Goal: Information Seeking & Learning: Find specific fact

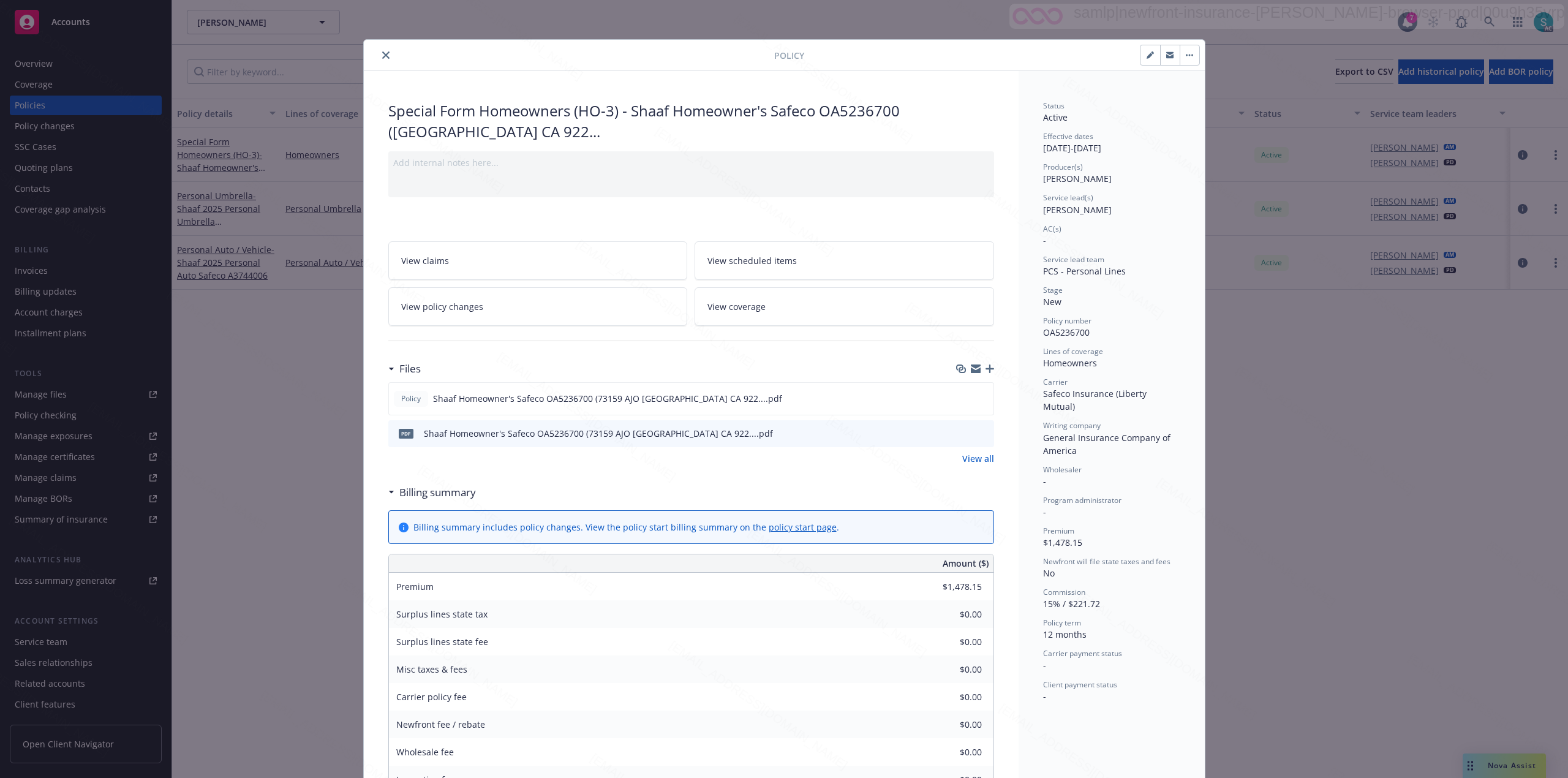
click at [378, 60] on button "close" at bounding box center [385, 54] width 14 height 14
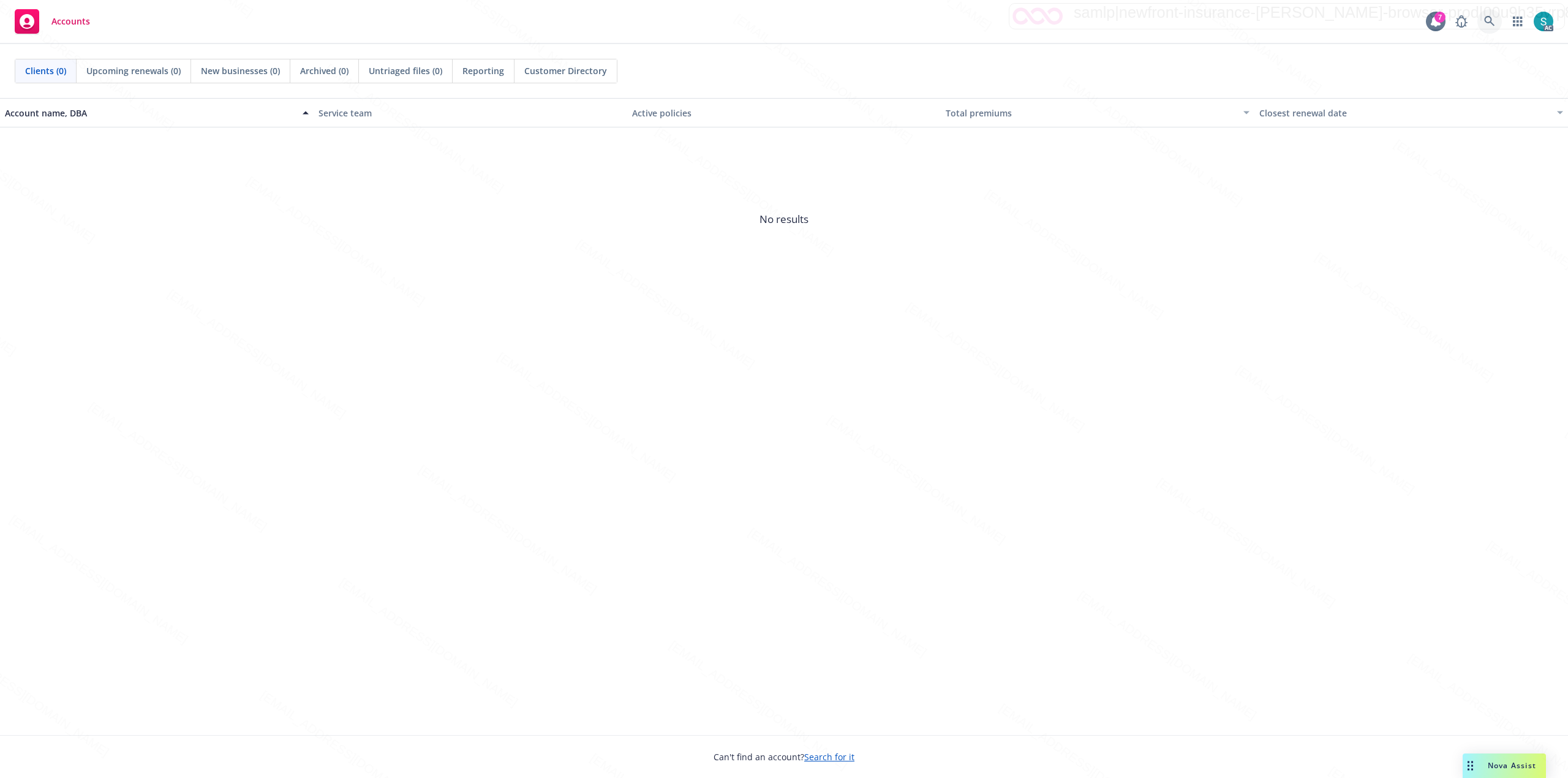
click at [1489, 20] on icon at bounding box center [1489, 21] width 11 height 11
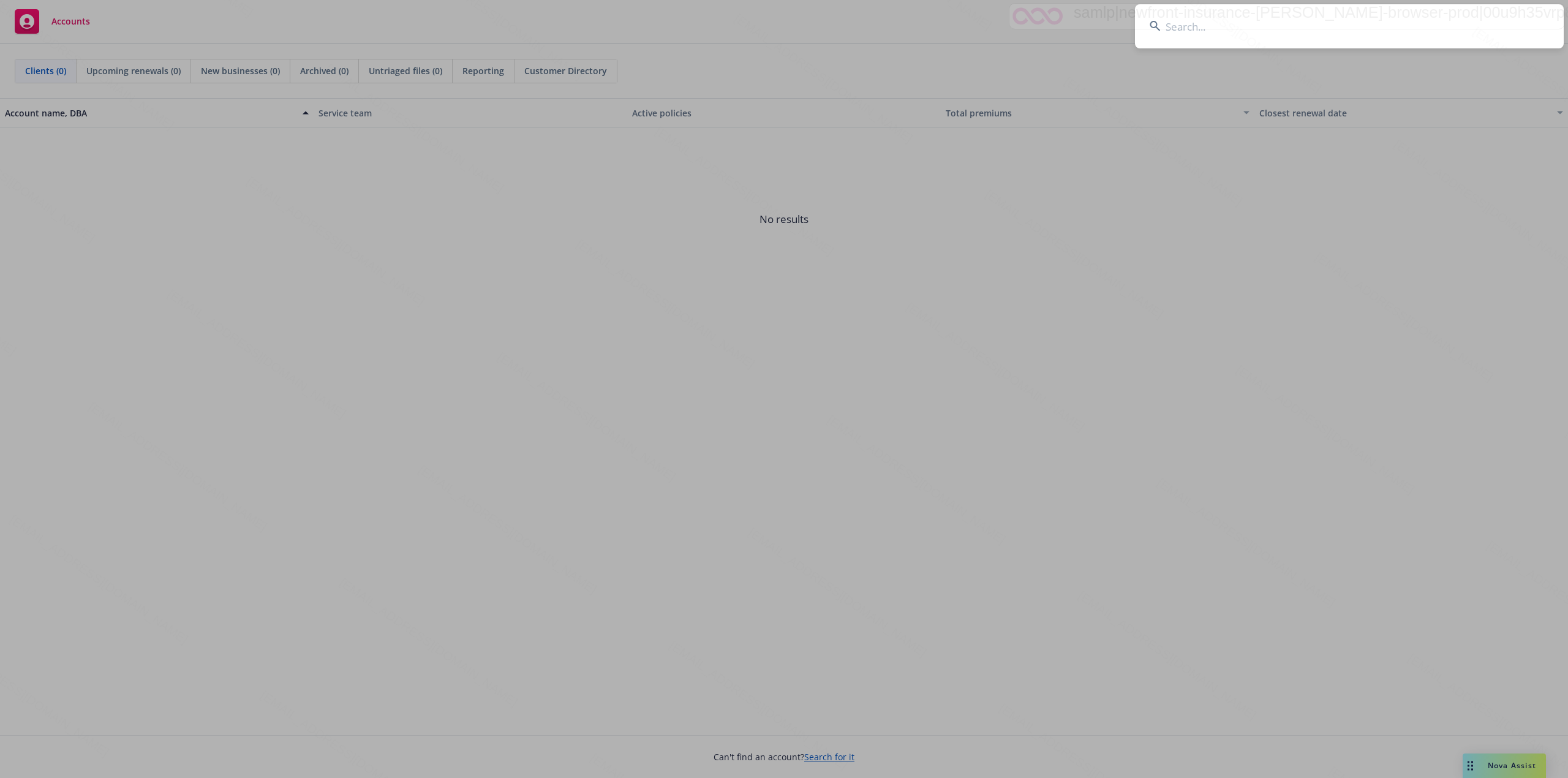
click at [1286, 27] on input at bounding box center [1349, 26] width 429 height 44
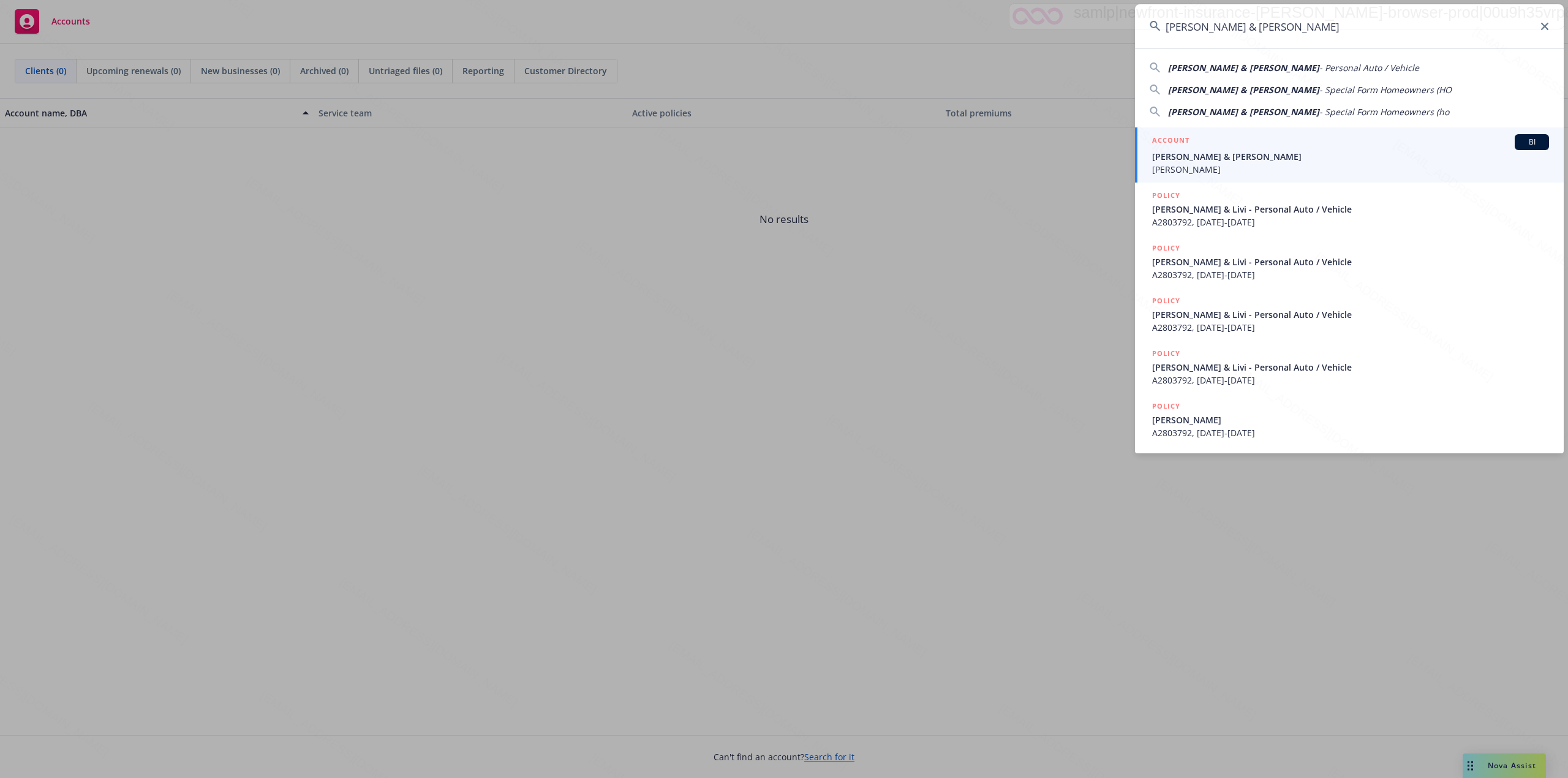
type input "Lehigh, Steve & Livi"
click at [1198, 163] on span "Steven M Lehigh" at bounding box center [1350, 169] width 397 height 13
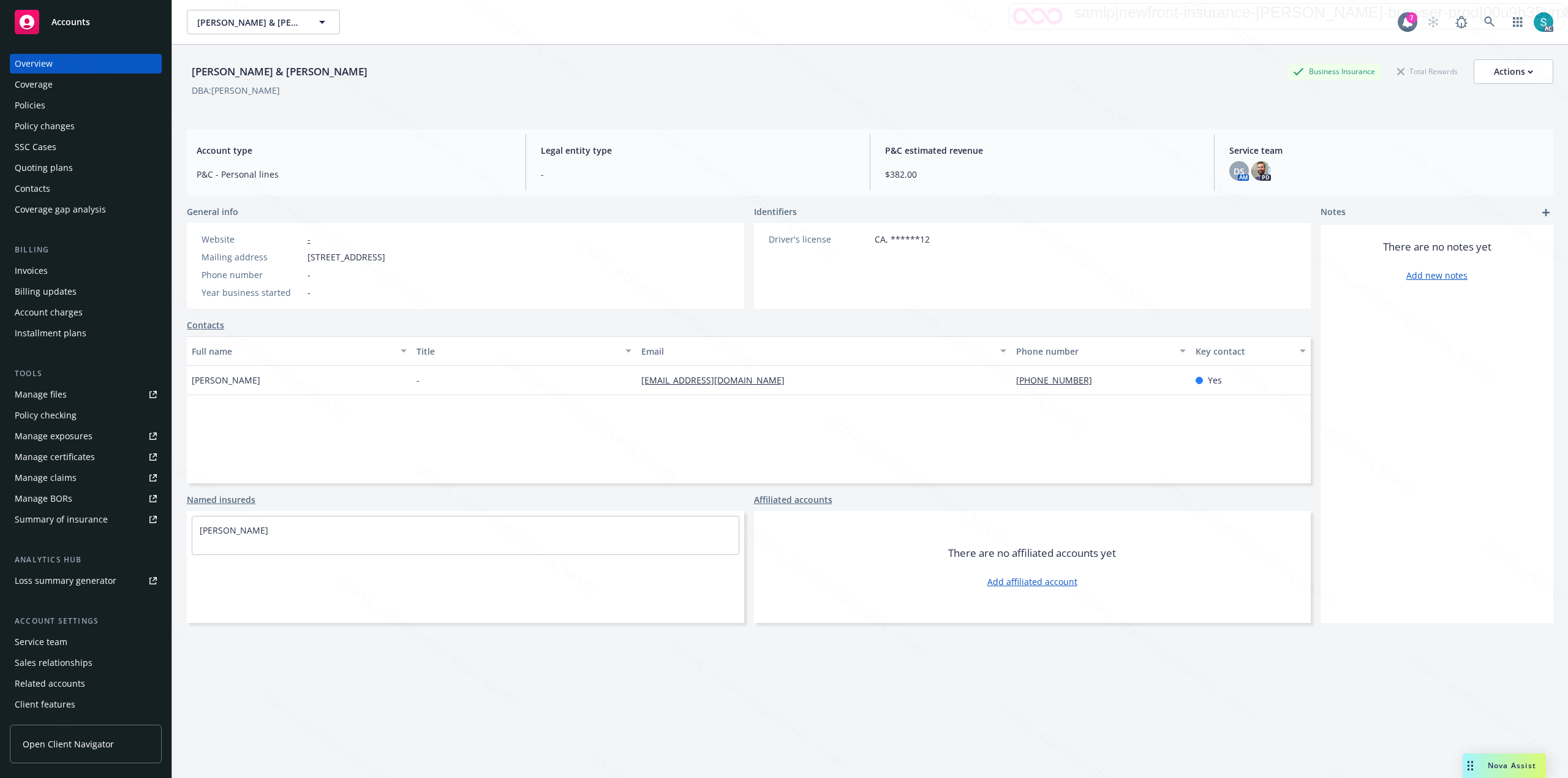
click at [36, 101] on div "Policies" at bounding box center [29, 105] width 30 height 20
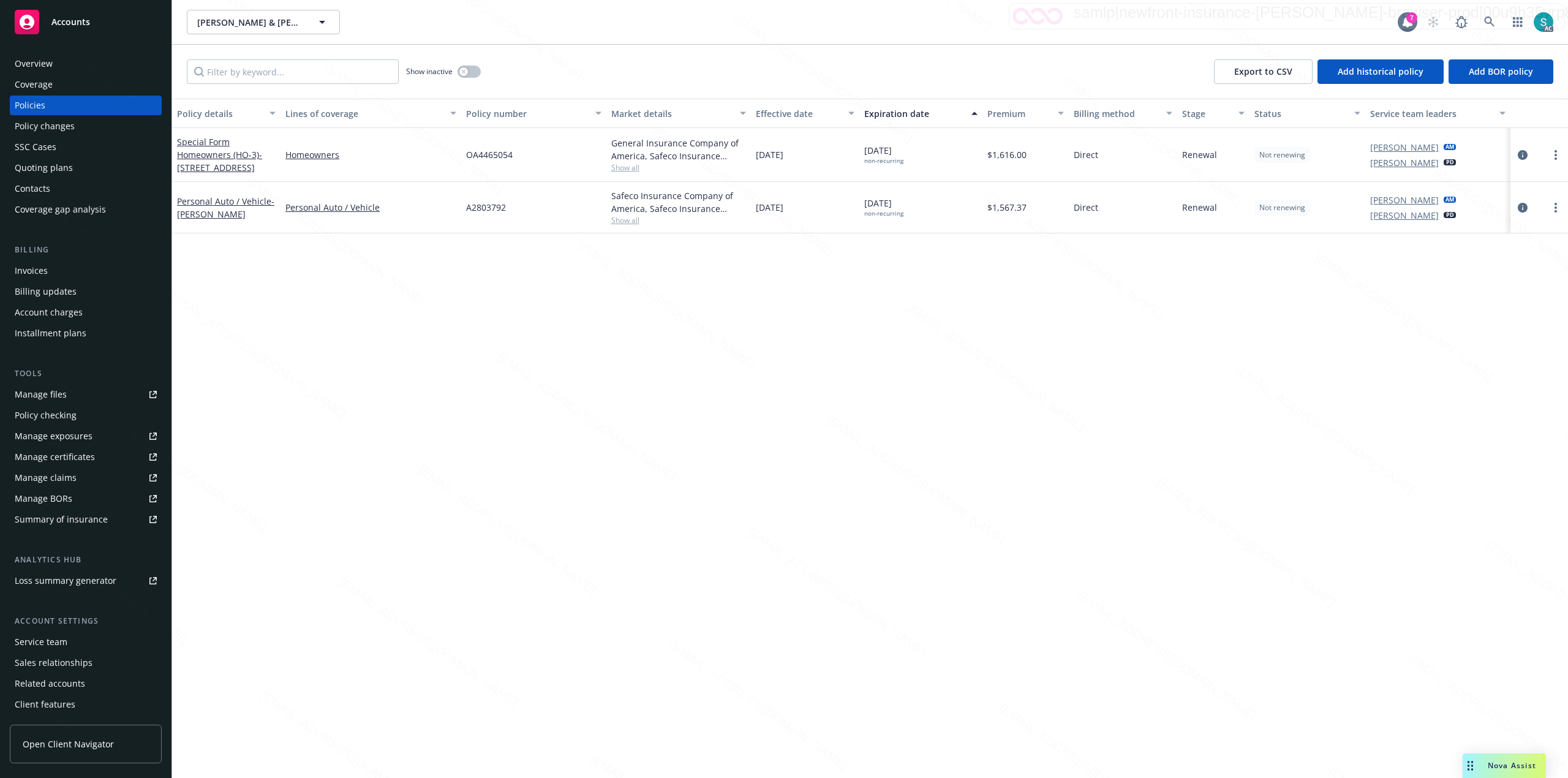
click at [502, 154] on span "OA4465054" at bounding box center [489, 154] width 47 height 13
click at [501, 156] on span "OA4465054" at bounding box center [489, 154] width 47 height 13
click at [1489, 23] on icon at bounding box center [1489, 22] width 11 height 11
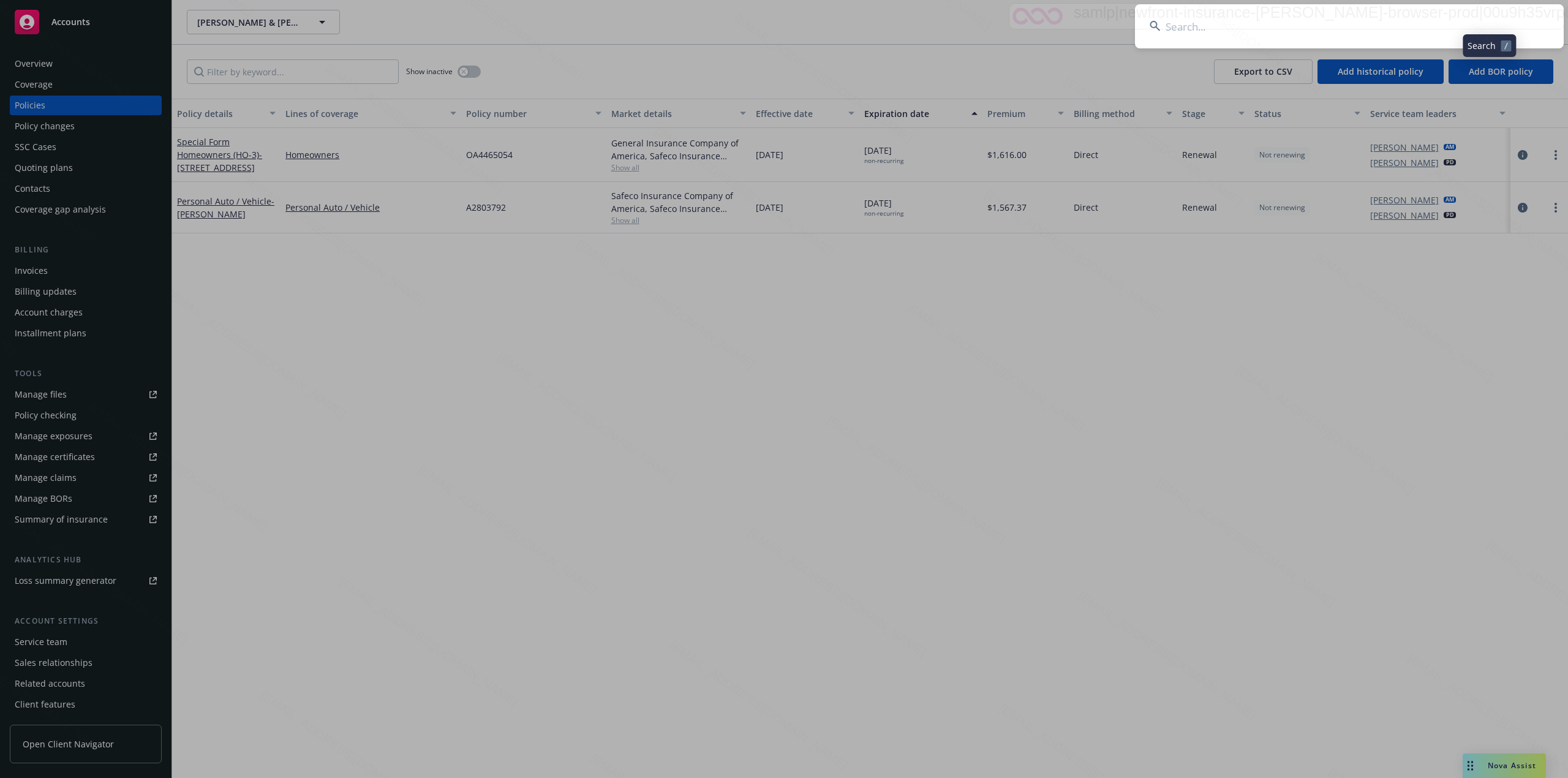
click at [1308, 22] on input at bounding box center [1349, 26] width 429 height 44
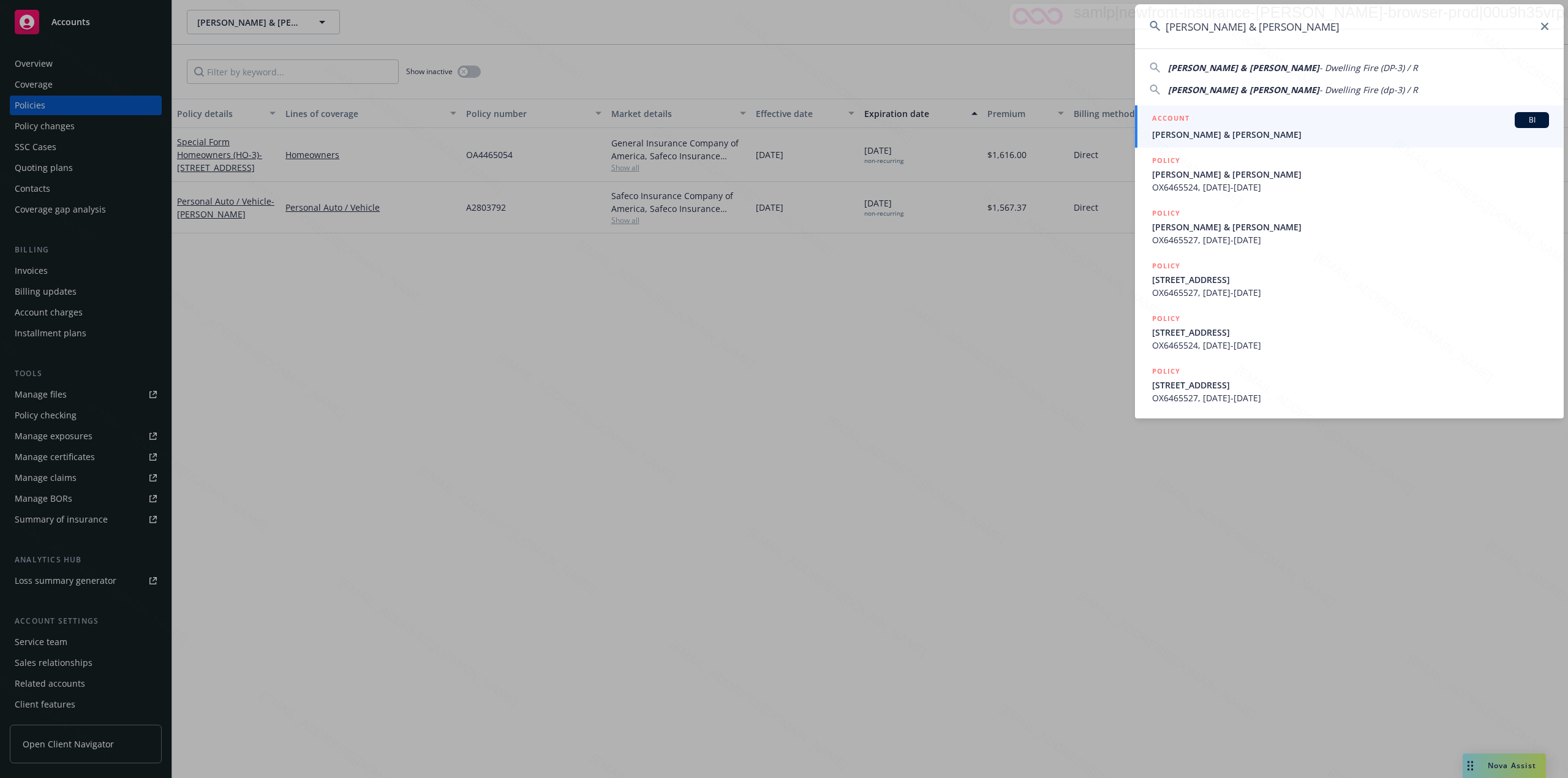
type input "Quintero, Katie & Jairo"
click at [1246, 130] on span "Quintero, Katie & Jairo" at bounding box center [1350, 134] width 397 height 13
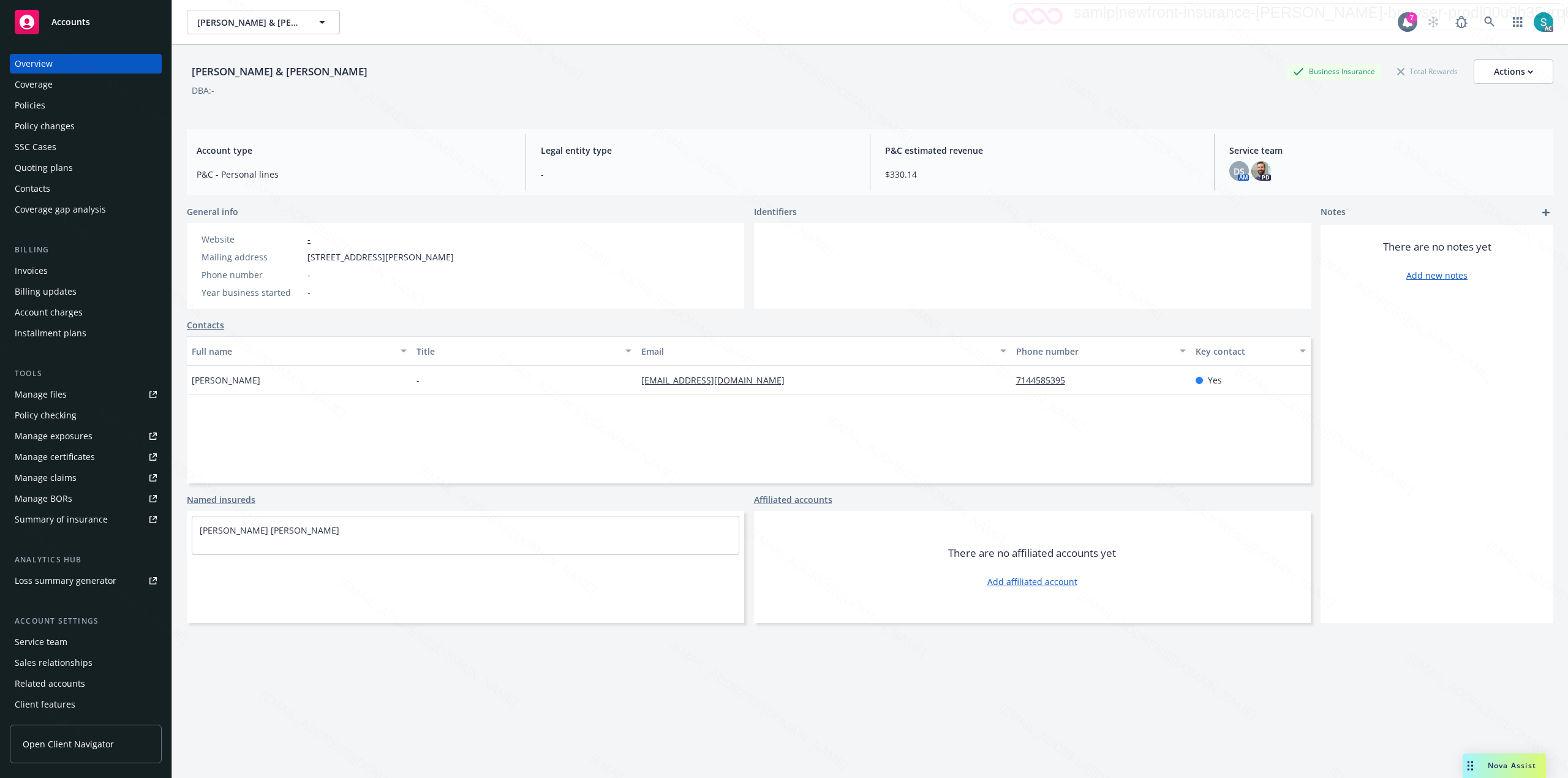
click at [24, 104] on div "Policies" at bounding box center [29, 105] width 30 height 20
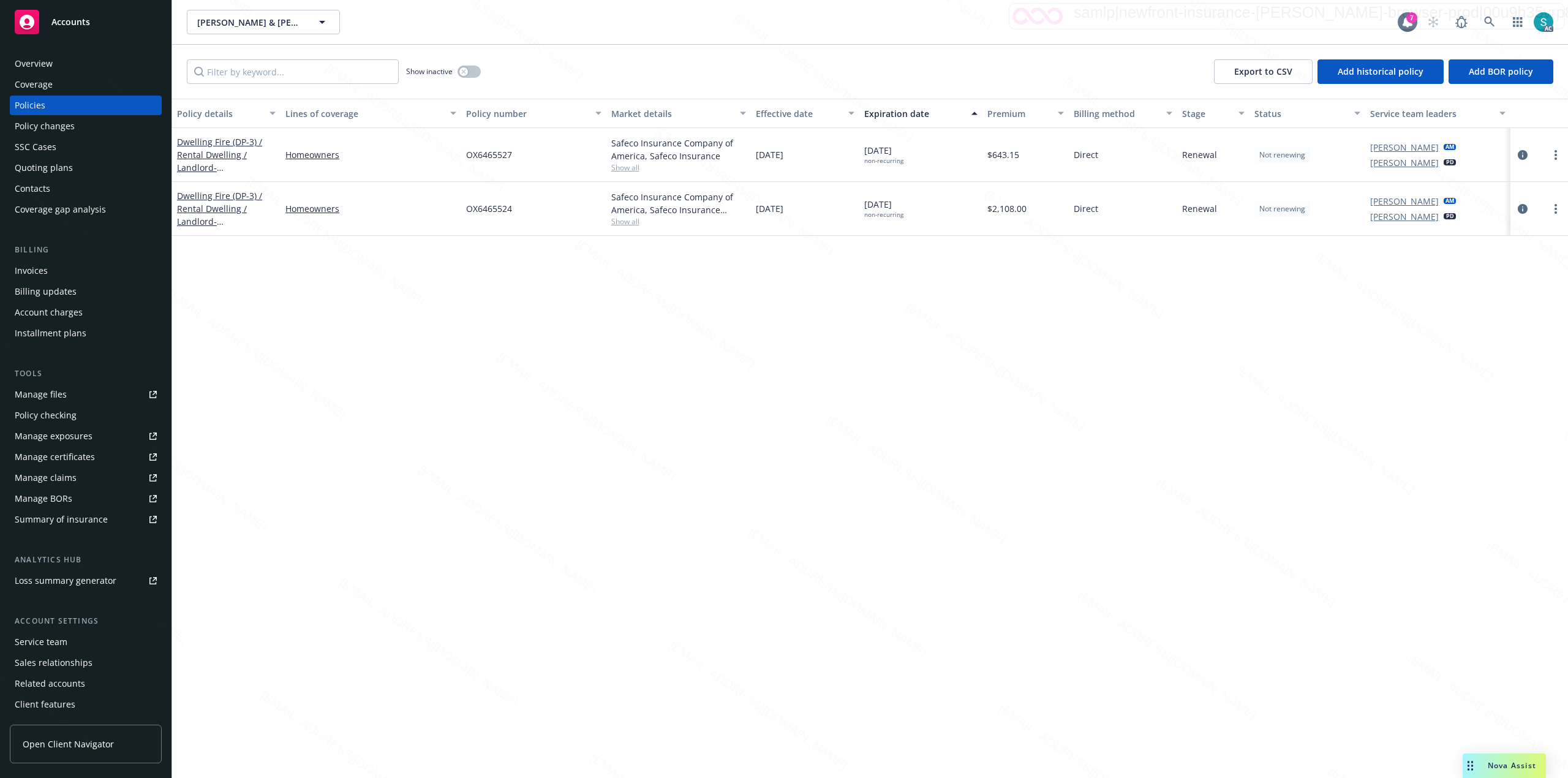
click at [488, 162] on div "OX6465527" at bounding box center [533, 154] width 144 height 54
click at [496, 216] on div "OX6465524" at bounding box center [533, 208] width 144 height 54
copy span "OX6465524"
click at [1485, 22] on icon at bounding box center [1489, 22] width 11 height 11
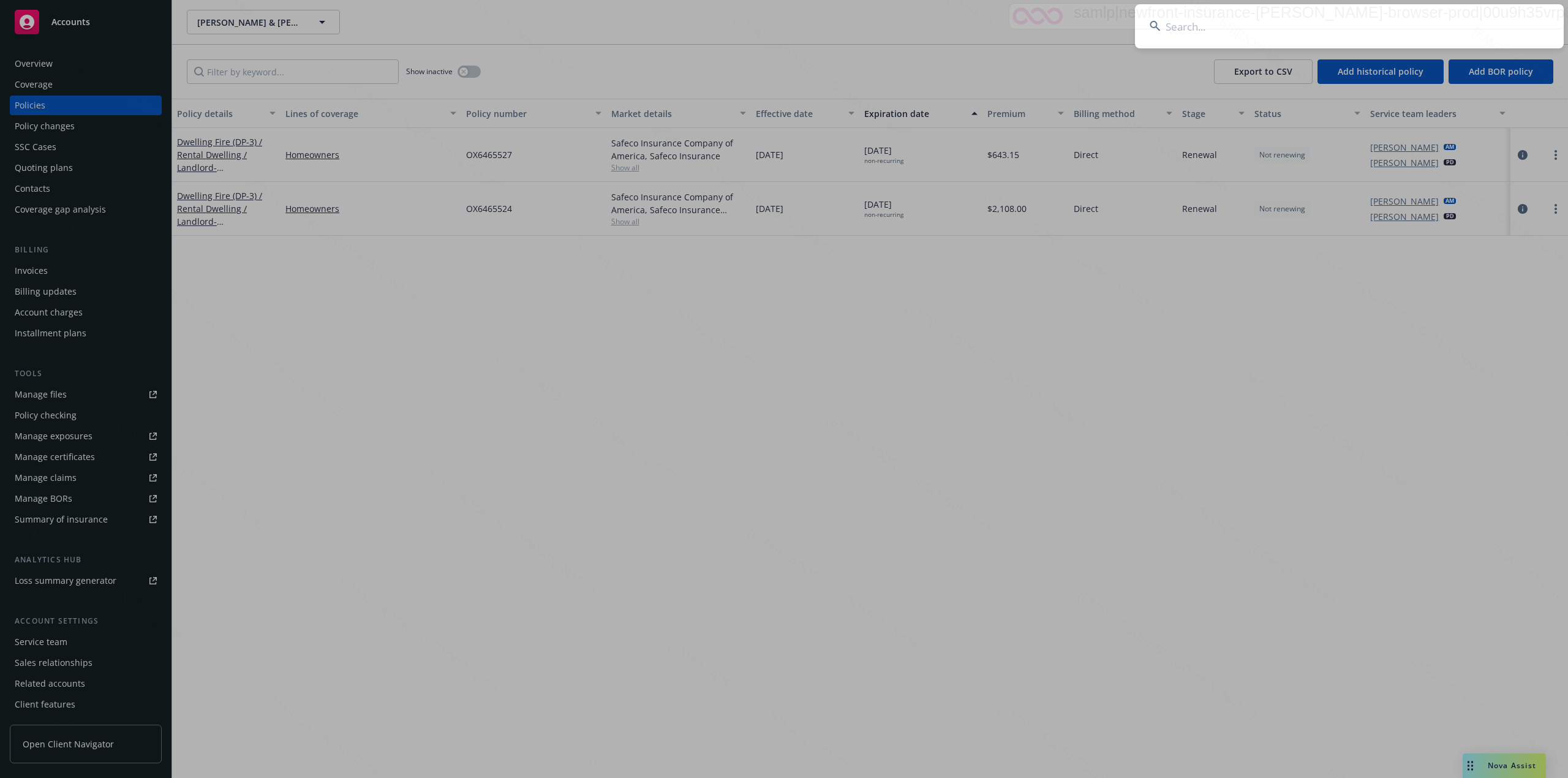
click at [1182, 27] on input at bounding box center [1349, 26] width 429 height 44
type input "Tim Bone"
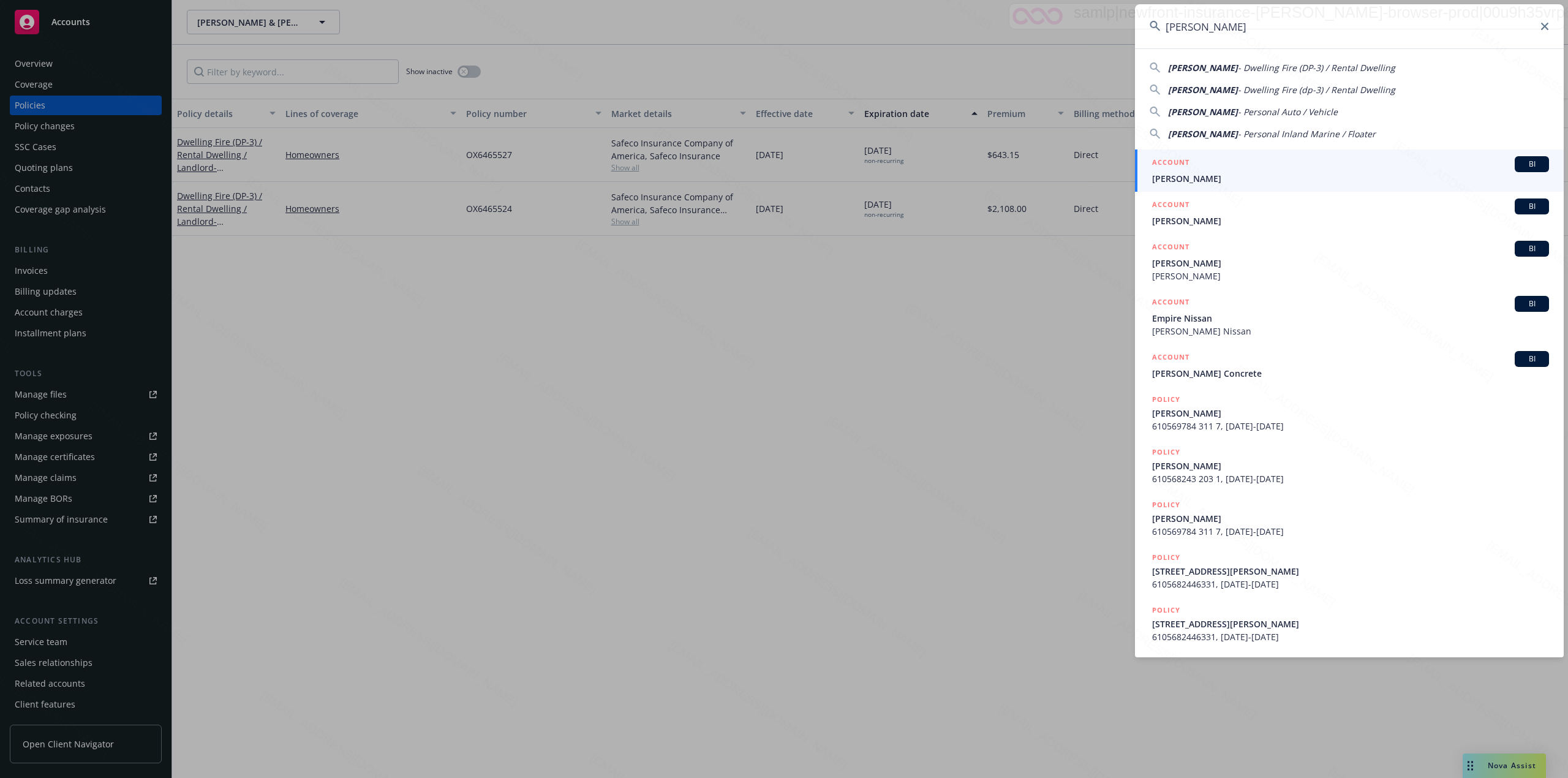
click at [1191, 180] on span "Tim Bone" at bounding box center [1350, 179] width 397 height 13
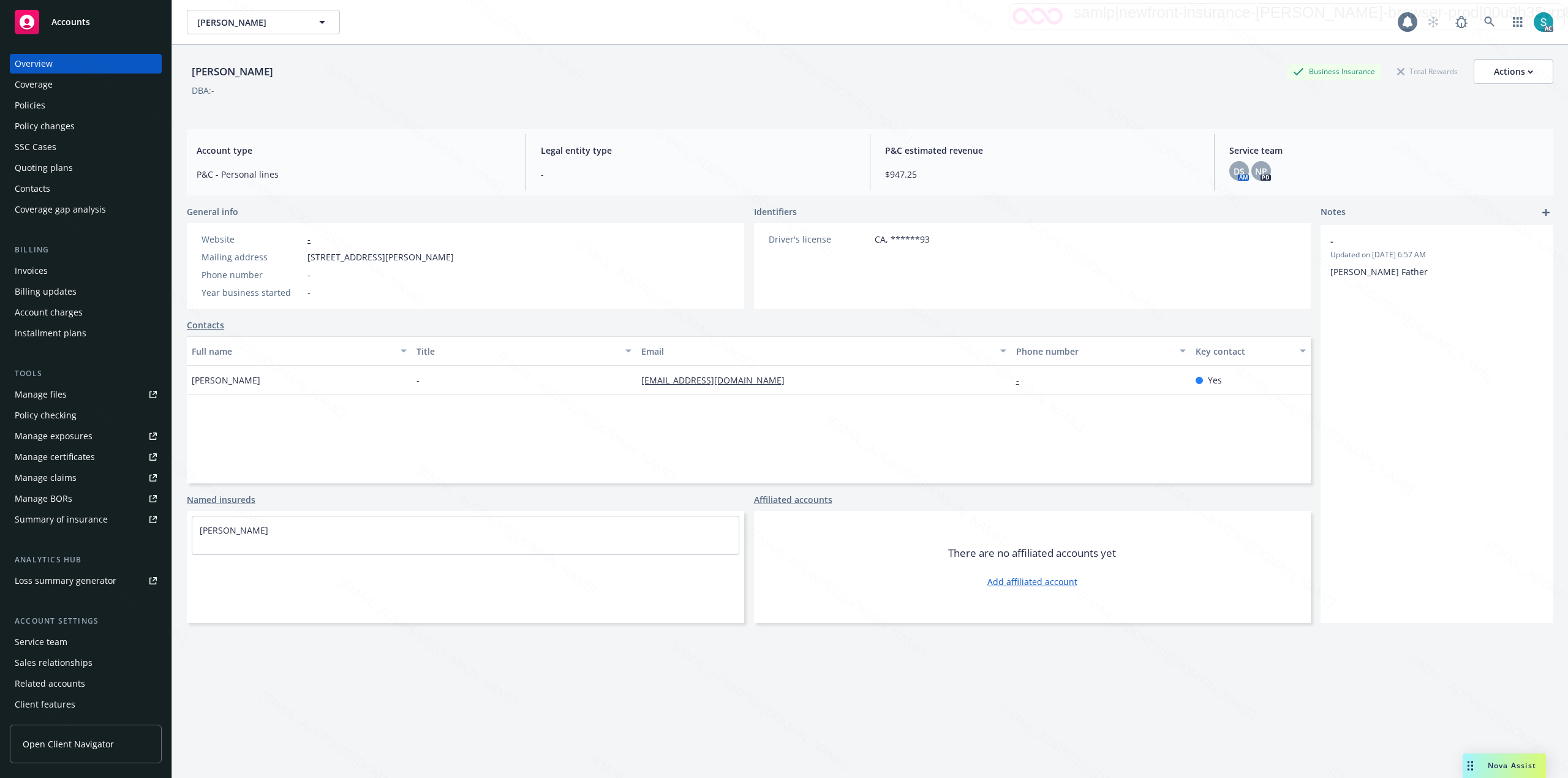
click at [40, 106] on div "Policies" at bounding box center [29, 105] width 30 height 20
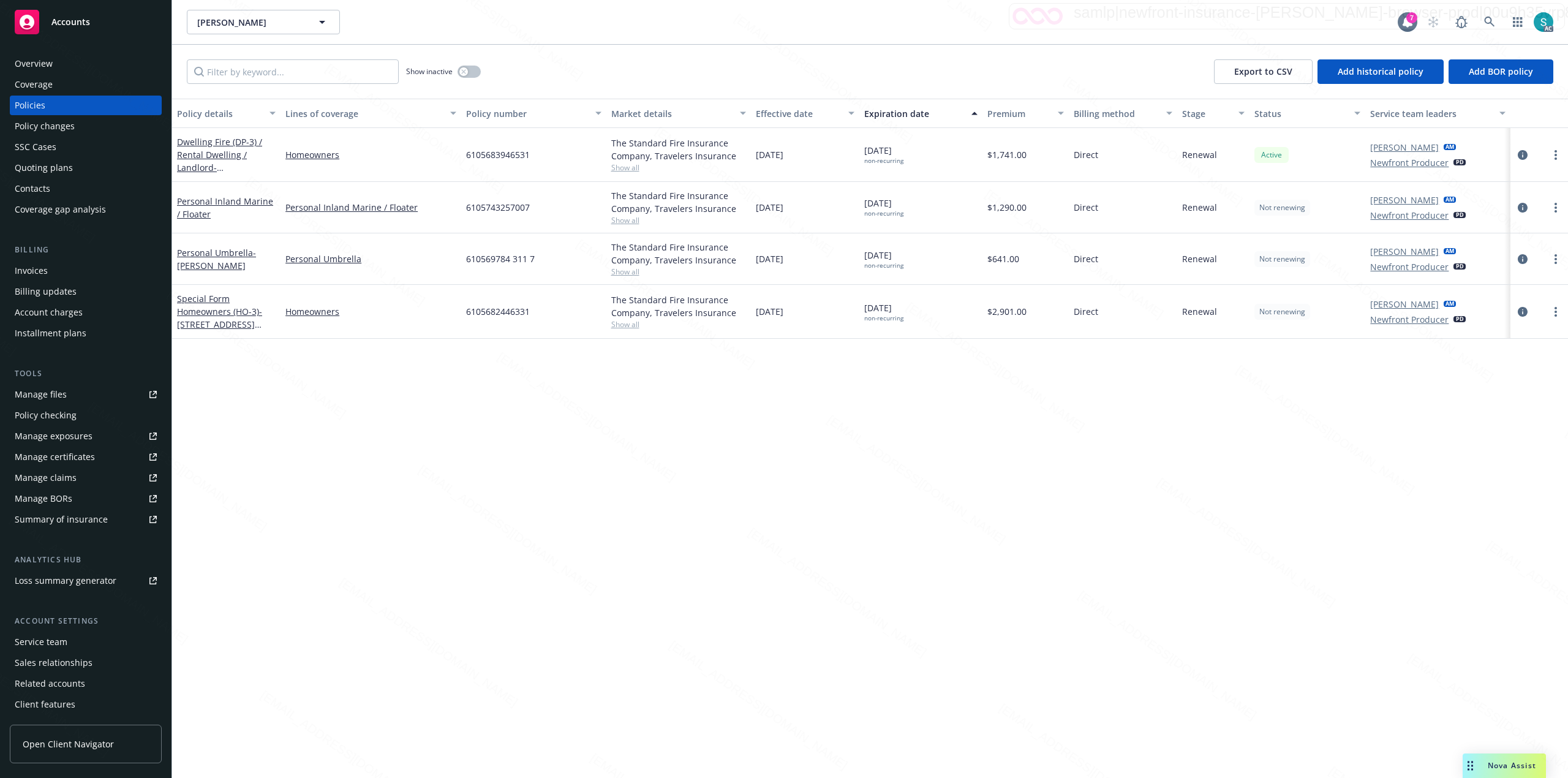
click at [497, 153] on span "6105683946531" at bounding box center [498, 154] width 64 height 13
copy span "6105683946531"
click at [477, 263] on span "610569784 311 7" at bounding box center [500, 259] width 69 height 13
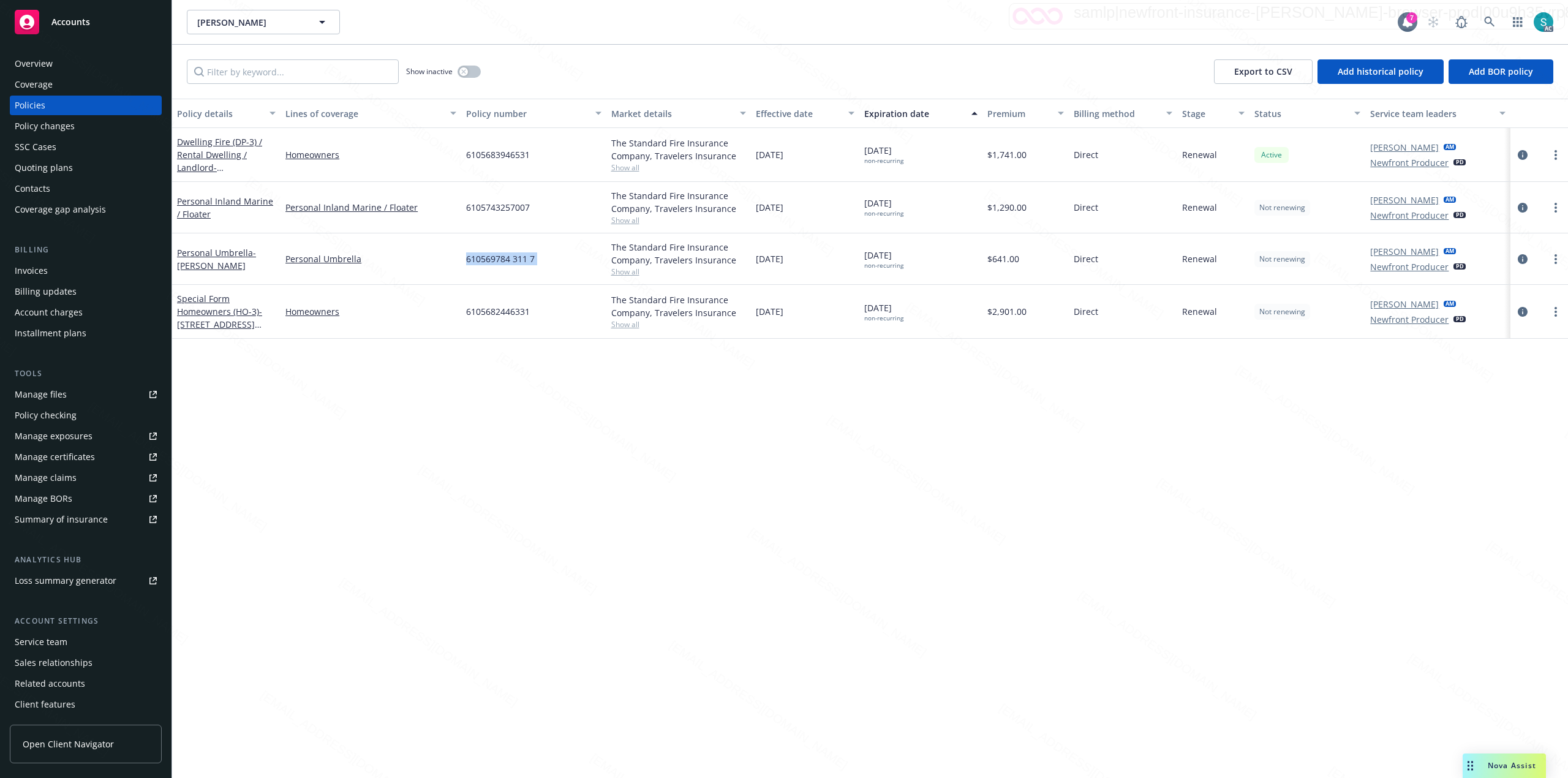
click at [477, 263] on span "610569784 311 7" at bounding box center [500, 259] width 69 height 13
copy span "610569784 311 7"
click at [1482, 18] on link at bounding box center [1489, 22] width 24 height 24
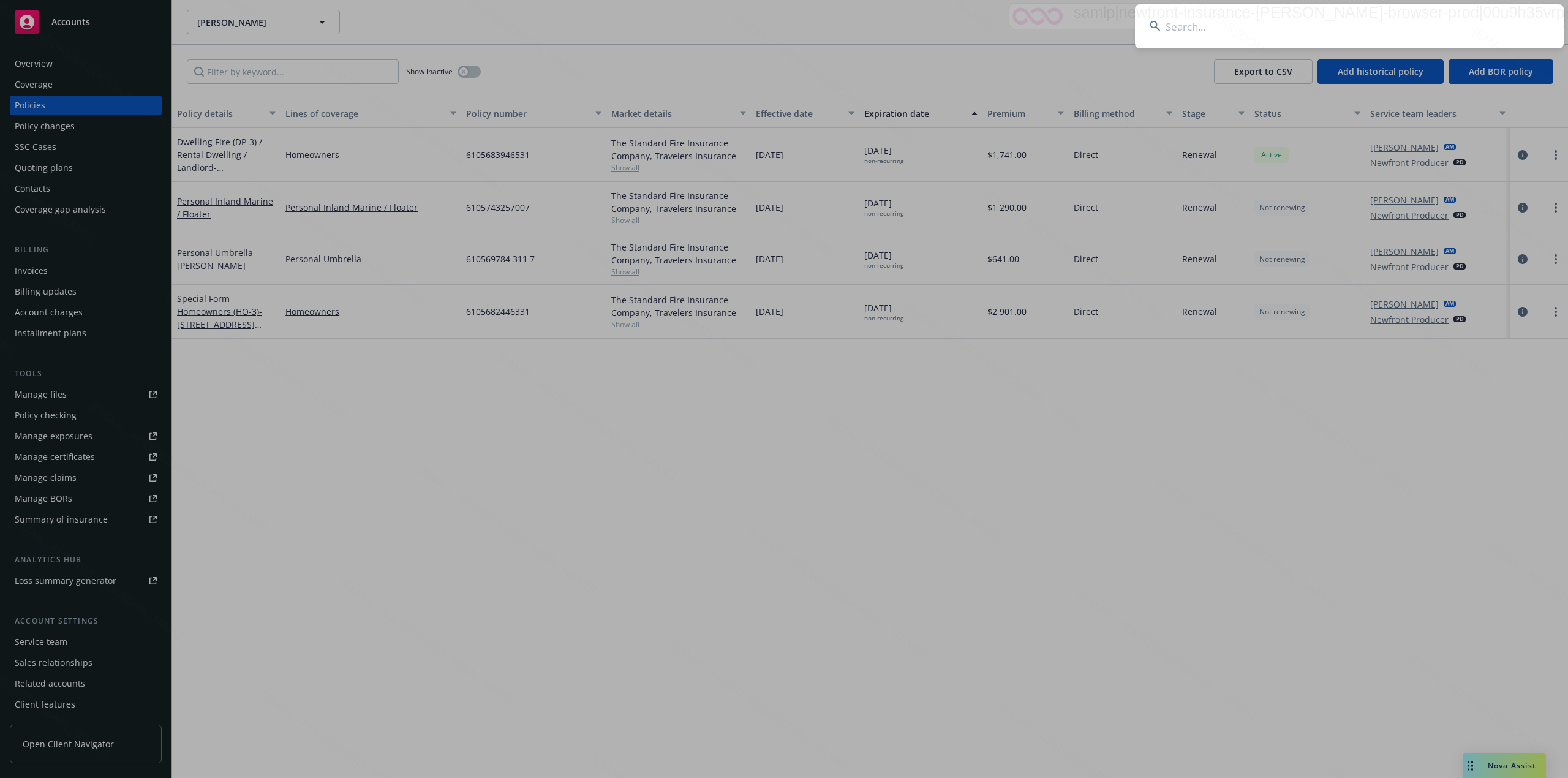
click at [1411, 24] on input at bounding box center [1349, 26] width 429 height 44
type input "Rosset, Albert"
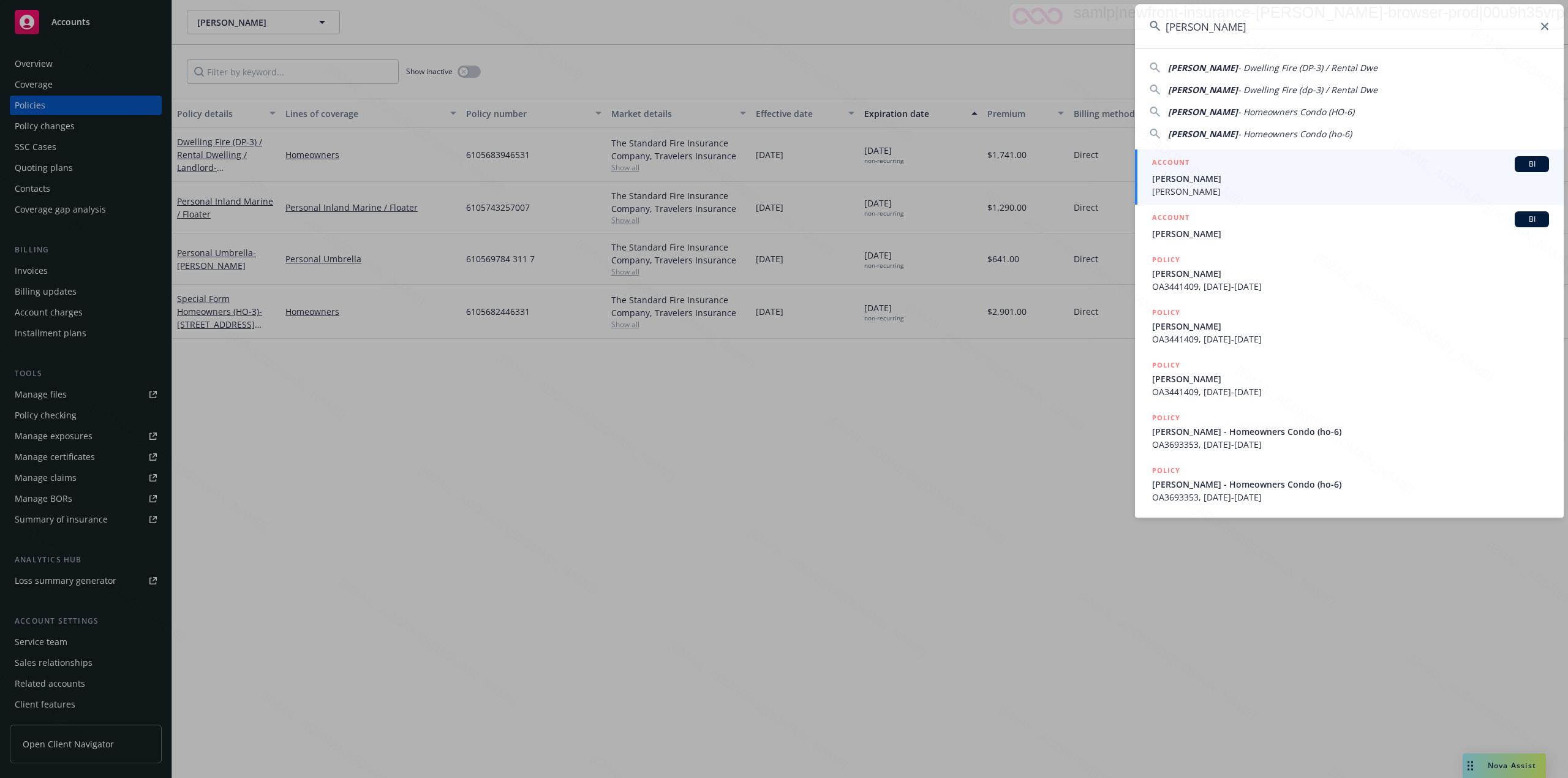
click at [1209, 177] on span "Rosset, Albert" at bounding box center [1350, 179] width 397 height 13
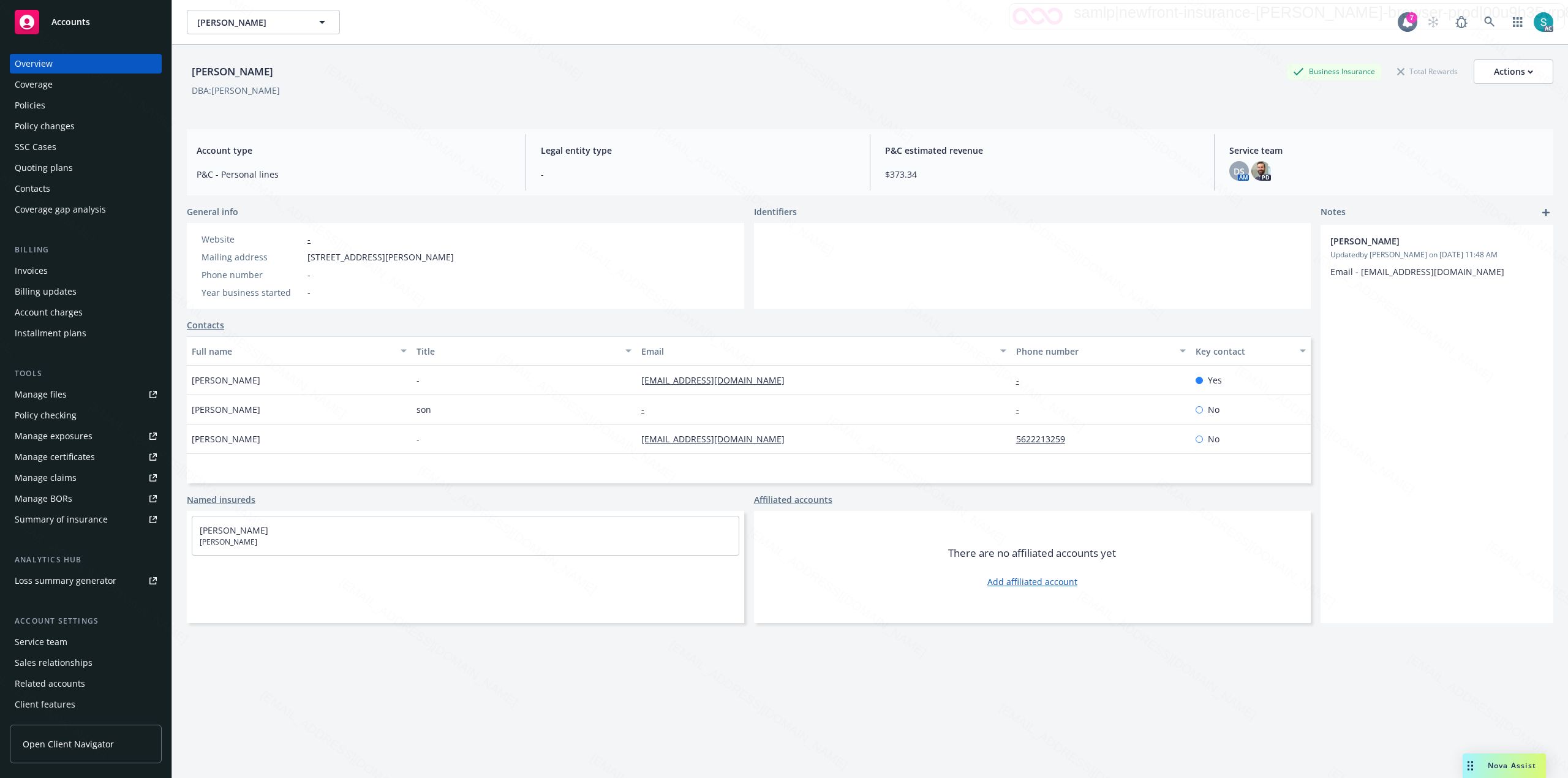
click at [63, 104] on div "Policies" at bounding box center [85, 105] width 142 height 20
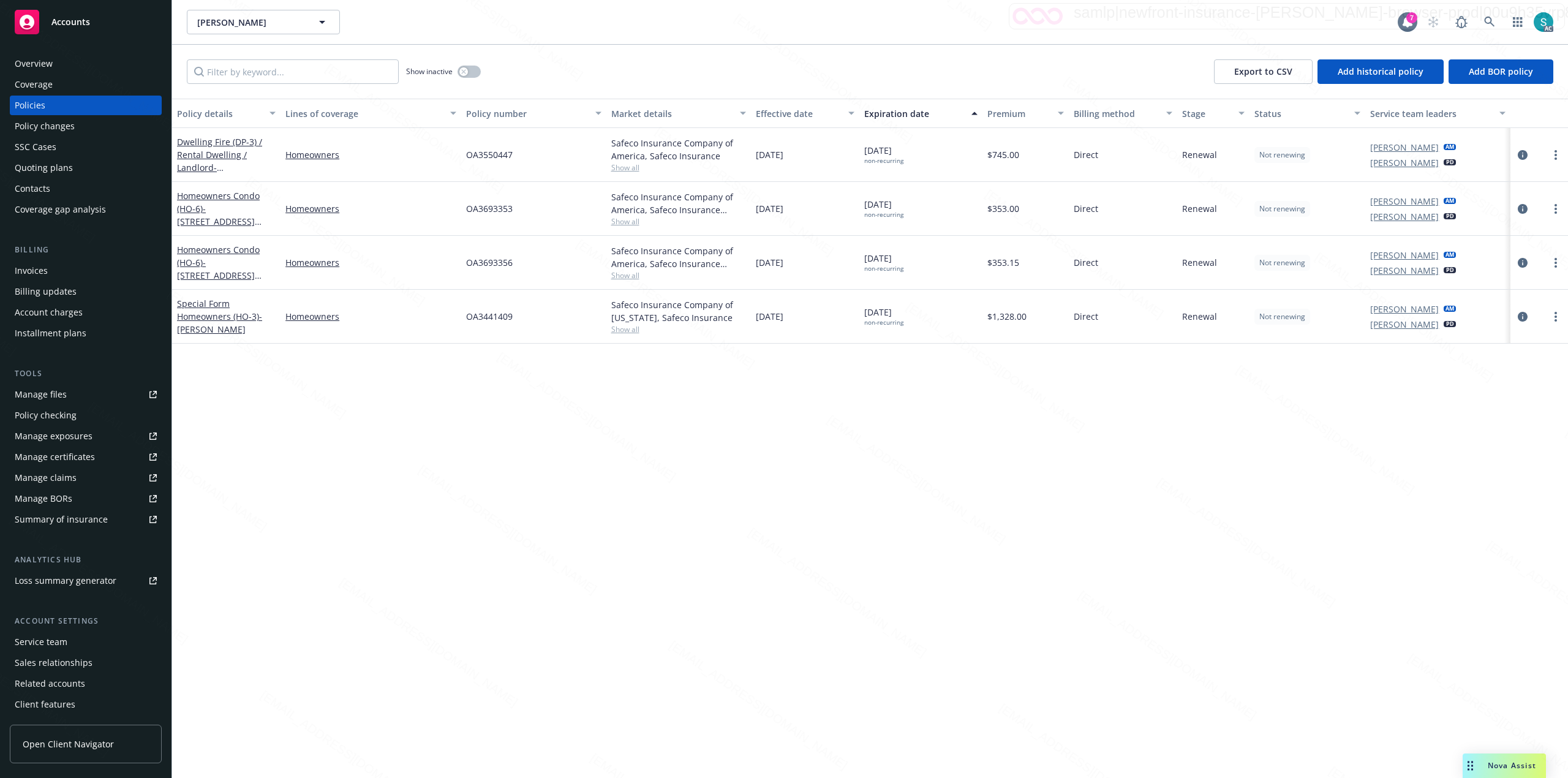
click at [493, 151] on span "OA3550447" at bounding box center [489, 154] width 47 height 13
copy span "OA3550447"
click at [1483, 22] on link at bounding box center [1489, 22] width 24 height 24
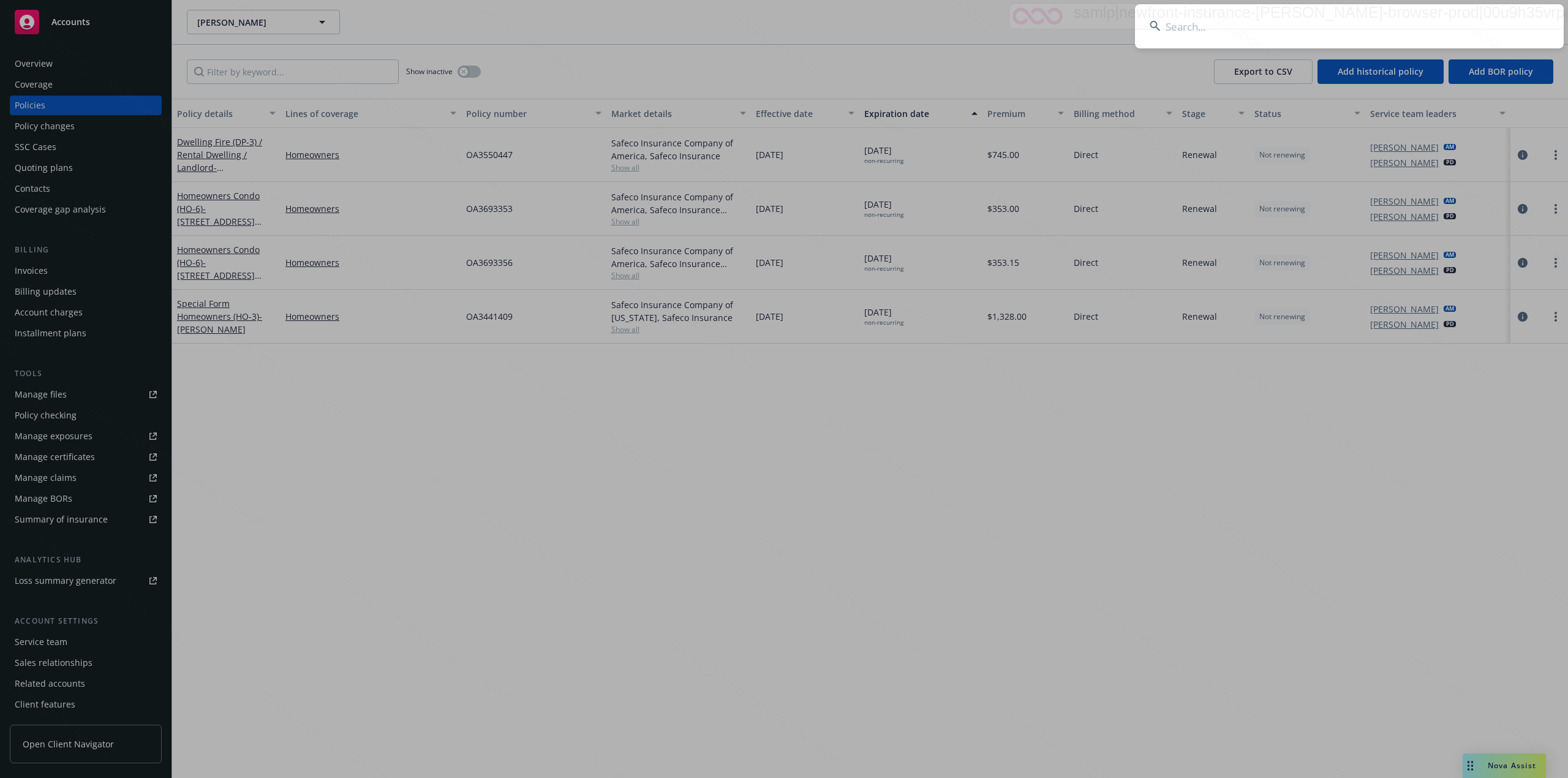
click at [1288, 23] on input at bounding box center [1349, 26] width 429 height 44
type input "Kathrine Russell"
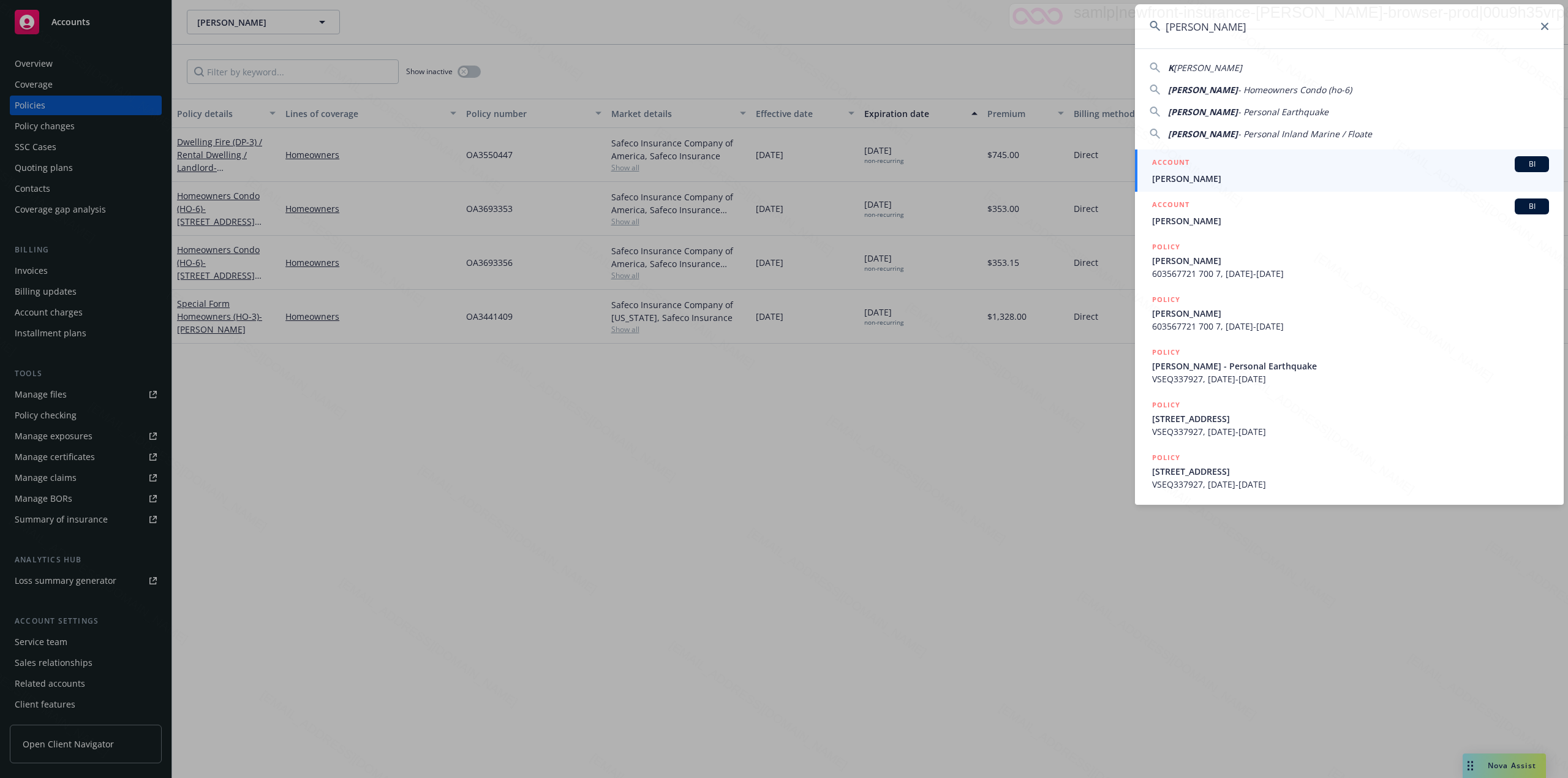
click at [1189, 176] on span "Kathrine Russell" at bounding box center [1350, 179] width 397 height 13
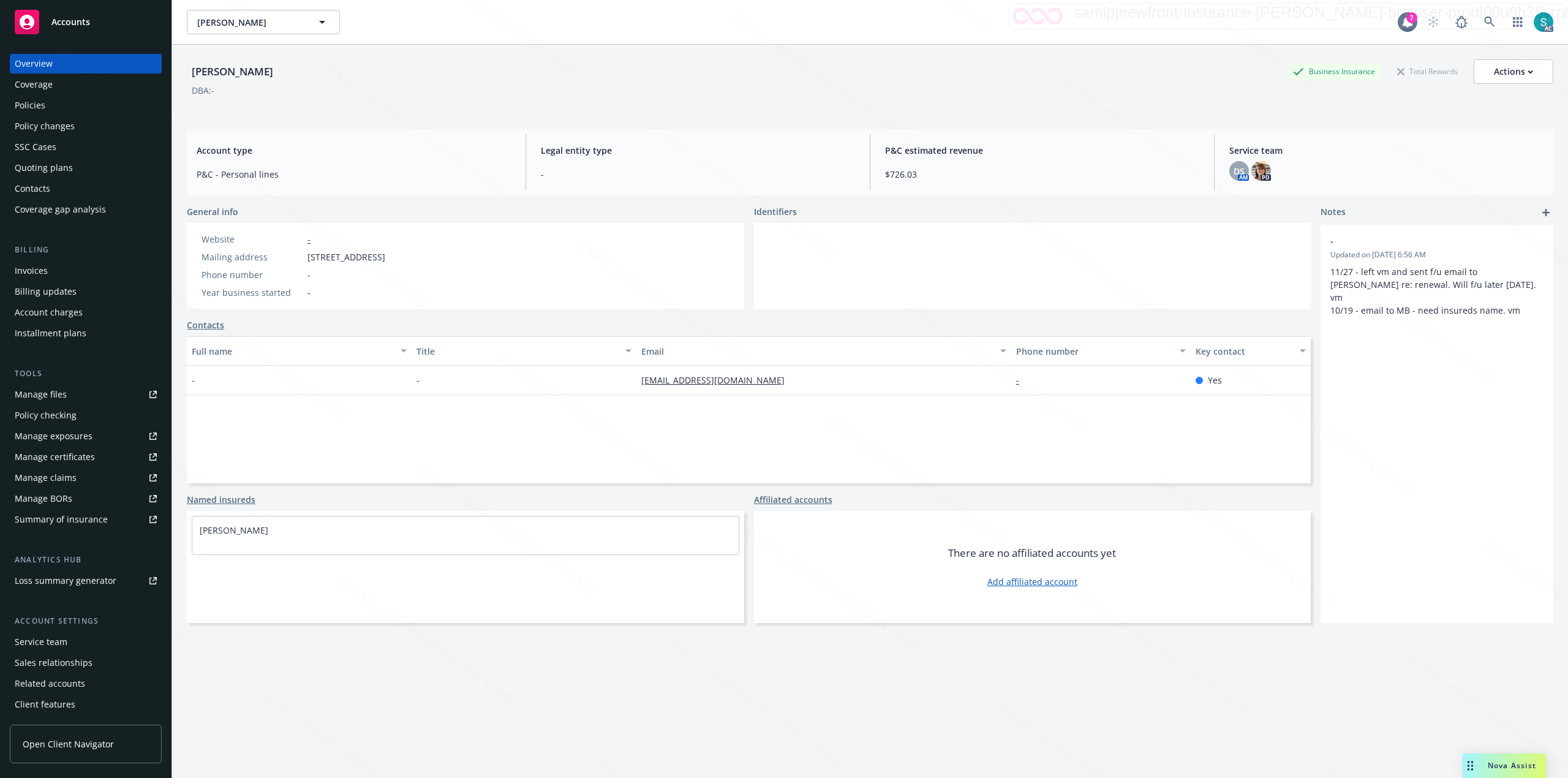
click at [385, 260] on span "13121 Mindanao Way #4, Marina del Rey, CA, 90292" at bounding box center [346, 257] width 78 height 13
copy span "90292"
click at [1483, 21] on link at bounding box center [1489, 22] width 24 height 24
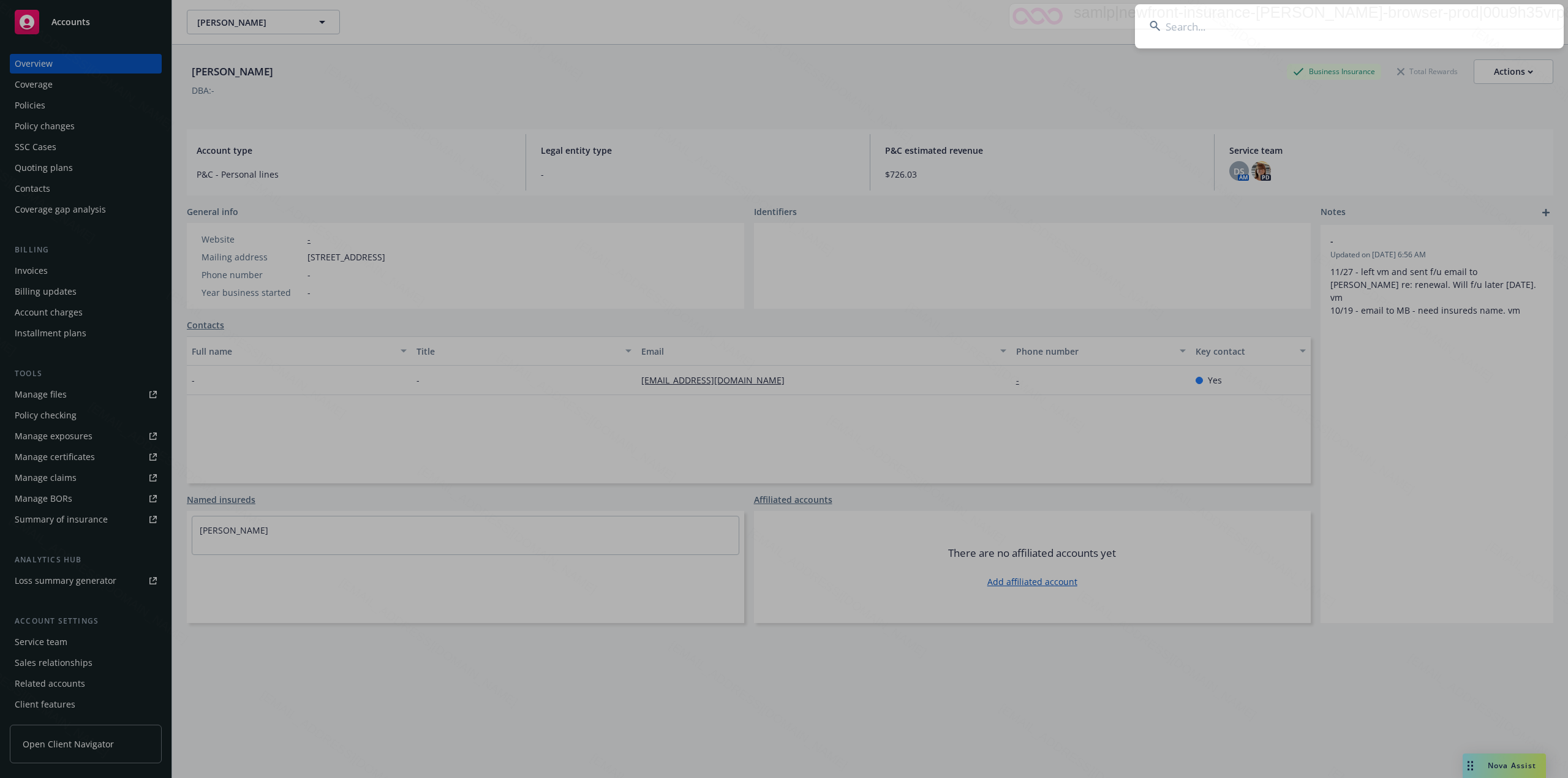
click at [1306, 10] on input at bounding box center [1349, 26] width 429 height 44
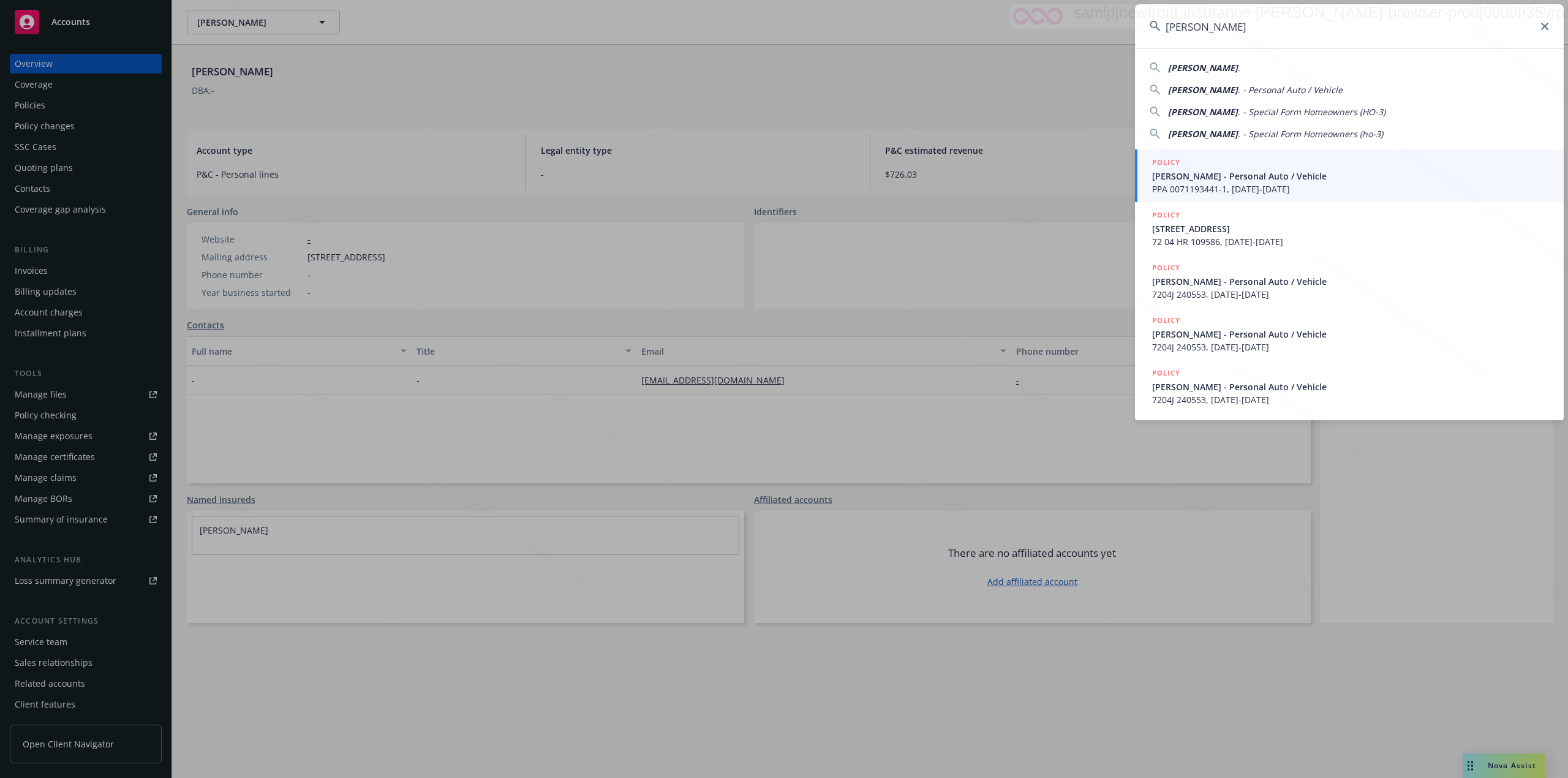
type input "Cooper, Paul H"
click at [1162, 173] on li "POLICY Cooper, Paul H. - Personal Auto / Vehicle PPA 0071193441-1, 01/30/2020-0…" at bounding box center [1349, 176] width 429 height 53
click at [1208, 178] on span "Cooper, Paul H. - Personal Auto / Vehicle" at bounding box center [1350, 176] width 397 height 13
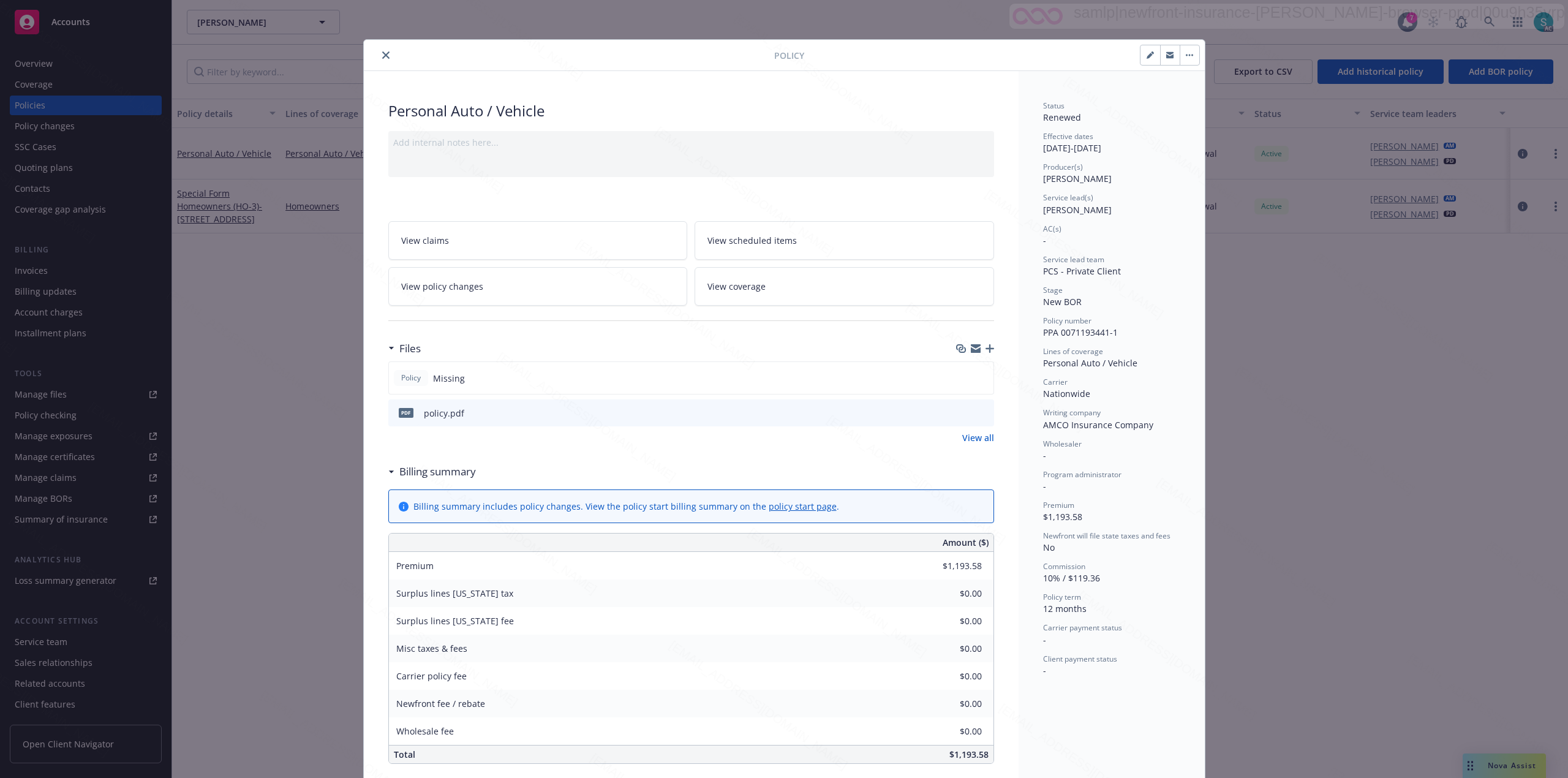
click at [382, 51] on icon "close" at bounding box center [386, 55] width 8 height 8
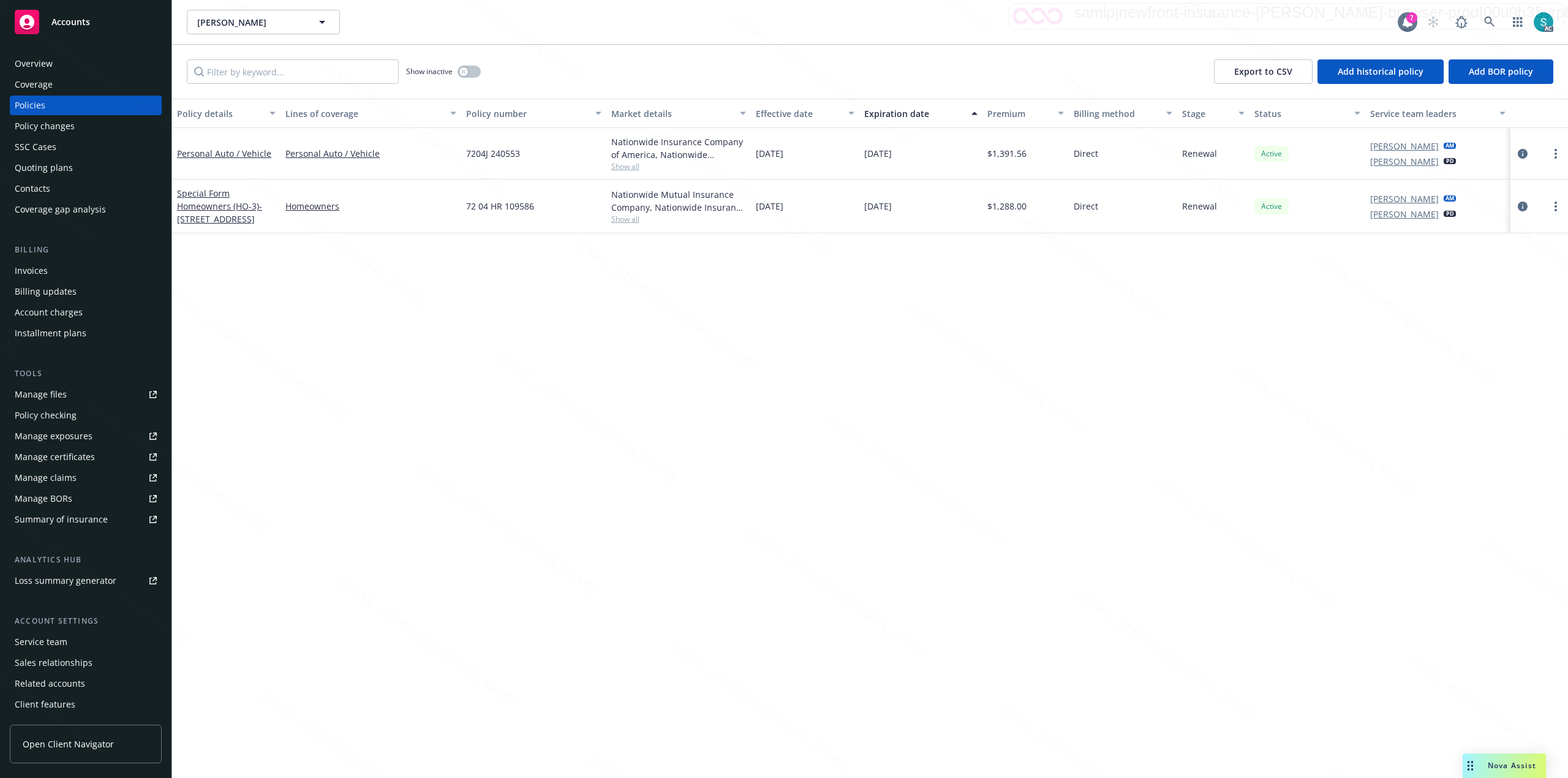
click at [510, 206] on span "72 04 HR 109586" at bounding box center [500, 206] width 68 height 13
copy span "72 04 HR 109586"
click at [1488, 20] on icon at bounding box center [1489, 22] width 11 height 11
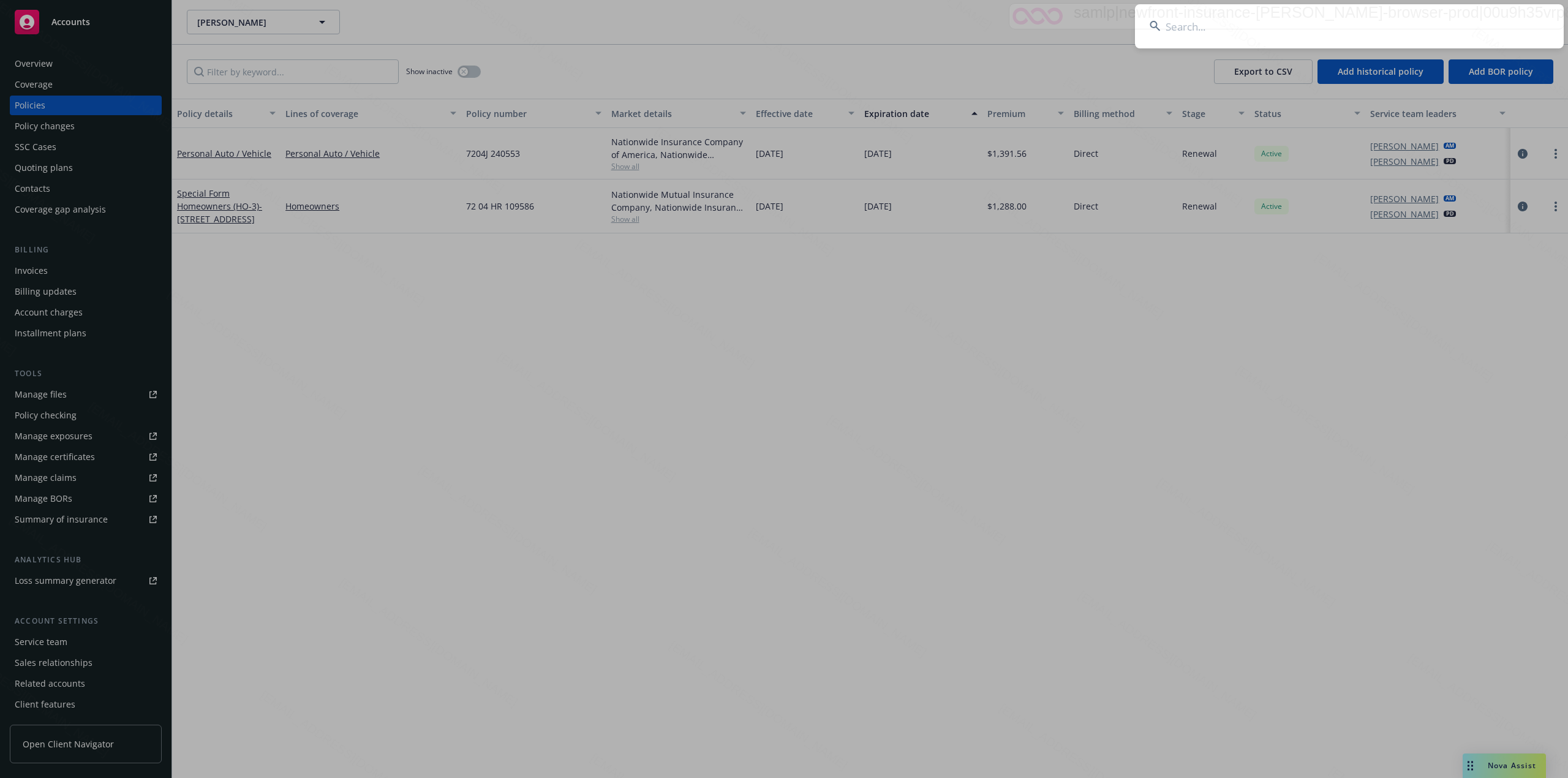
click at [1319, 14] on input at bounding box center [1349, 26] width 429 height 44
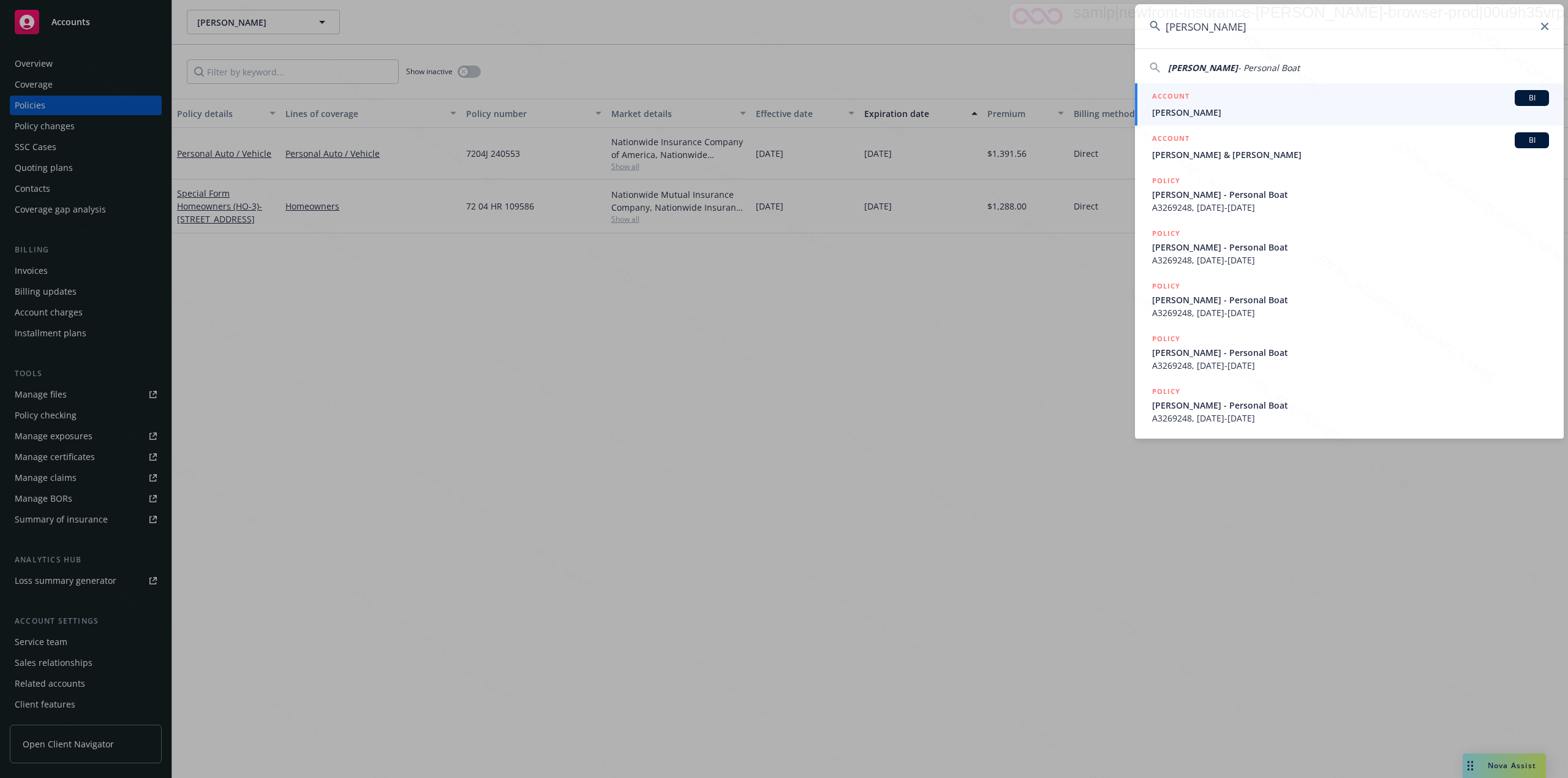
type input "Doran, John"
click at [1210, 108] on span "Doran, John" at bounding box center [1350, 112] width 397 height 13
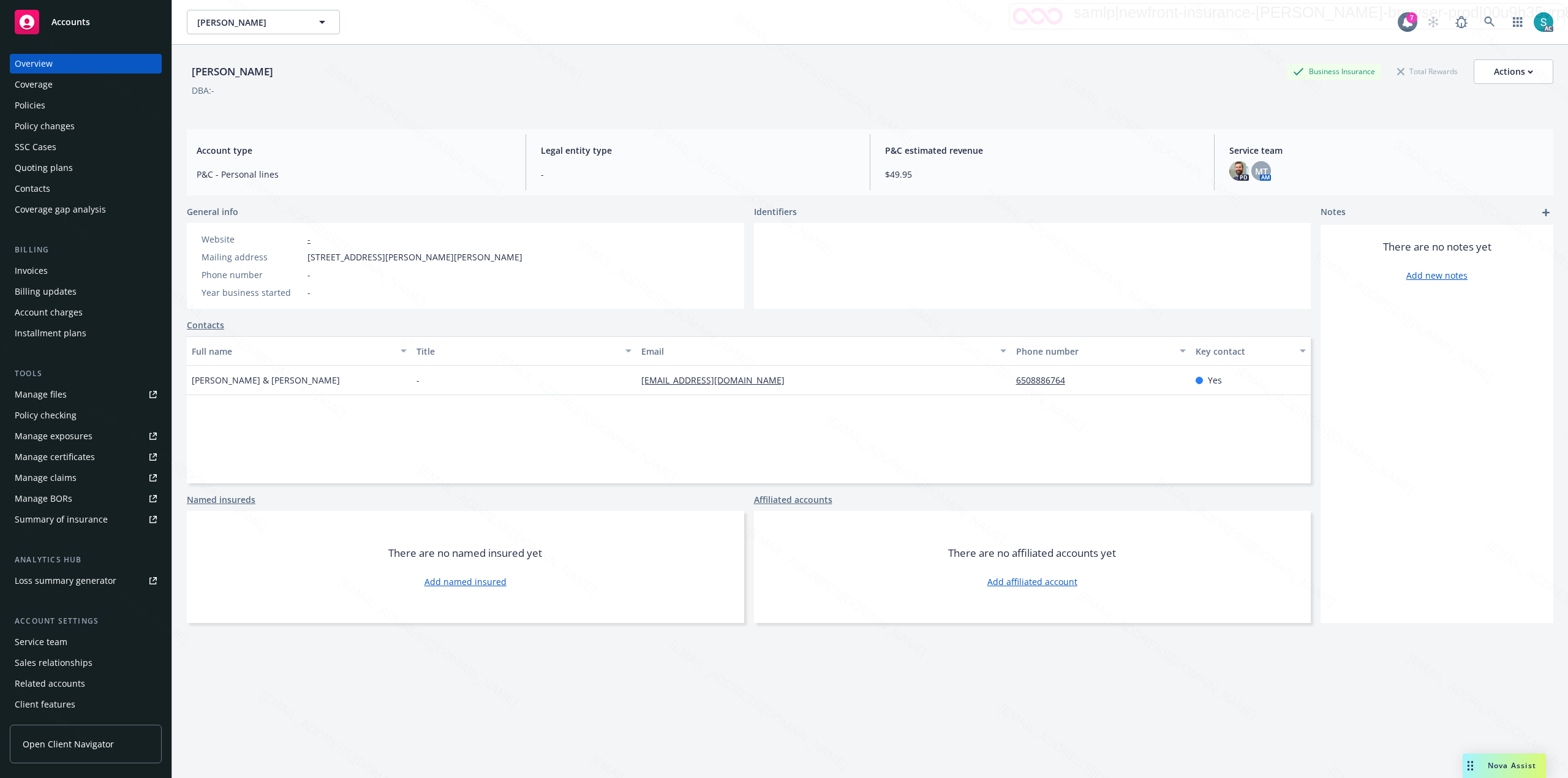
click at [42, 101] on div "Policies" at bounding box center [29, 105] width 30 height 20
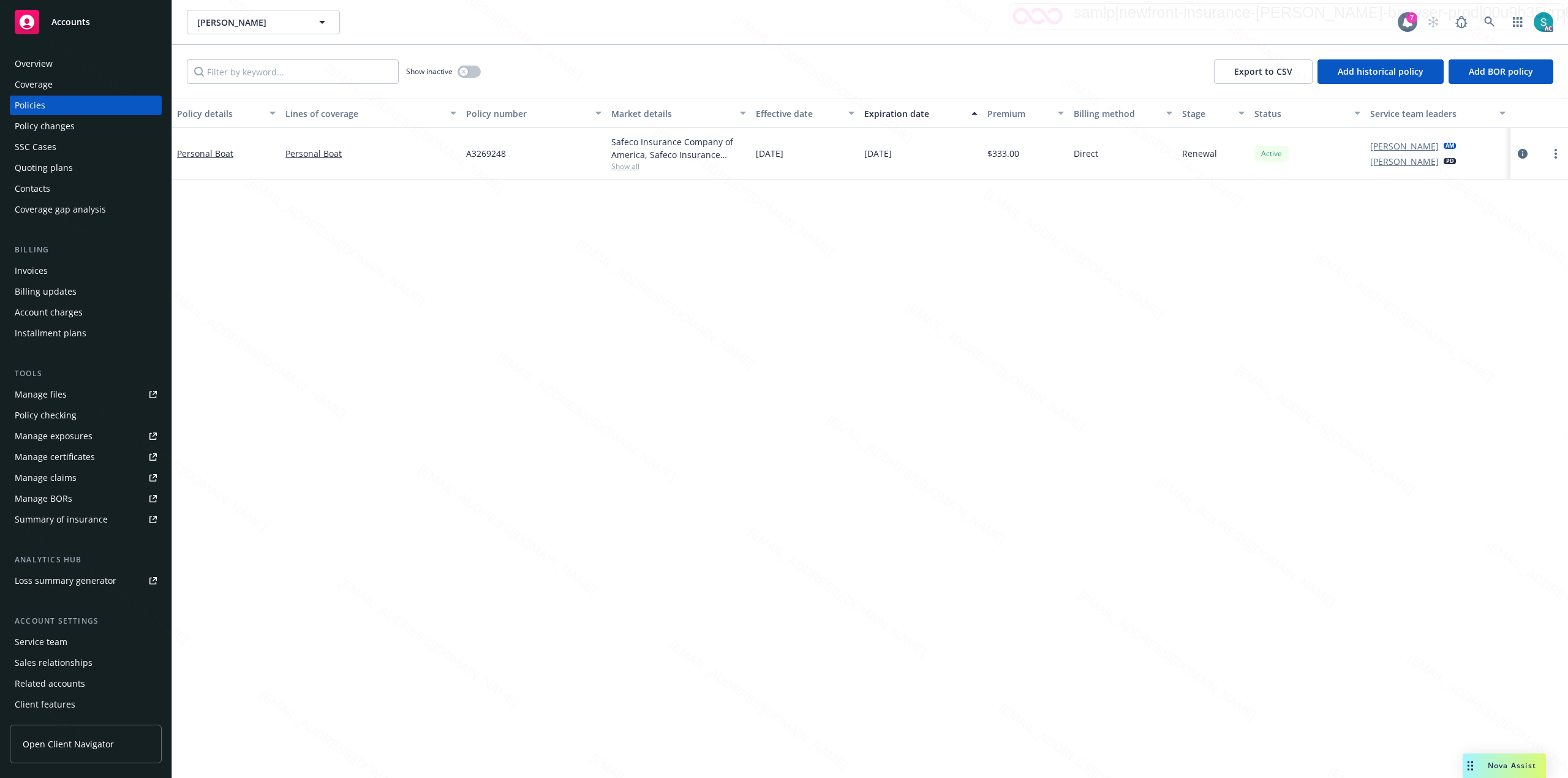
click at [475, 157] on span "A3269248" at bounding box center [486, 153] width 40 height 13
click at [475, 190] on div "Policy details Lines of coverage Policy number Market details Effective date Ex…" at bounding box center [870, 438] width 1396 height 680
click at [214, 153] on link "Personal Boat" at bounding box center [205, 153] width 56 height 11
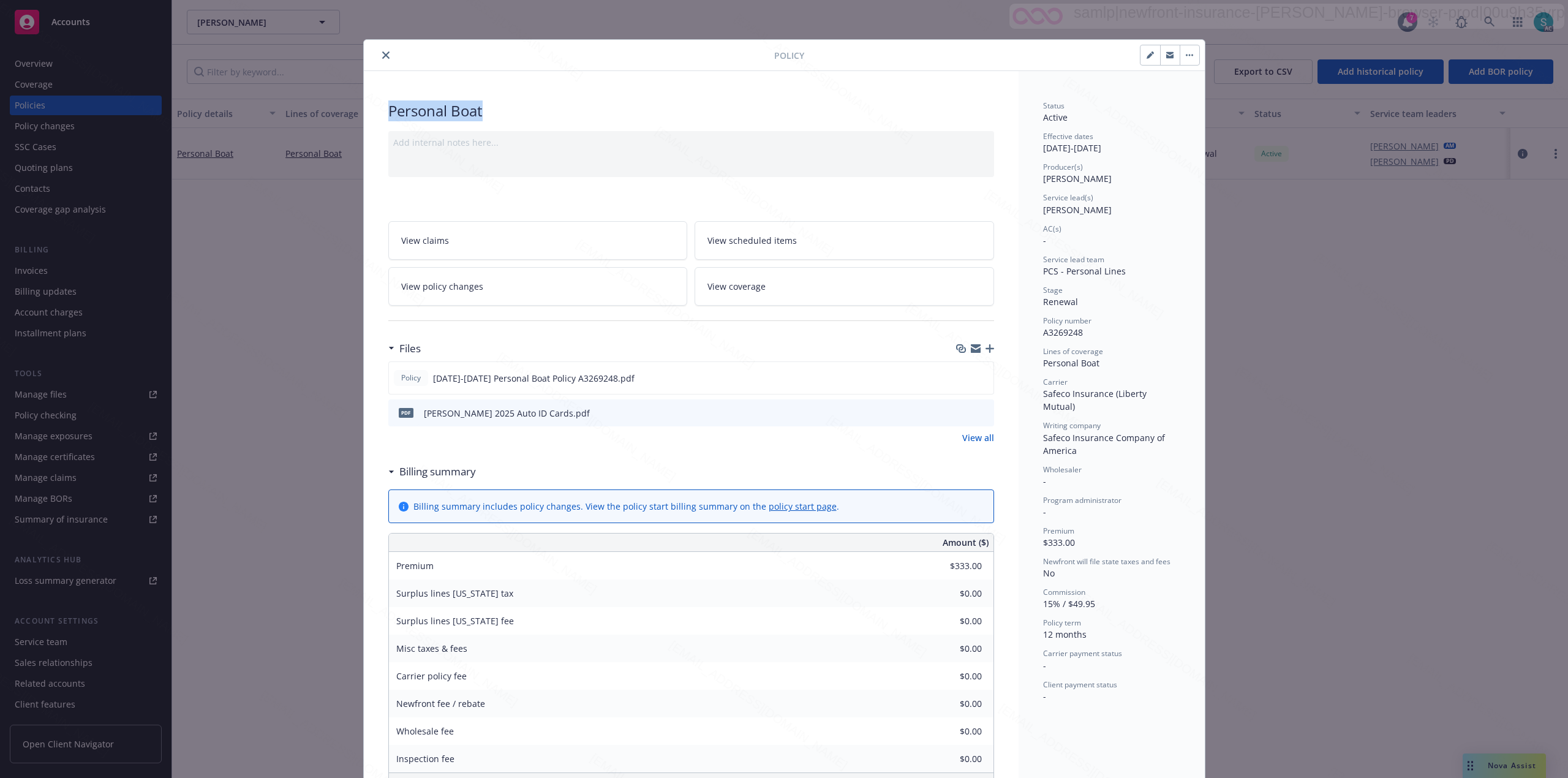
drag, startPoint x: 478, startPoint y: 114, endPoint x: 354, endPoint y: 114, distance: 124.0
click at [354, 114] on div "Policy Personal Boat Add internal notes here... View claims View scheduled item…" at bounding box center [784, 389] width 1568 height 778
copy div "Personal Boat"
click at [382, 54] on icon "close" at bounding box center [386, 55] width 8 height 8
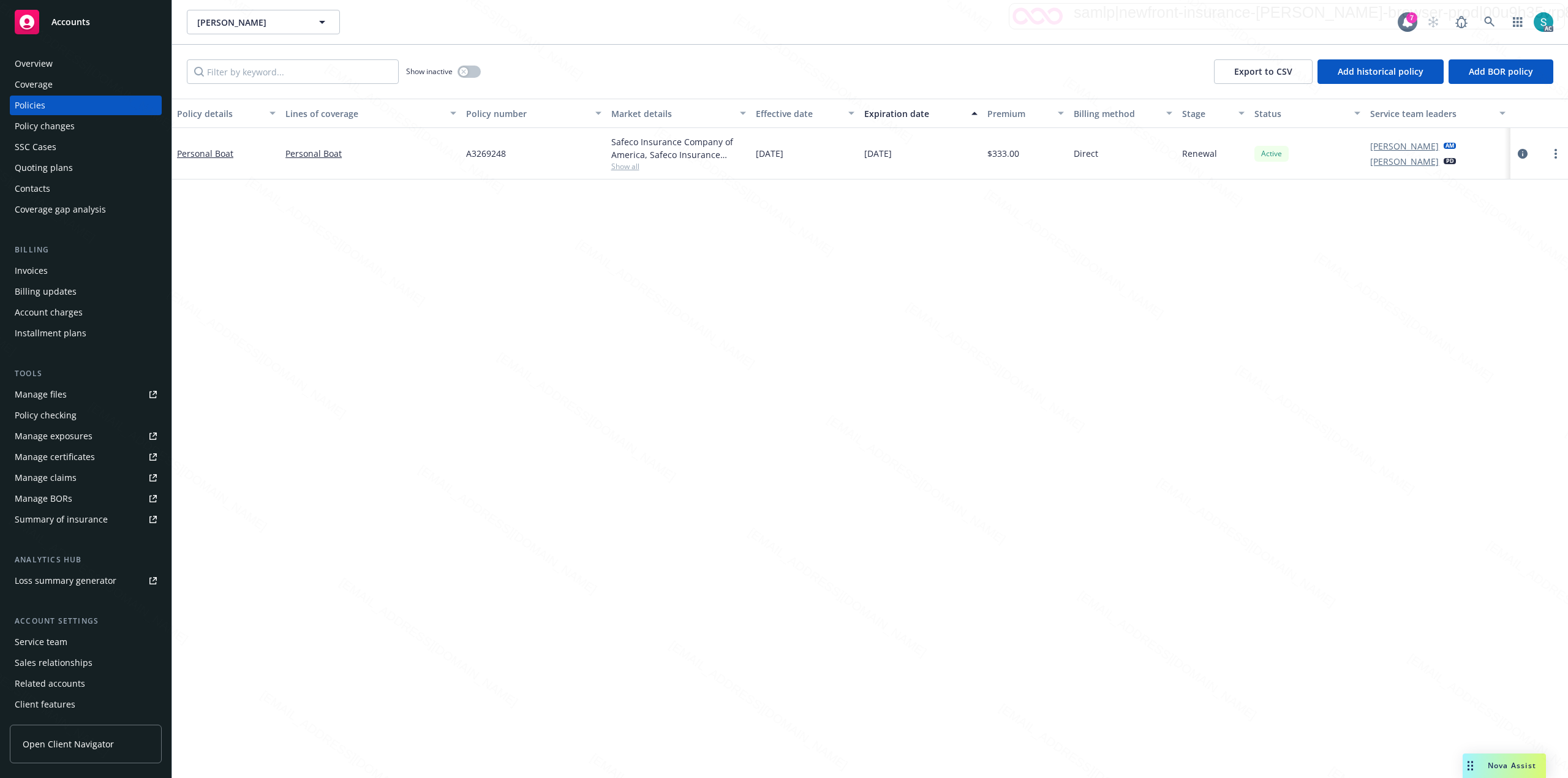
click at [284, 263] on div "Policy details Lines of coverage Policy number Market details Effective date Ex…" at bounding box center [870, 438] width 1396 height 680
click at [25, 60] on div "Overview" at bounding box center [33, 64] width 38 height 20
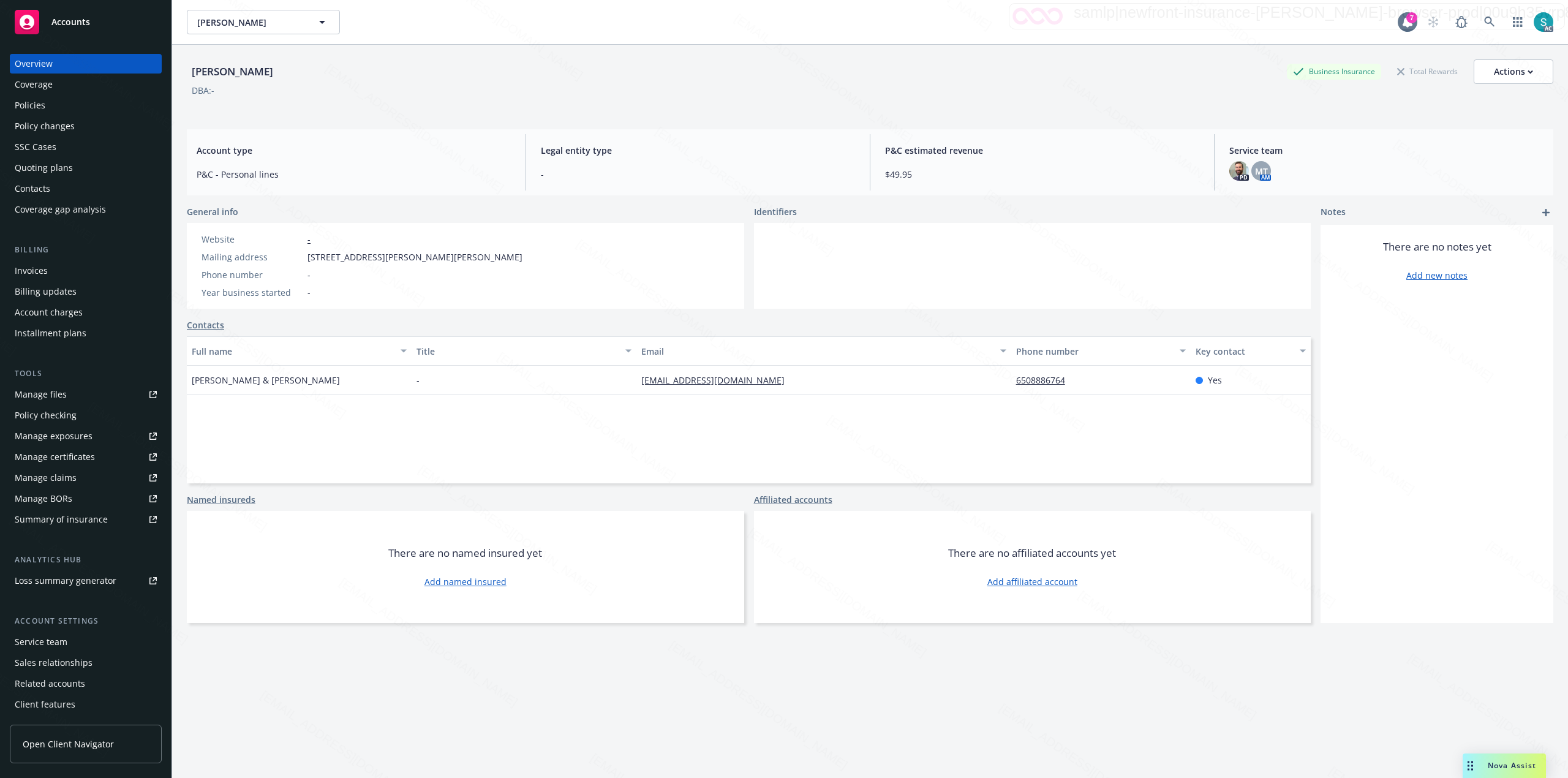
click at [217, 75] on div "Doran, John" at bounding box center [232, 71] width 92 height 16
copy div "Doran, John"
click at [37, 104] on div "Policies" at bounding box center [29, 105] width 30 height 20
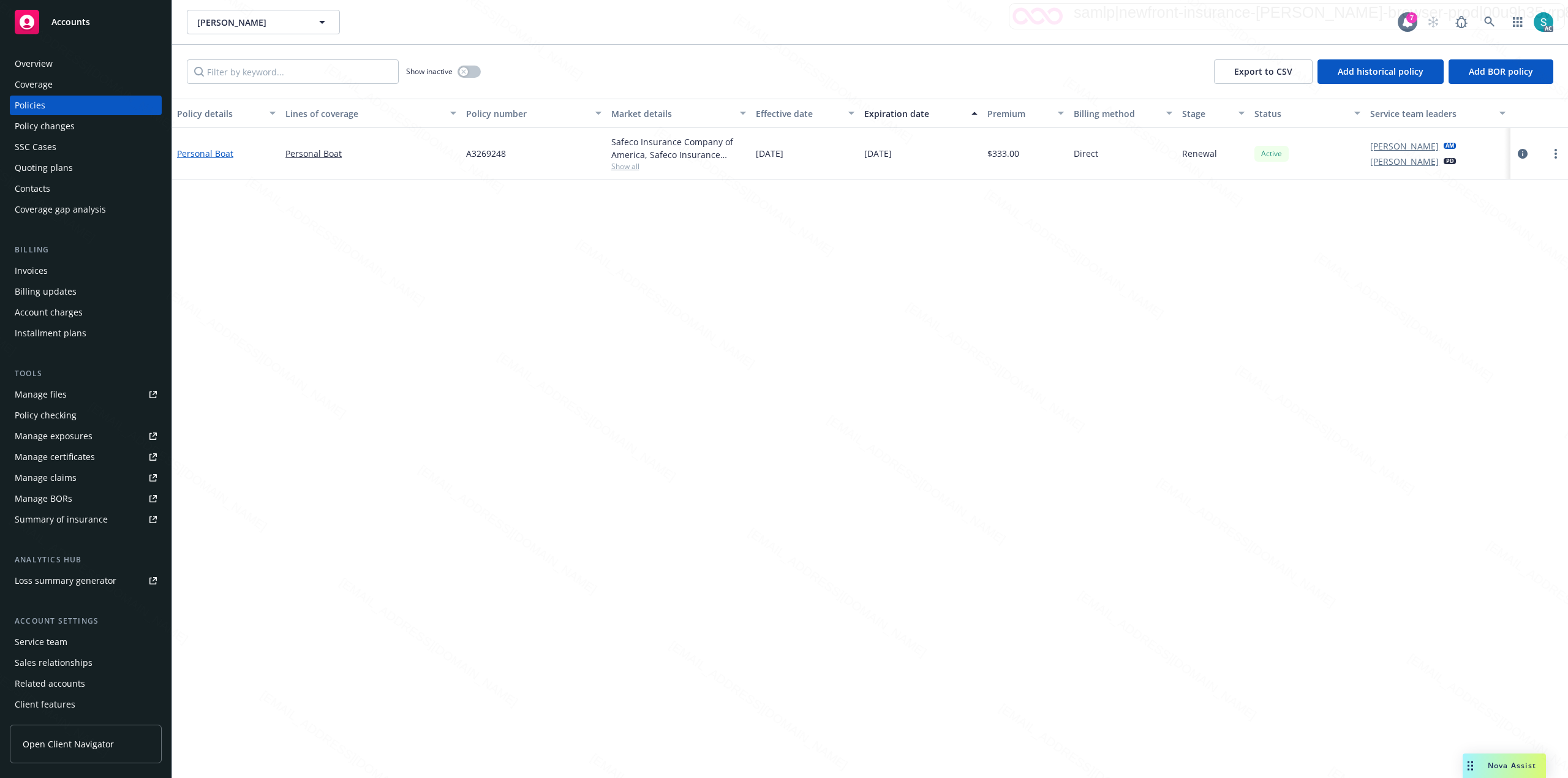
click at [208, 150] on link "Personal Boat" at bounding box center [205, 153] width 56 height 11
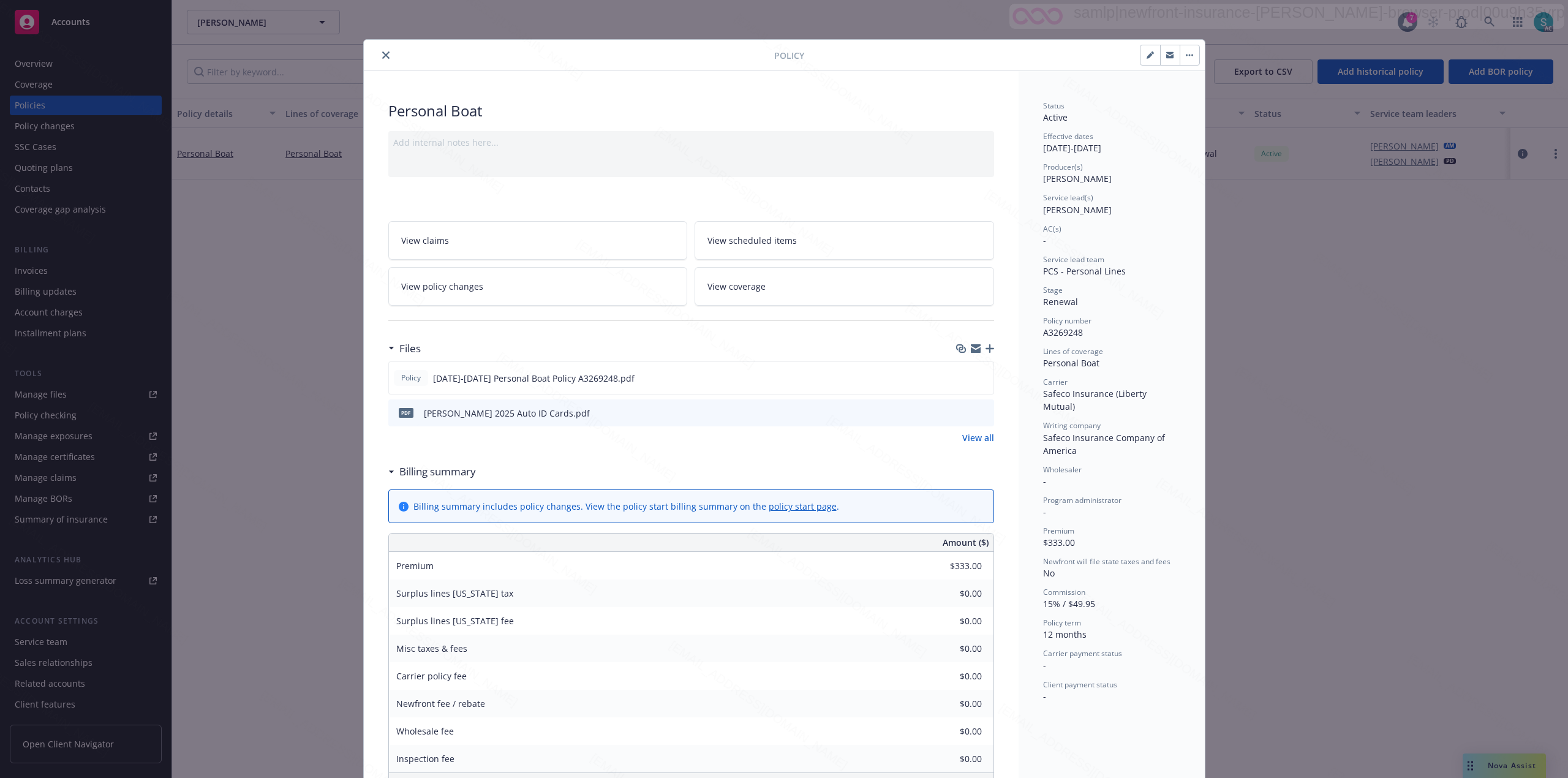
scroll to position [37, 0]
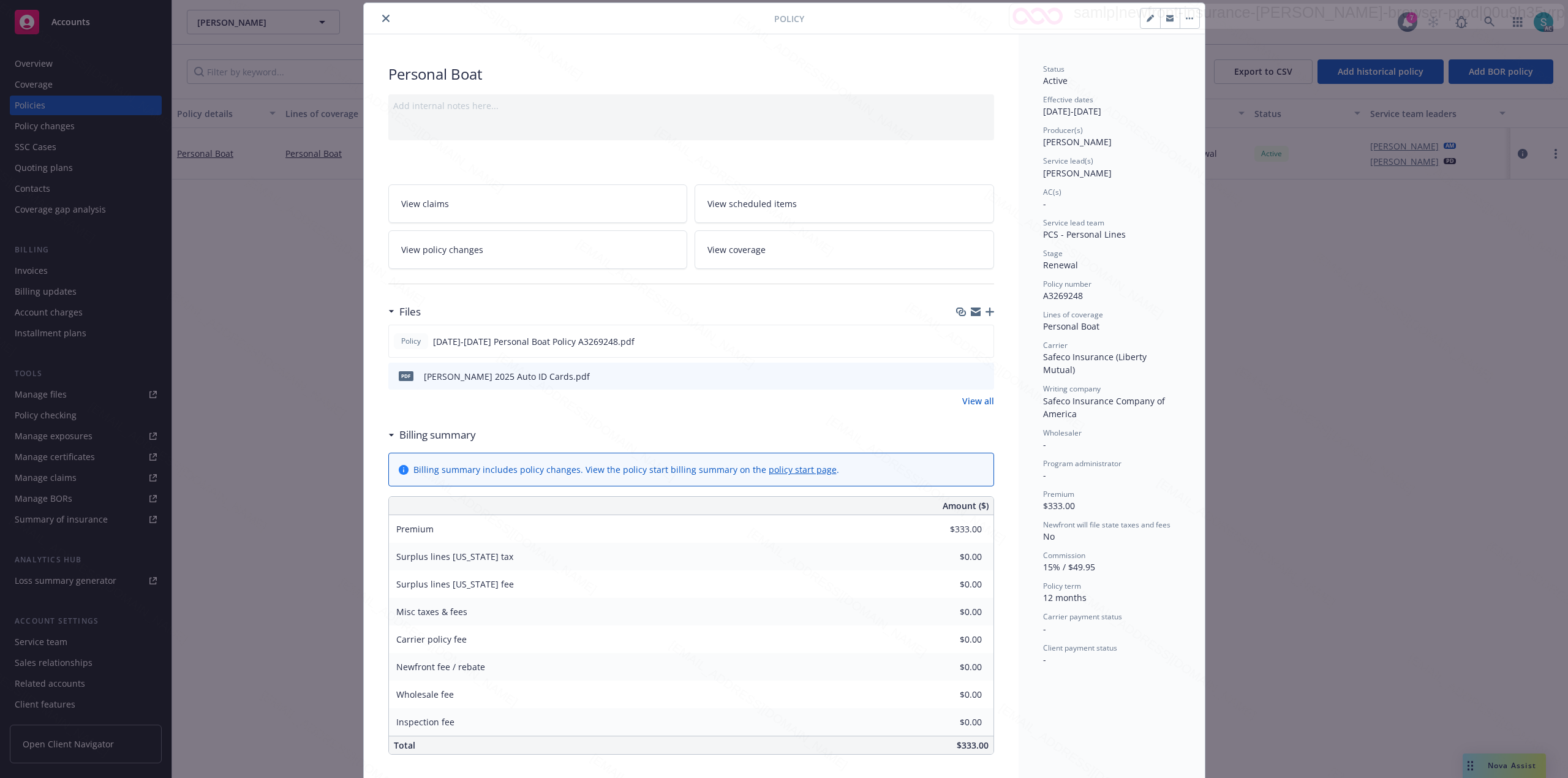
click at [442, 79] on div "Personal Boat" at bounding box center [691, 74] width 606 height 21
copy div "Personal Boat"
click at [378, 25] on button "close" at bounding box center [385, 18] width 14 height 14
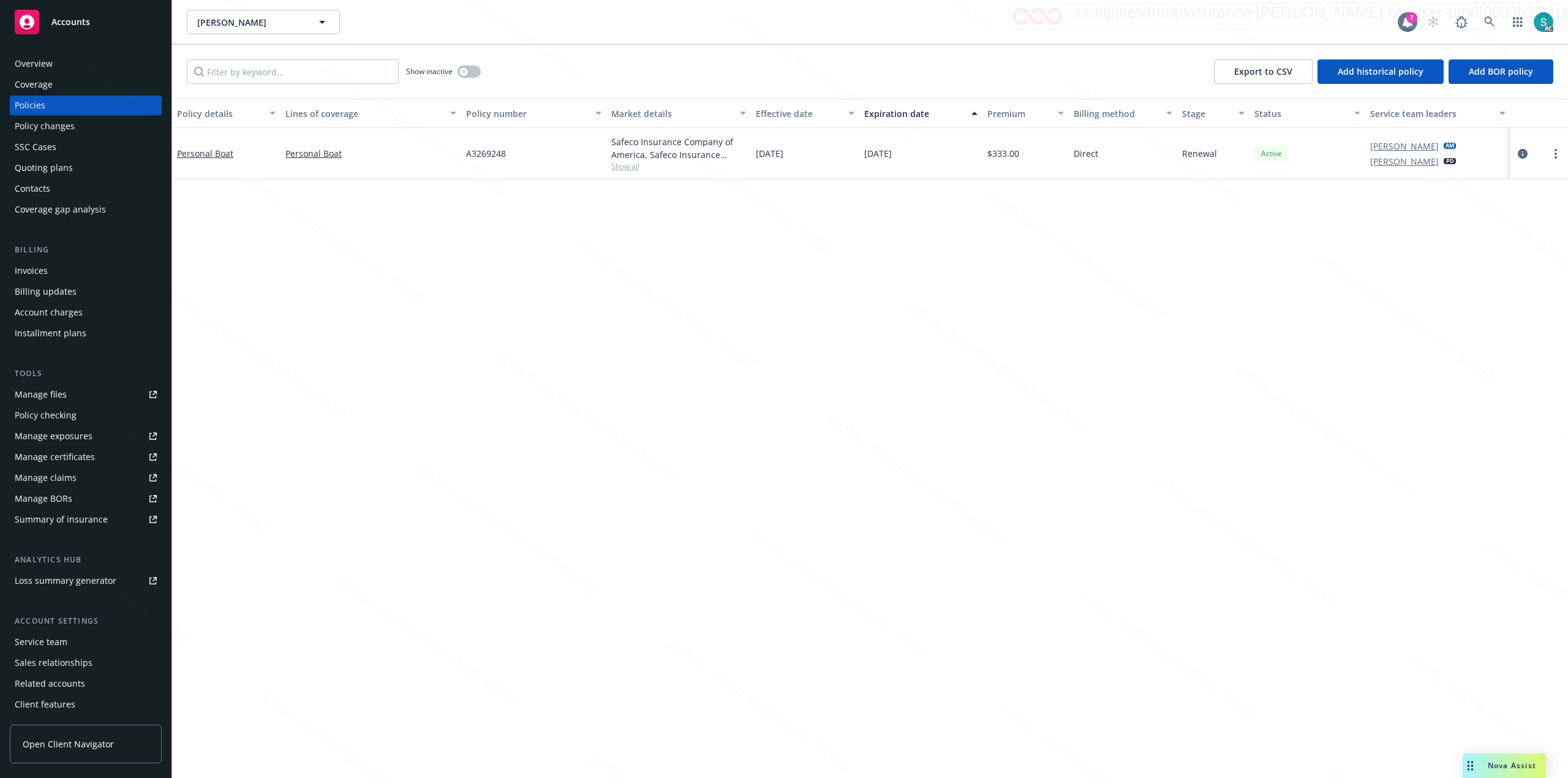
click at [672, 243] on div "Policy details Lines of coverage Policy number Market details Effective date Ex…" at bounding box center [870, 438] width 1396 height 680
click at [1490, 23] on icon at bounding box center [1489, 22] width 11 height 11
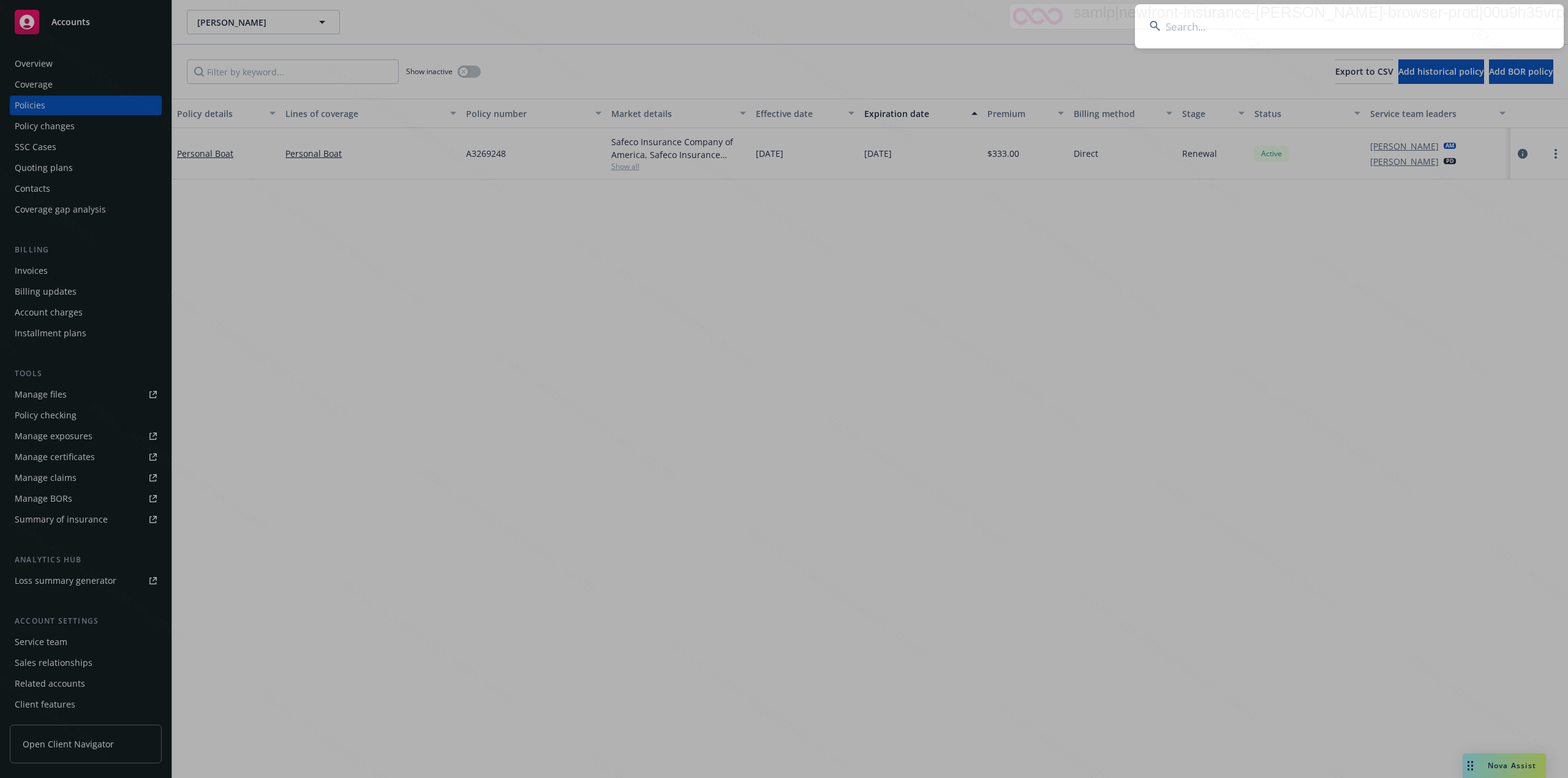
click at [1335, 17] on input at bounding box center [1349, 26] width 429 height 44
type input "coulter"
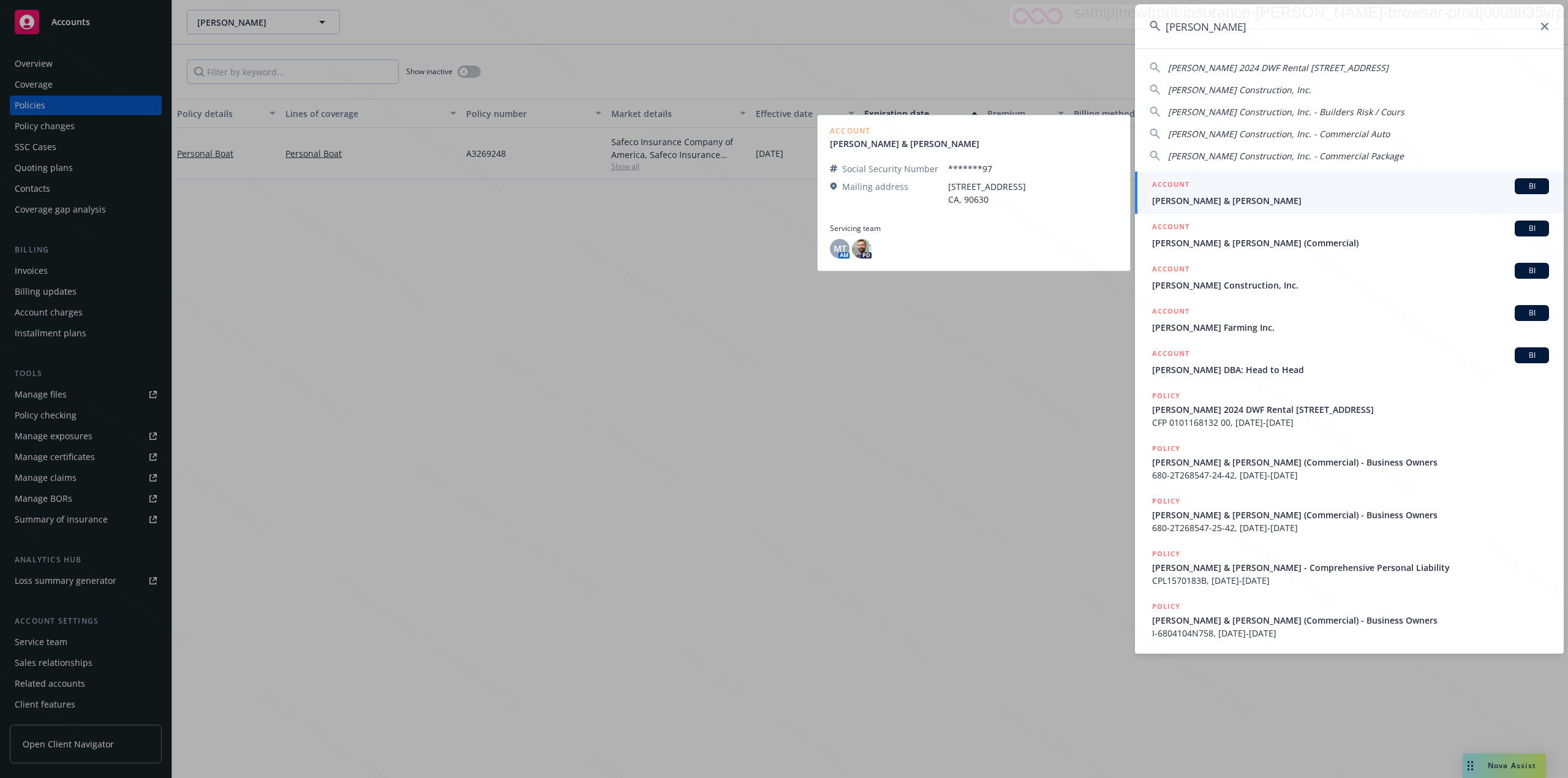
click at [1360, 191] on div "ACCOUNT BI" at bounding box center [1350, 186] width 397 height 16
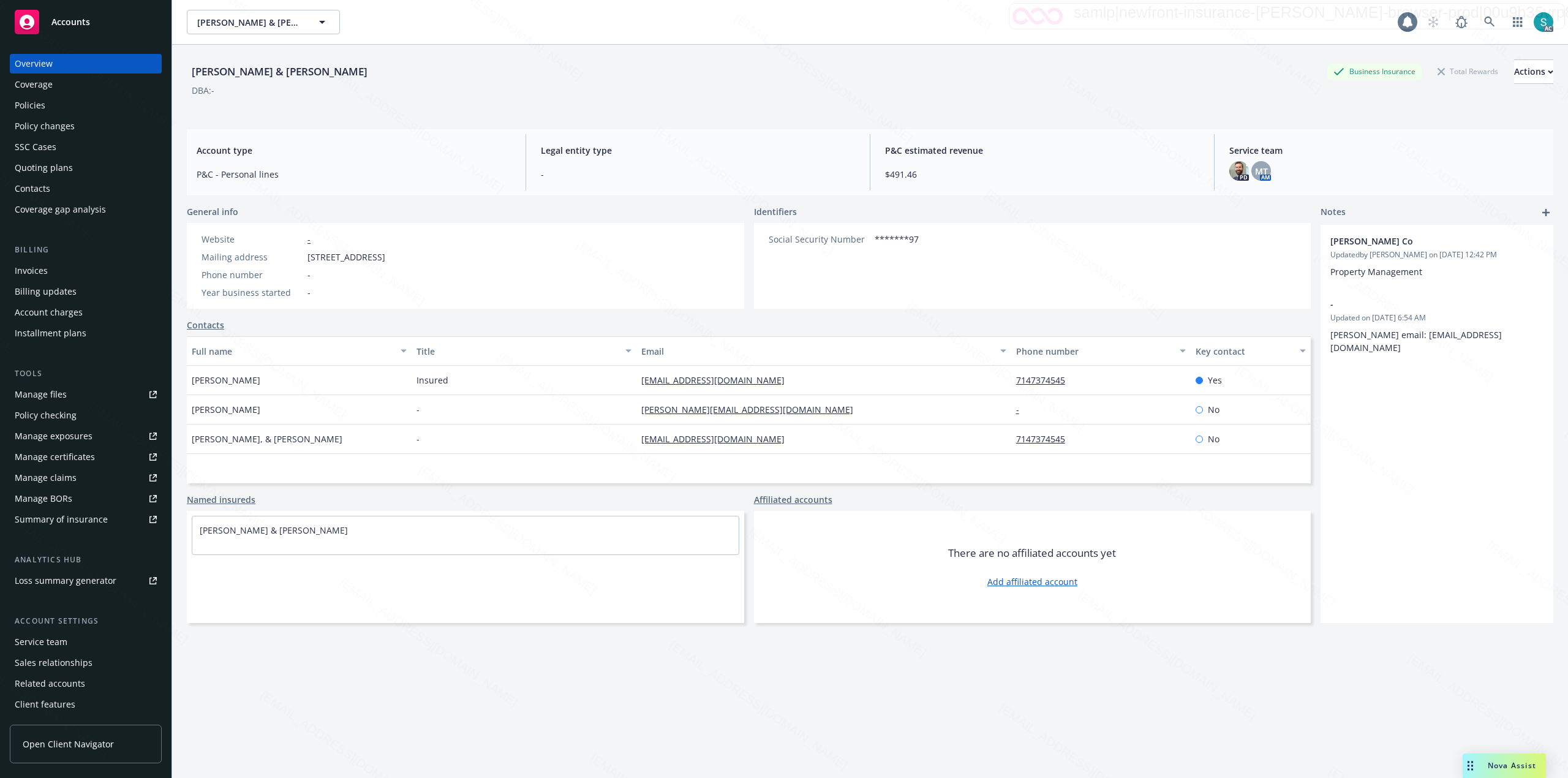
click at [50, 103] on div "Policies" at bounding box center [85, 105] width 142 height 20
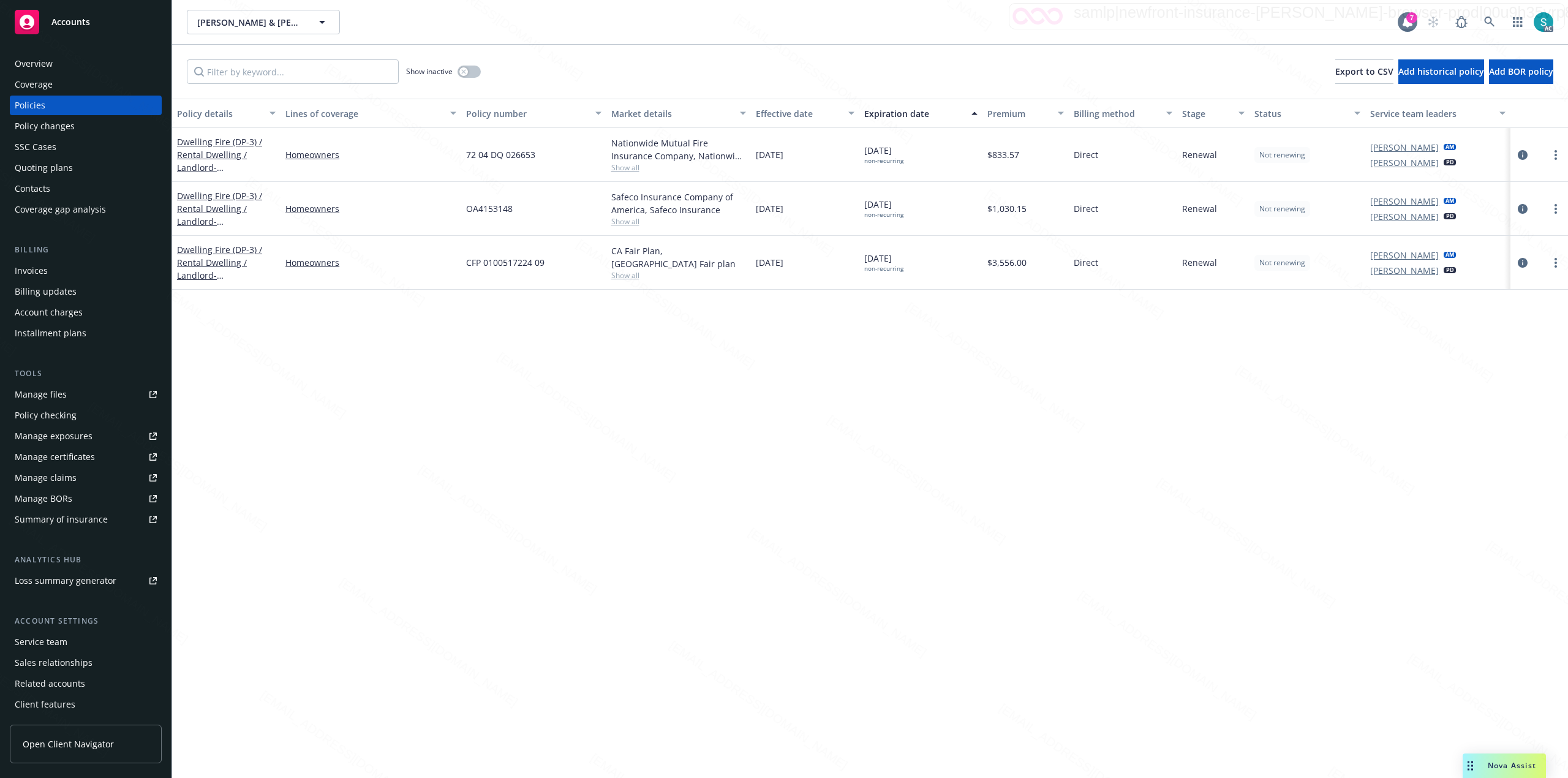
click at [73, 54] on div "Overview" at bounding box center [85, 64] width 142 height 20
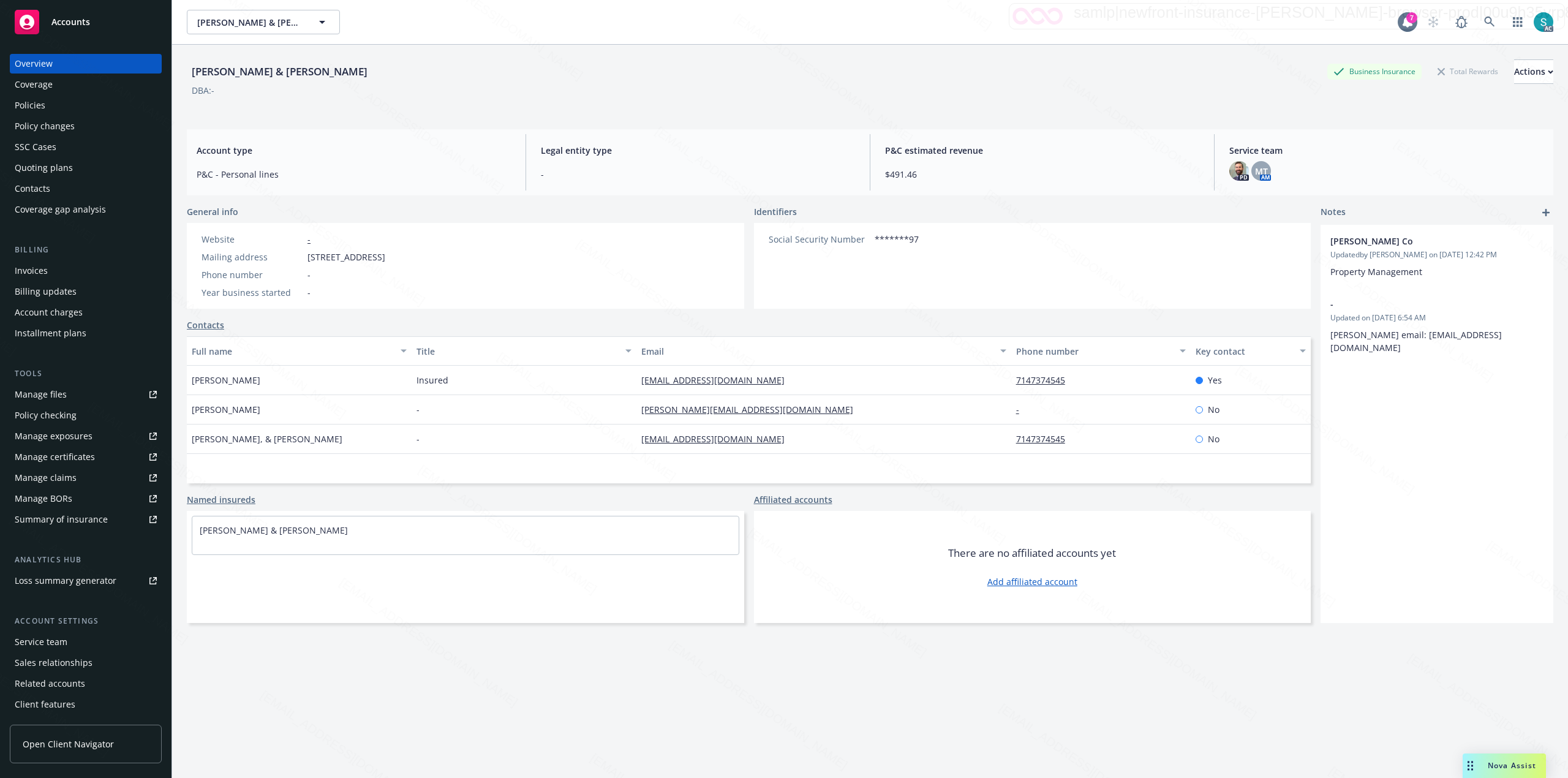
click at [253, 76] on div "Coulter, John & Christina" at bounding box center [279, 71] width 185 height 16
copy div "Coulter, John & Christina"
click at [1477, 22] on link at bounding box center [1489, 22] width 24 height 24
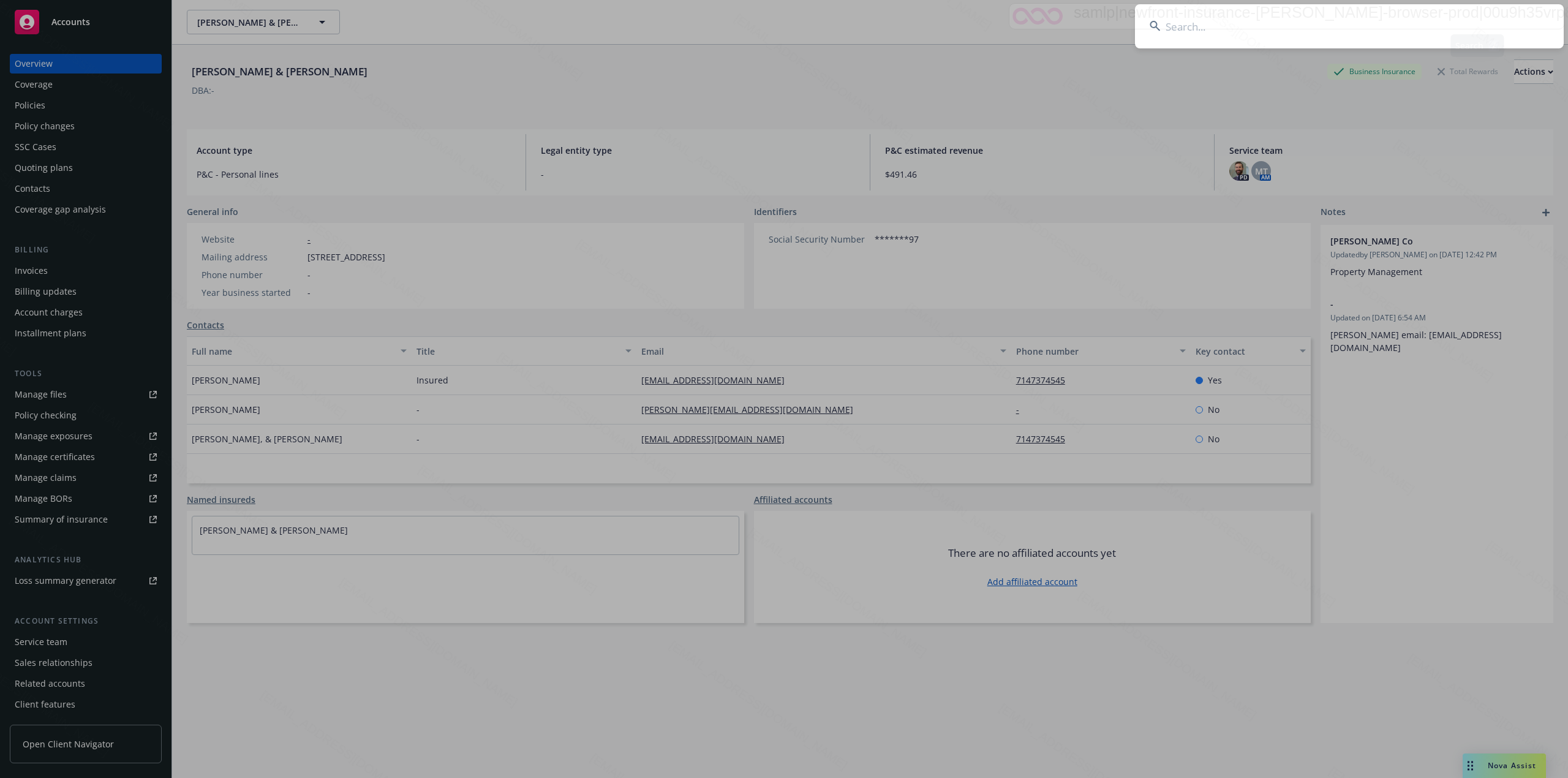
click at [1301, 23] on input at bounding box center [1349, 26] width 429 height 44
type input "JAMES EDEN"
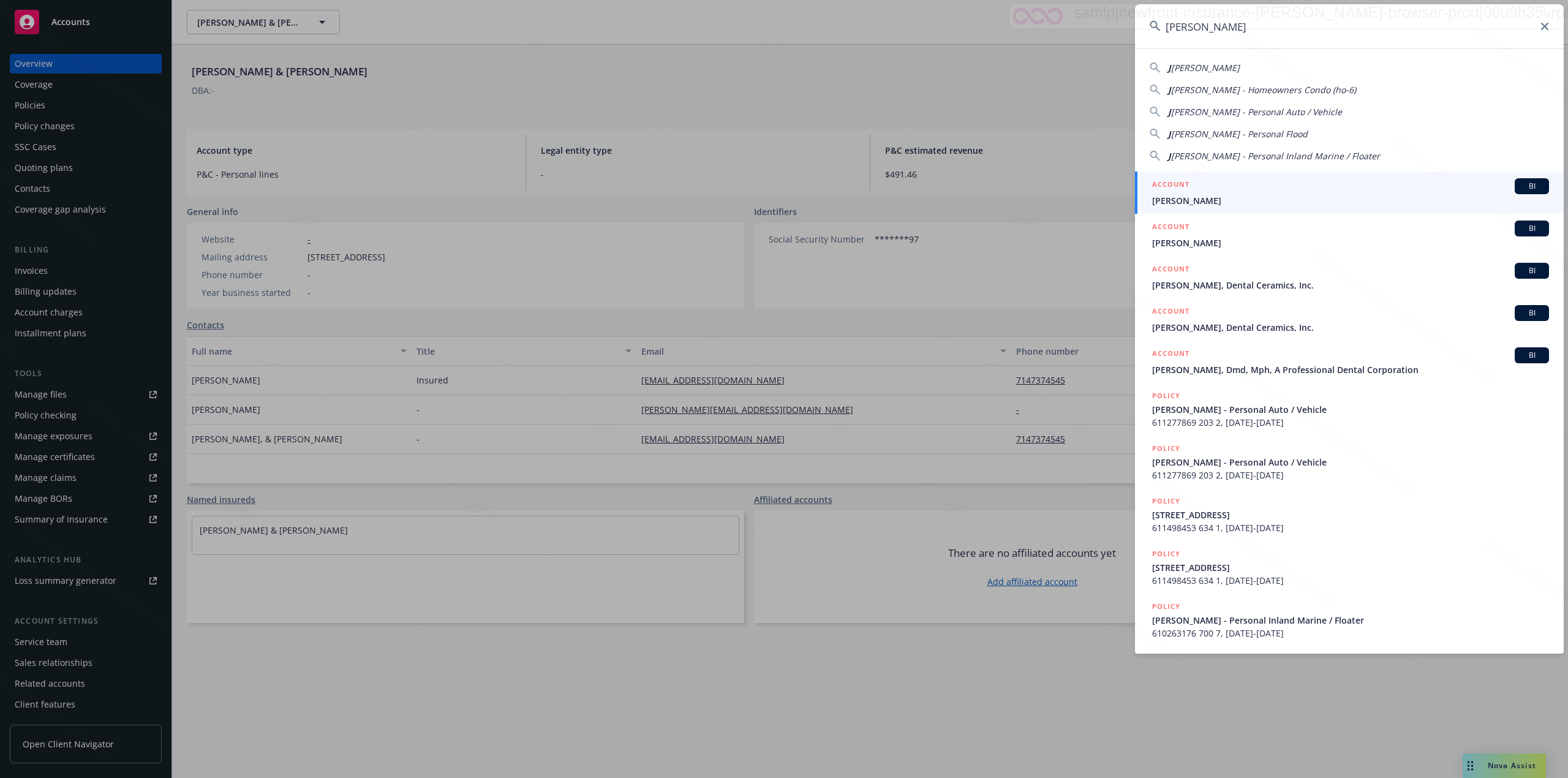
click at [1242, 194] on span "[PERSON_NAME]" at bounding box center [1350, 201] width 397 height 13
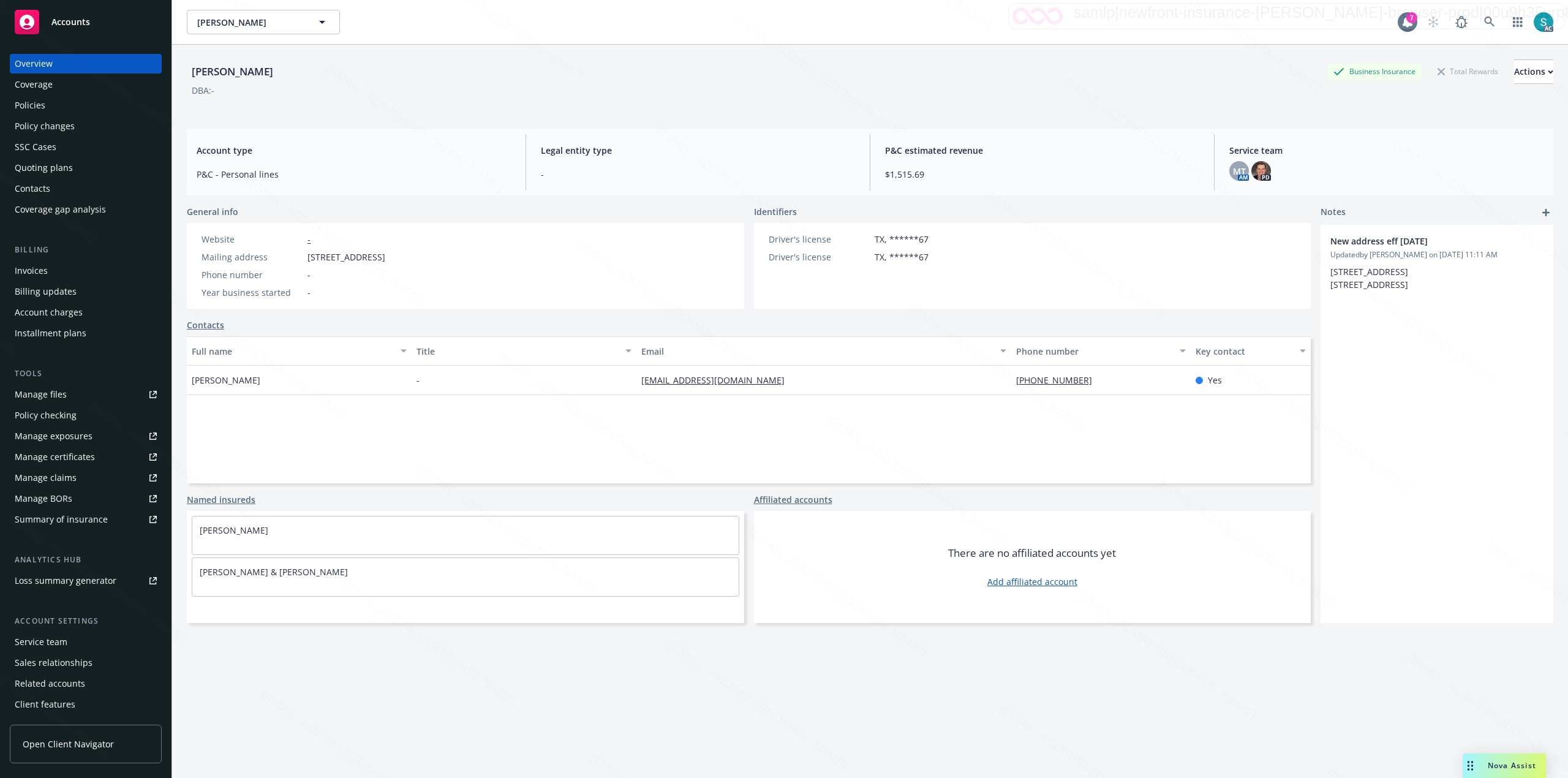
click at [53, 101] on div "Policies" at bounding box center [85, 105] width 142 height 20
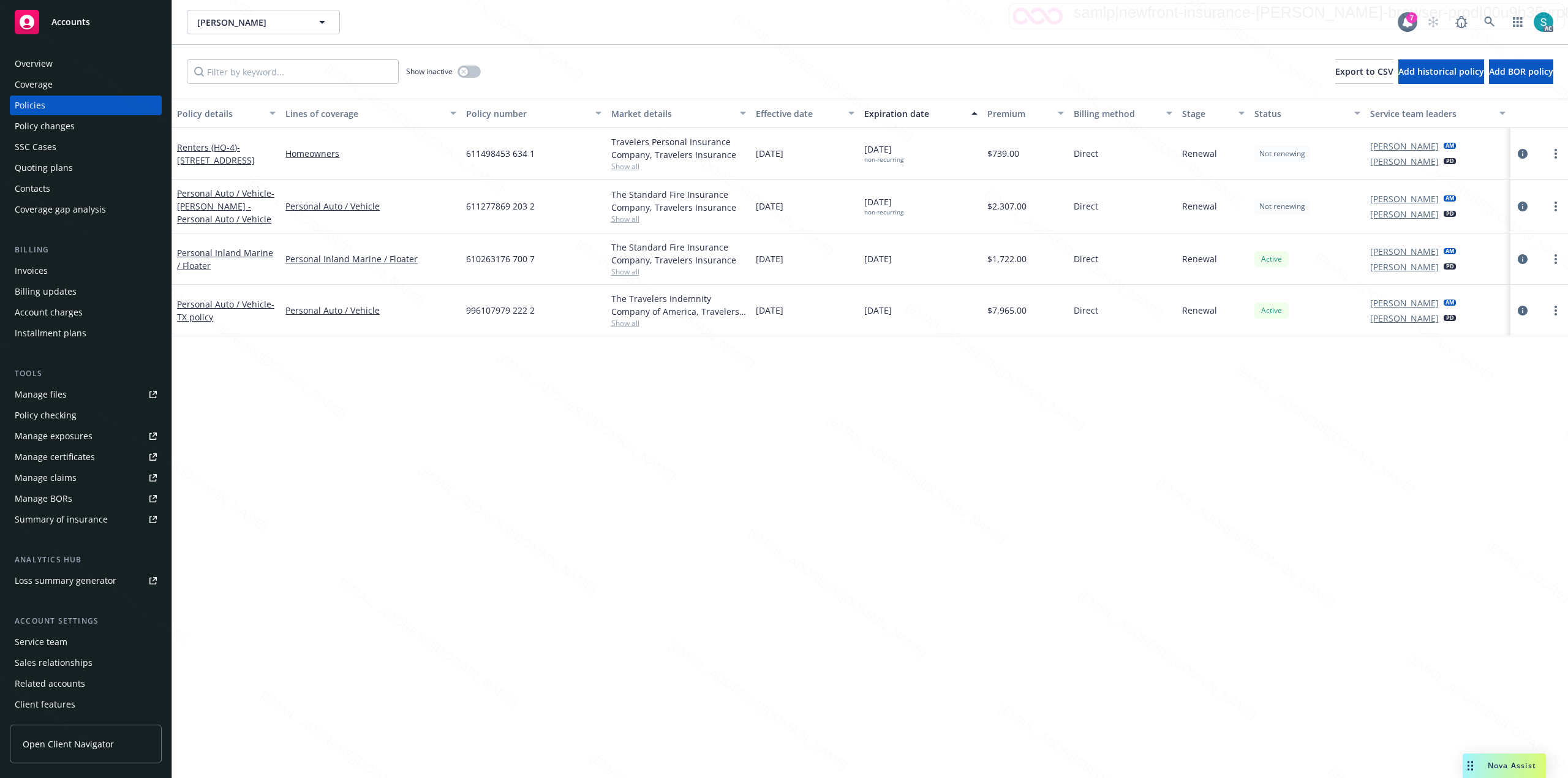
click at [507, 314] on span "996107979 222 2" at bounding box center [500, 310] width 69 height 13
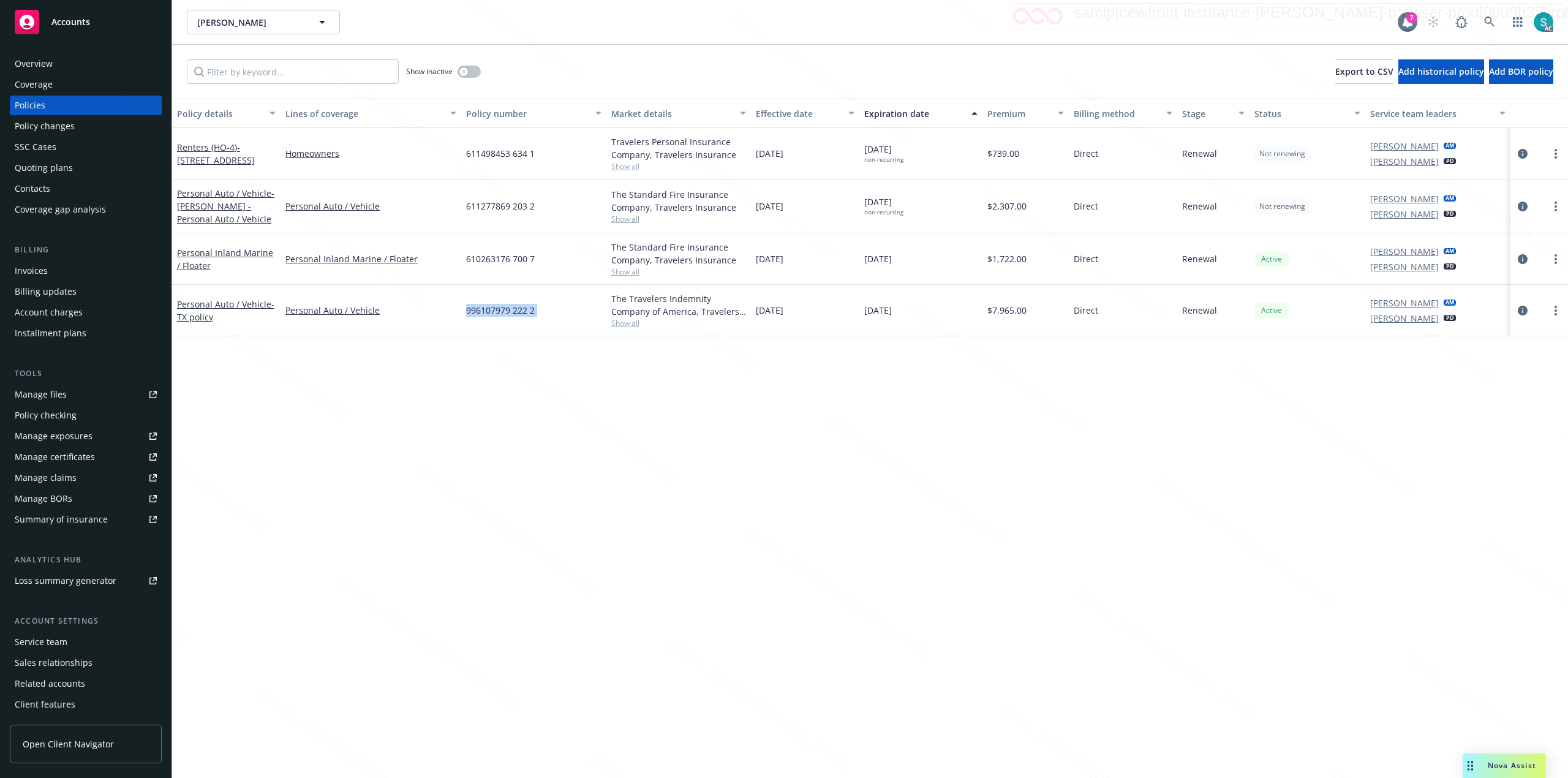
click at [61, 62] on div "Overview" at bounding box center [85, 64] width 142 height 20
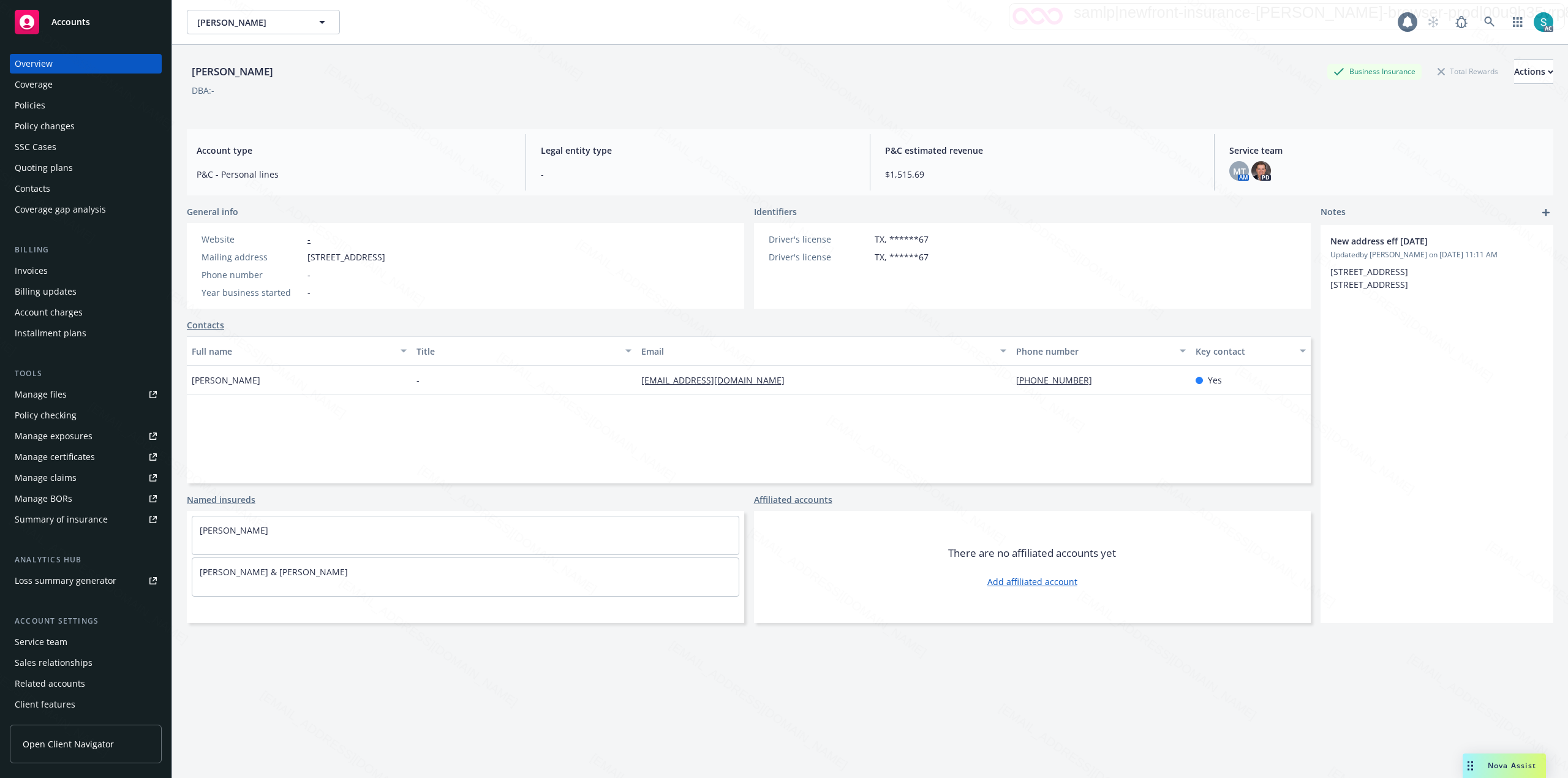
click at [191, 76] on div "[PERSON_NAME]" at bounding box center [232, 71] width 92 height 16
copy div "[PERSON_NAME]"
click at [202, 77] on div "[PERSON_NAME]" at bounding box center [232, 71] width 92 height 16
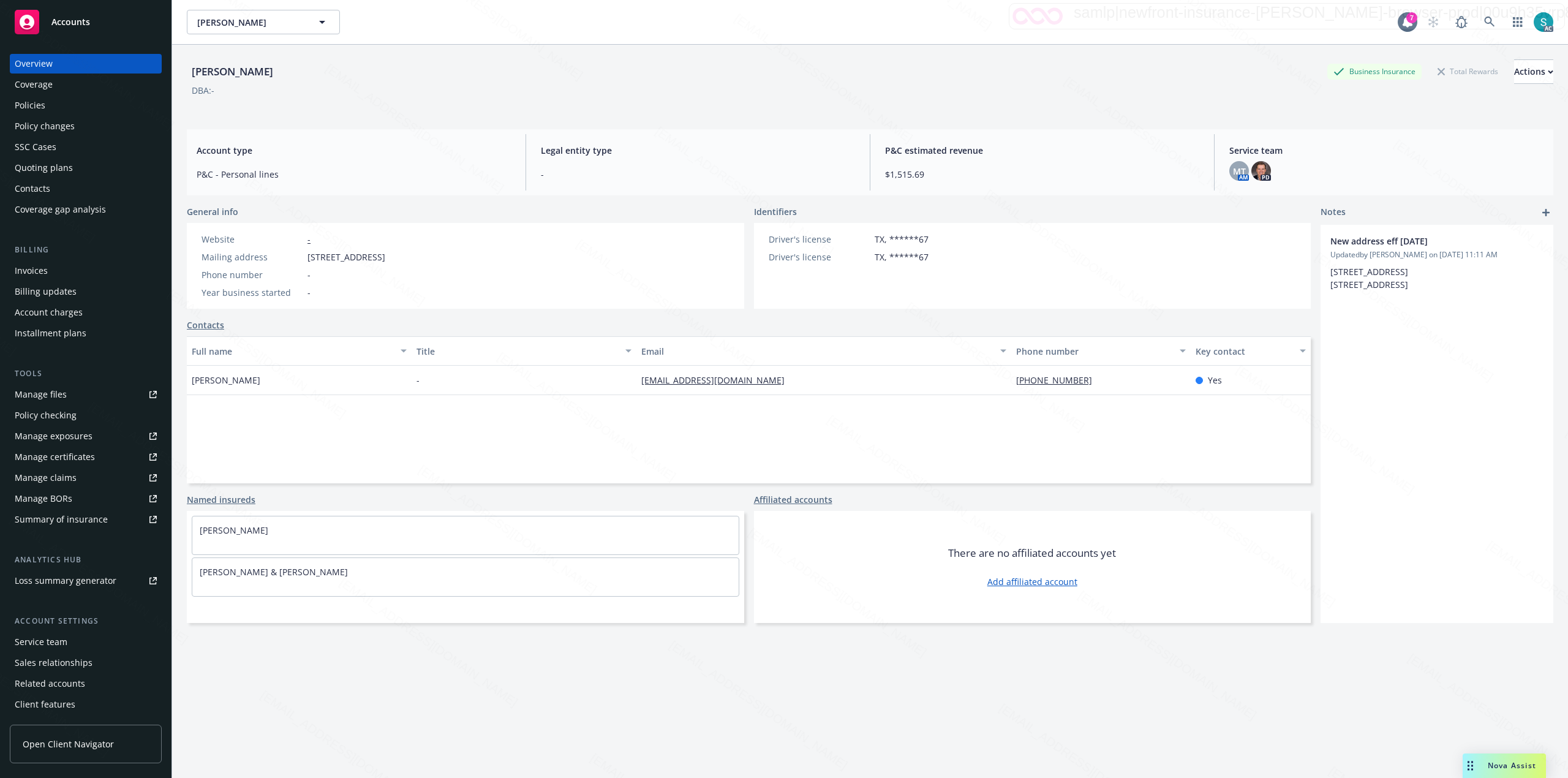
click at [229, 69] on div "[PERSON_NAME]" at bounding box center [232, 71] width 92 height 16
copy div "[PERSON_NAME]"
click at [449, 123] on div "James Eden Business Insurance Total Rewards Actions DBA: - Account type P&C - P…" at bounding box center [870, 426] width 1366 height 764
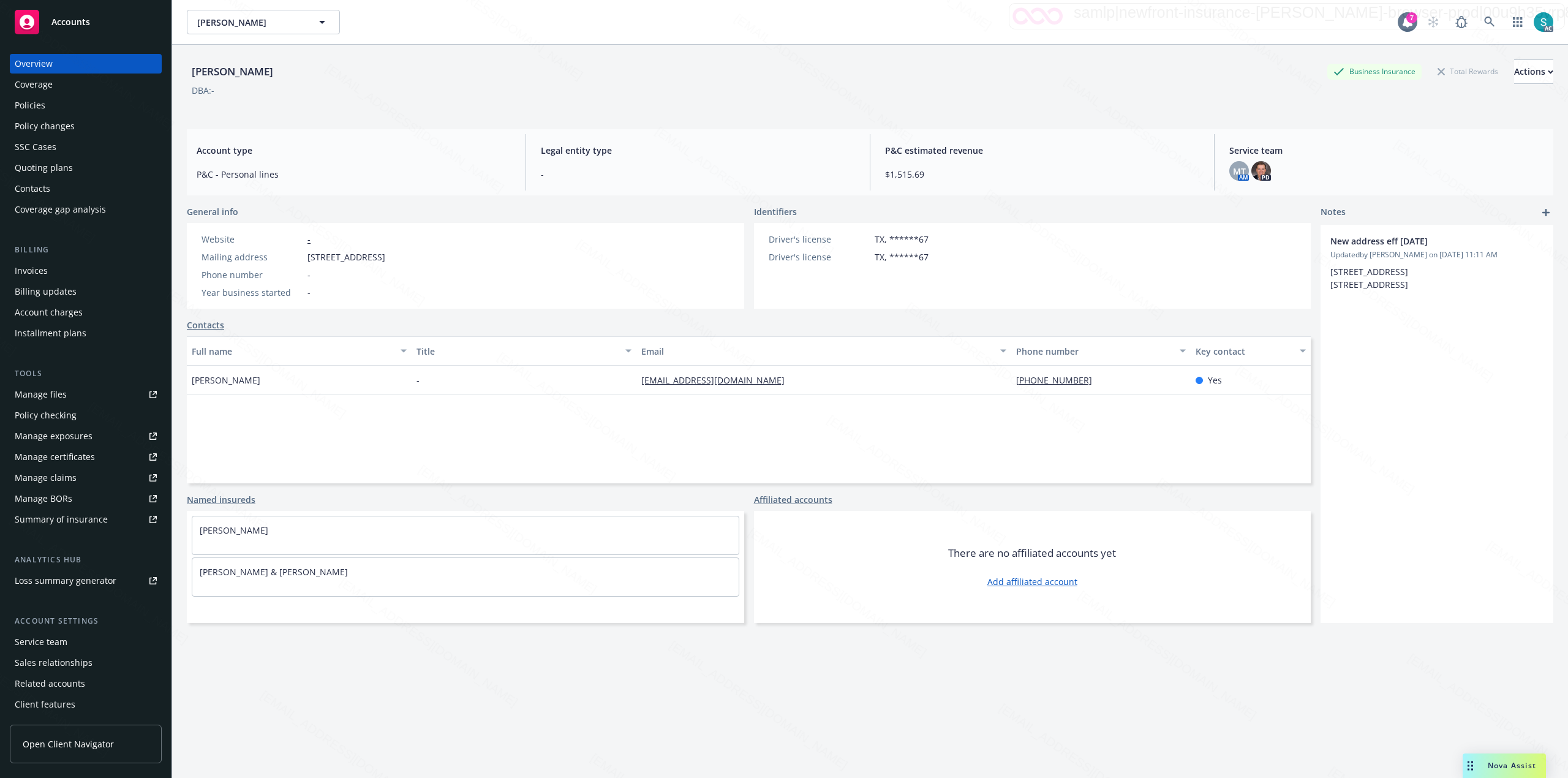
click at [62, 107] on div "Policies" at bounding box center [85, 105] width 142 height 20
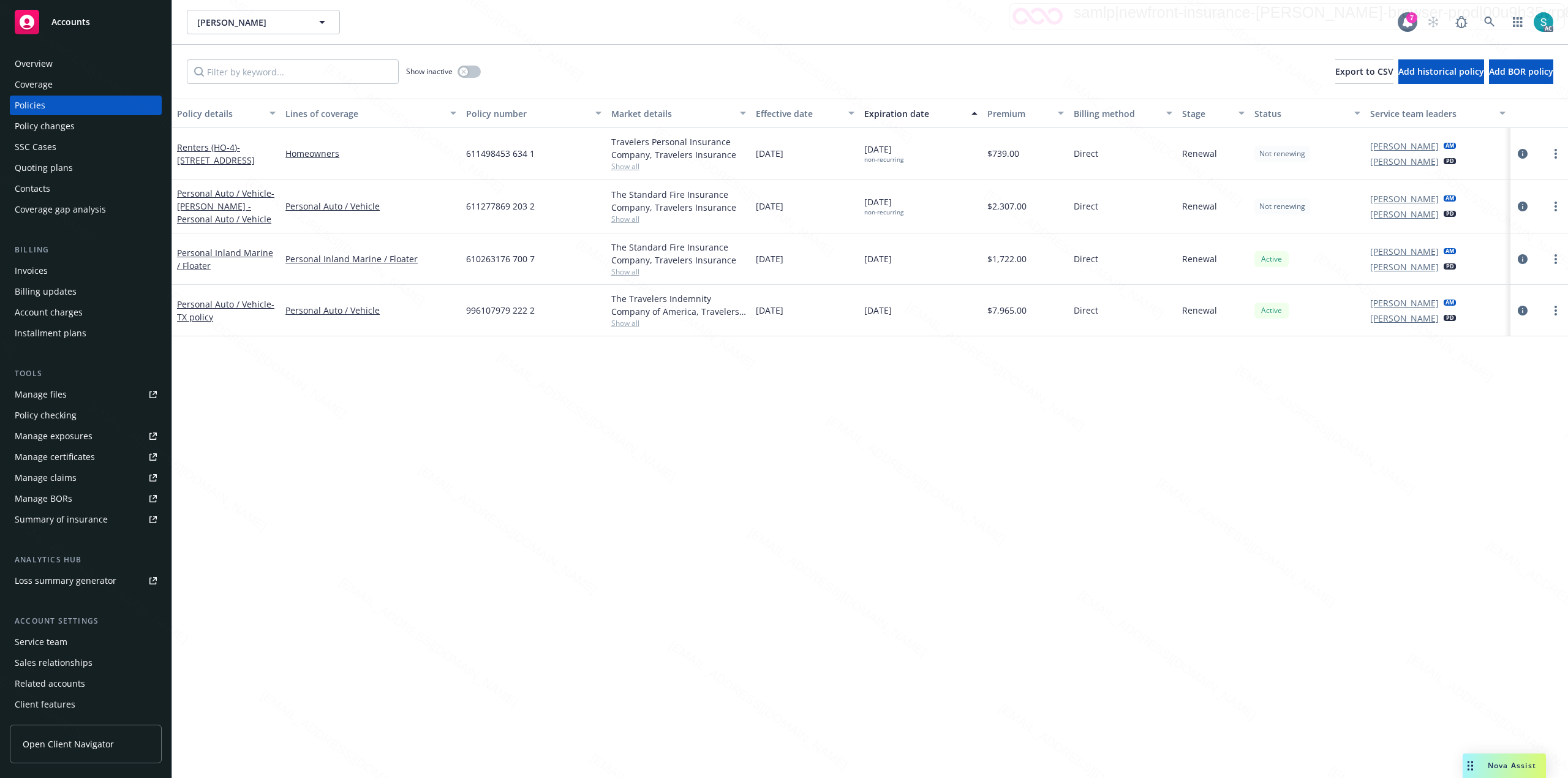
click at [199, 312] on div "Personal Auto / Vehicle - TX policy" at bounding box center [226, 310] width 98 height 26
click at [250, 307] on link "Personal Auto / Vehicle - TX policy" at bounding box center [225, 310] width 98 height 24
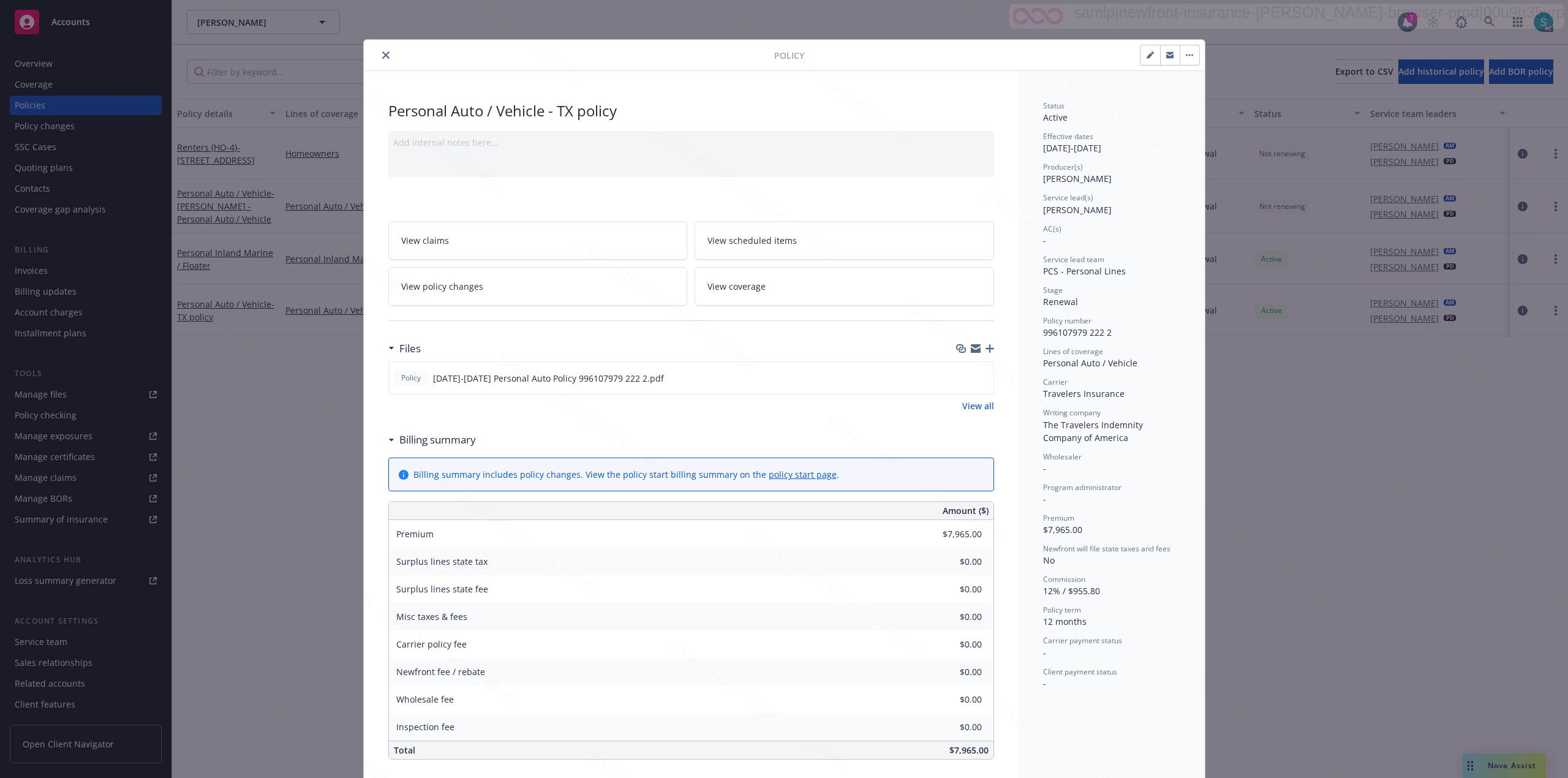
click at [792, 427] on div "Files Policy 2025-2026 Personal Auto Policy 996107979 222 2.pdf View all" at bounding box center [691, 381] width 606 height 92
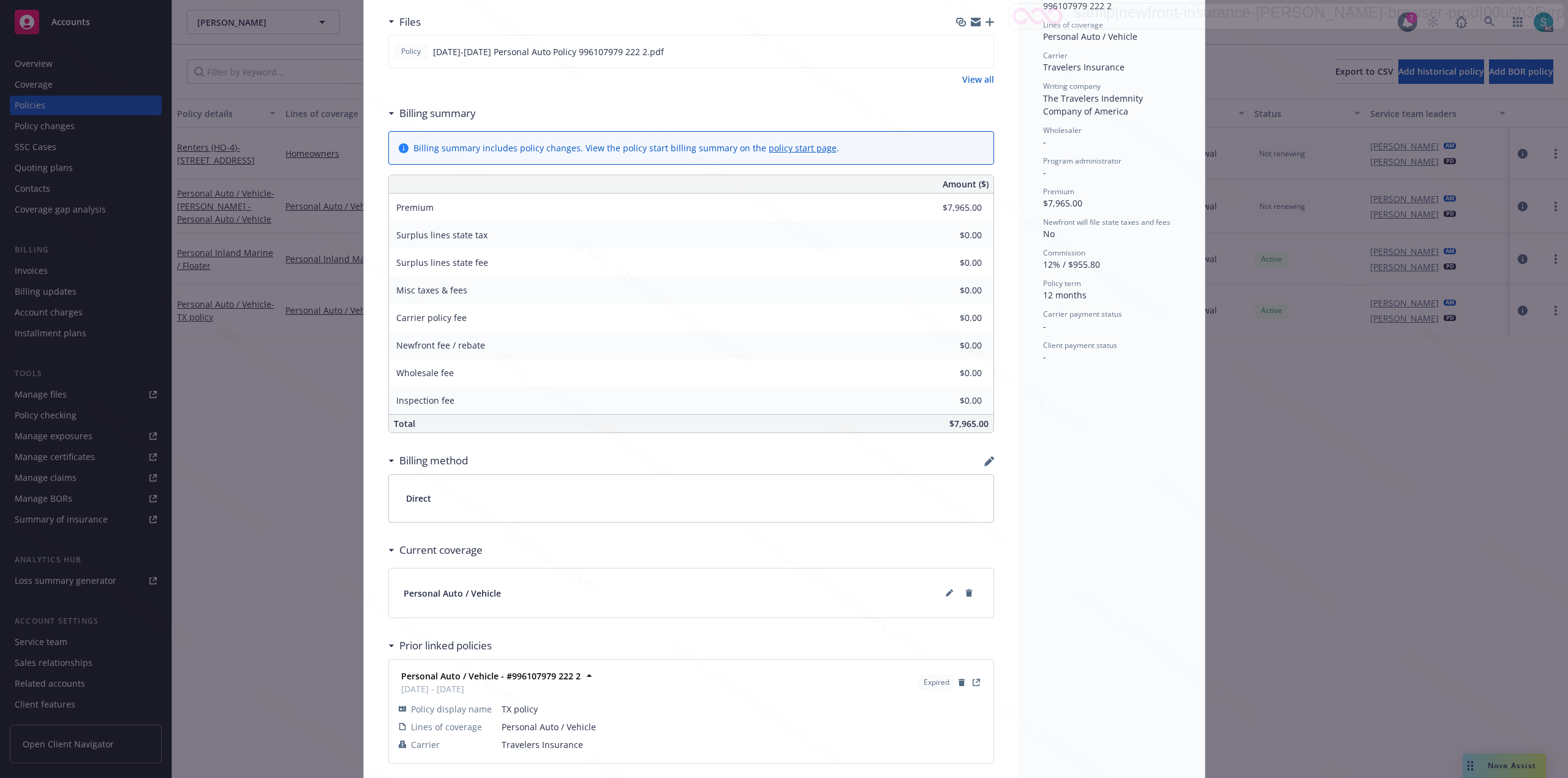
scroll to position [385, 0]
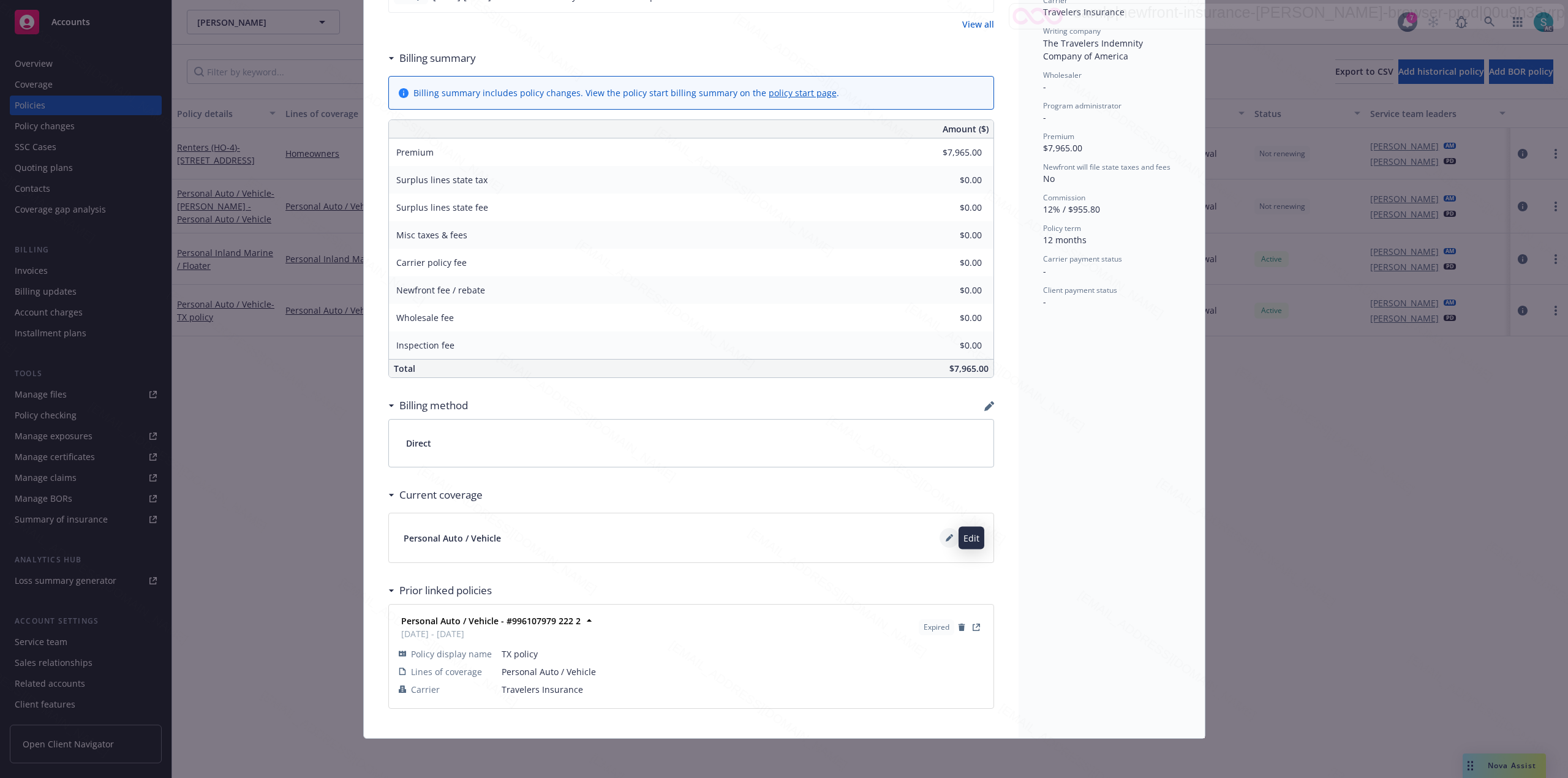
click at [939, 537] on button at bounding box center [949, 538] width 20 height 20
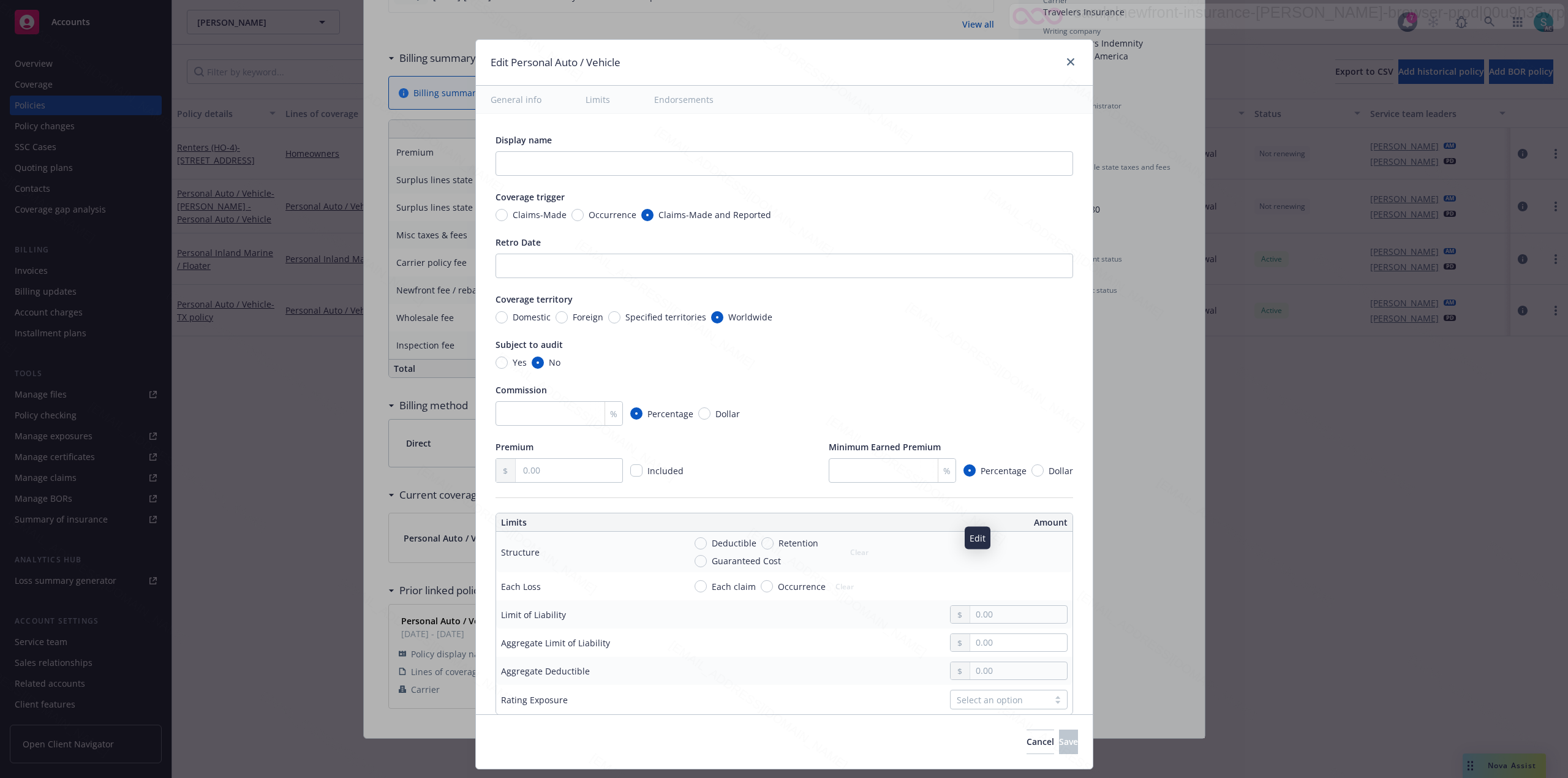
type textarea "x"
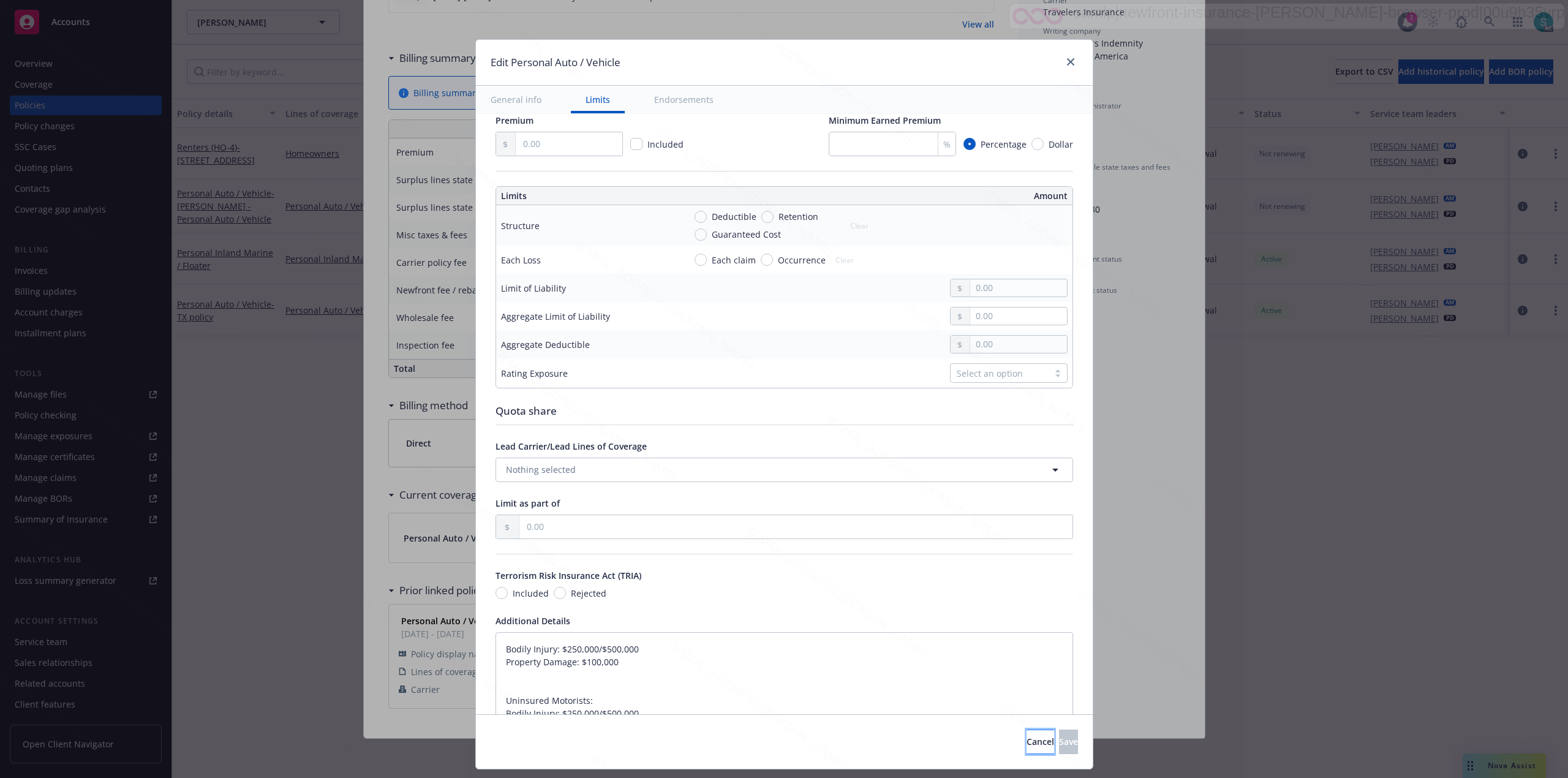
click at [1026, 746] on span "Cancel" at bounding box center [1040, 741] width 27 height 11
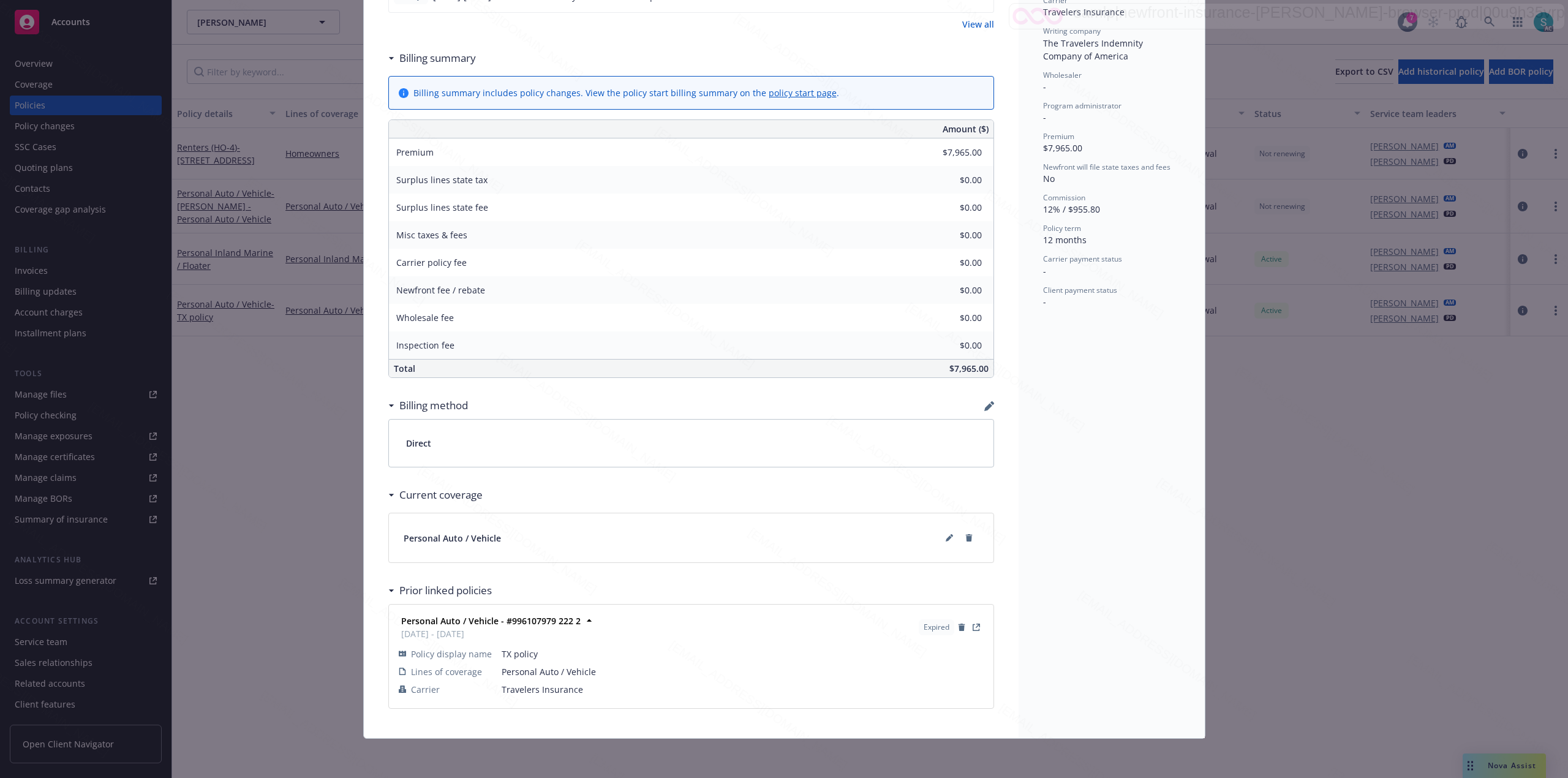
click at [1157, 528] on div "Status Active Effective dates 09/11/2025 - 09/11/2026 Producer(s) Pete Johnson …" at bounding box center [1111, 214] width 186 height 1049
click at [975, 626] on icon "View Policy" at bounding box center [977, 626] width 5 height 5
click at [1056, 384] on div "Status Active Effective dates 09/11/2025 - 09/11/2026 Producer(s) Pete Johnson …" at bounding box center [1111, 214] width 186 height 1049
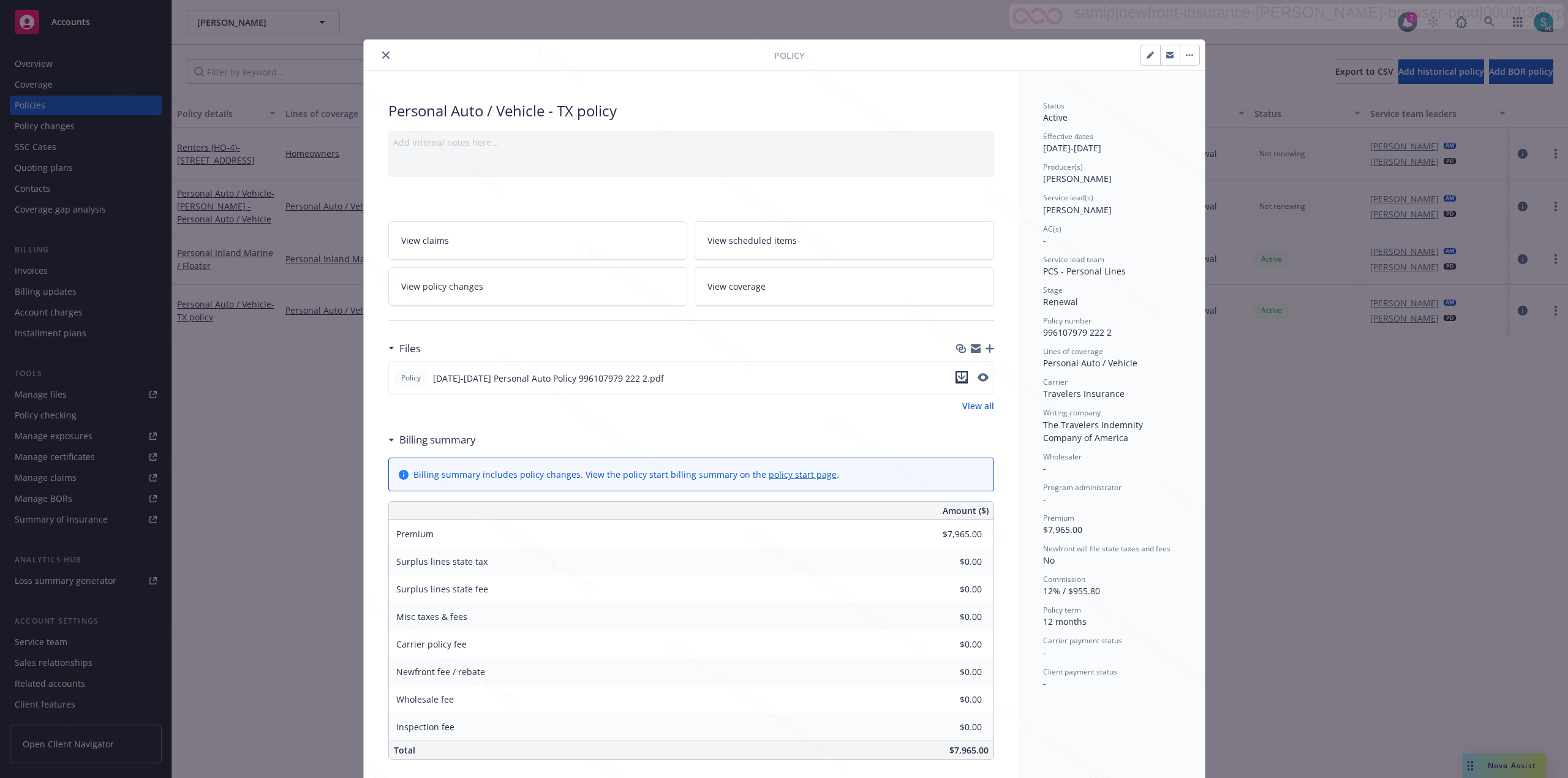
click at [957, 378] on icon "download file" at bounding box center [961, 377] width 10 height 10
click at [1080, 337] on span "996107979 222 2" at bounding box center [1077, 332] width 69 height 11
copy span "996107979 222 2"
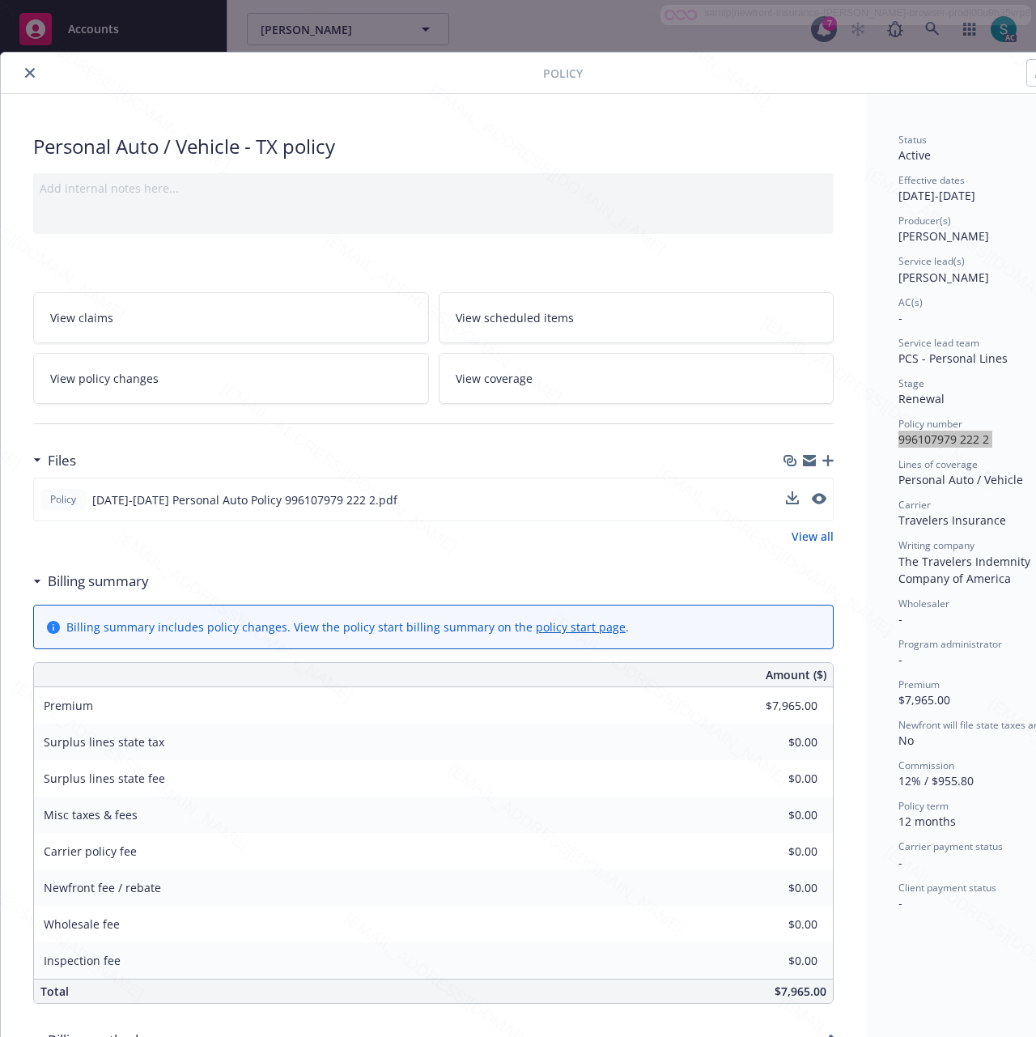
click at [32, 79] on button "close" at bounding box center [29, 72] width 19 height 19
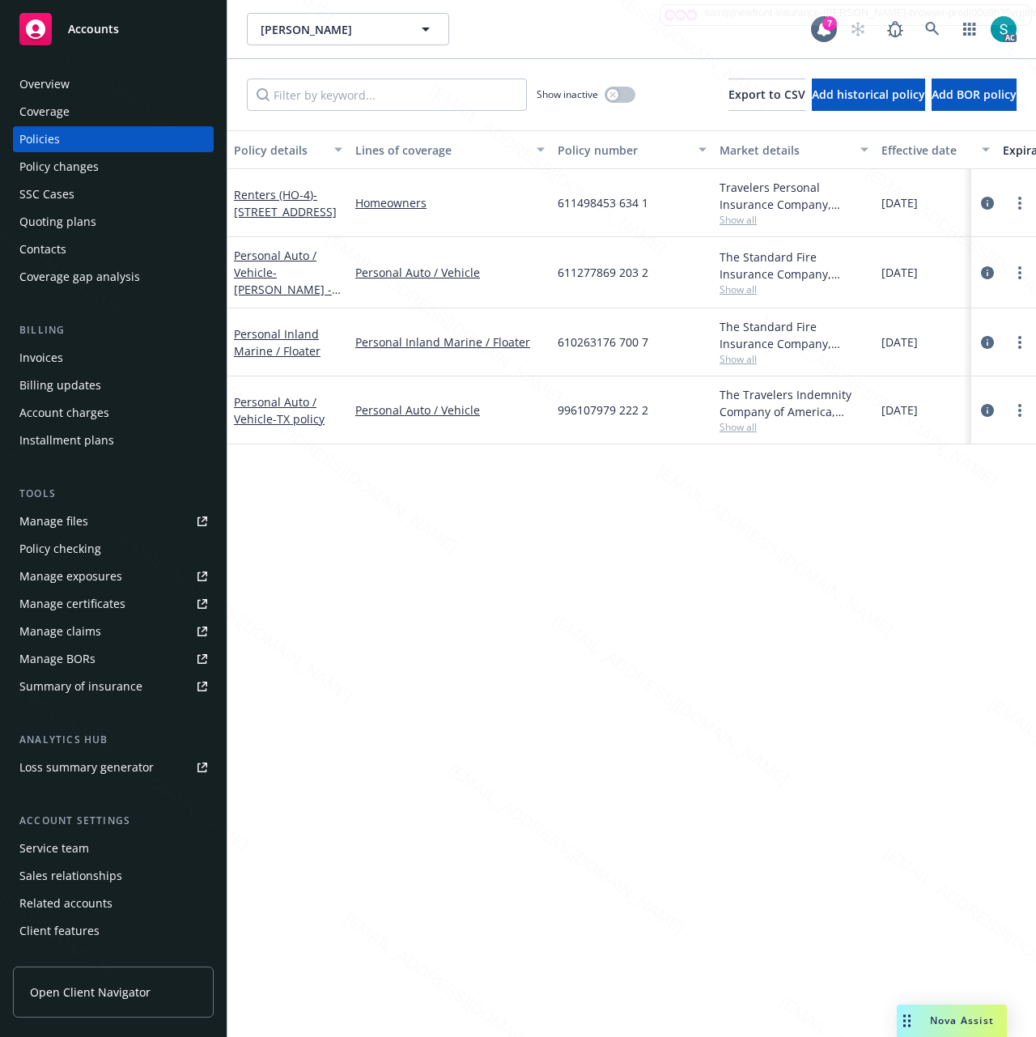
click at [32, 79] on div "Overview" at bounding box center [44, 84] width 50 height 26
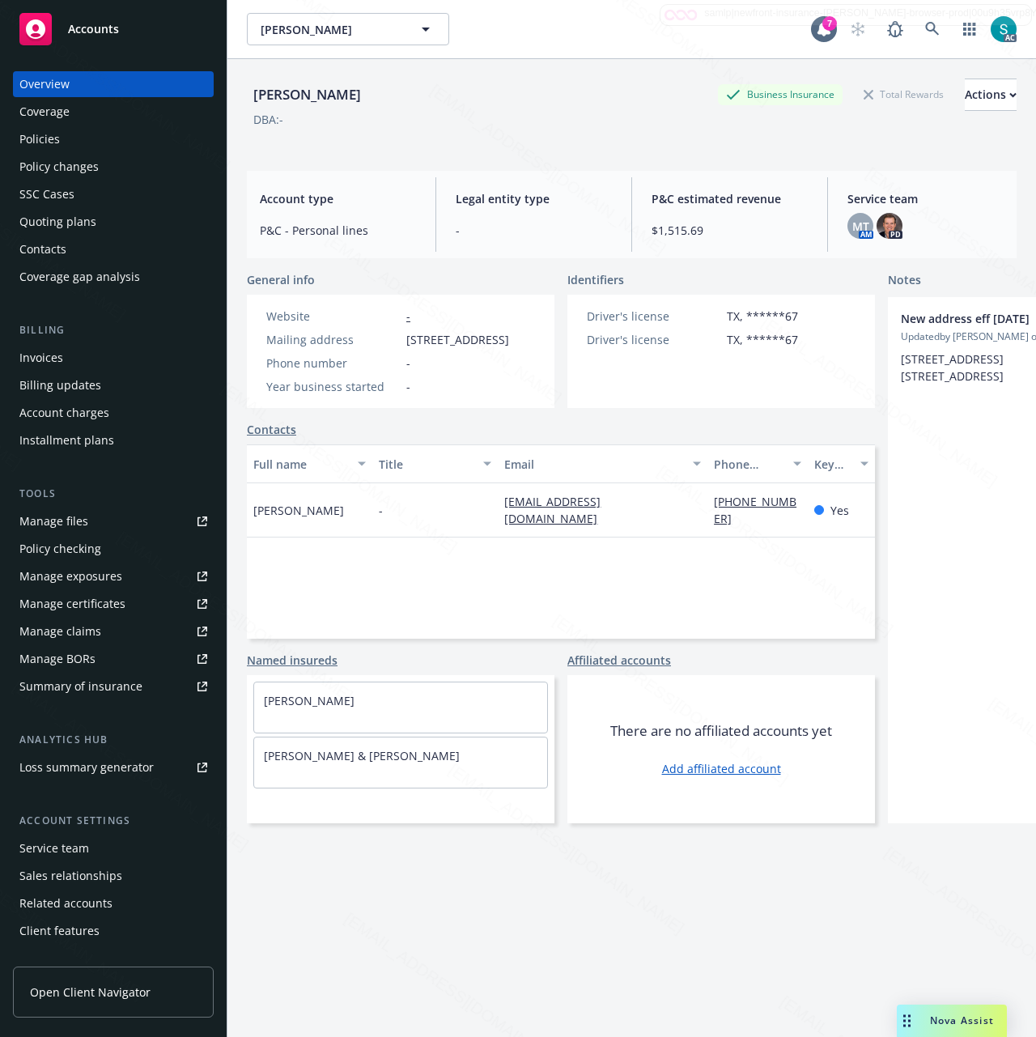
click at [43, 133] on div "Policies" at bounding box center [39, 139] width 40 height 26
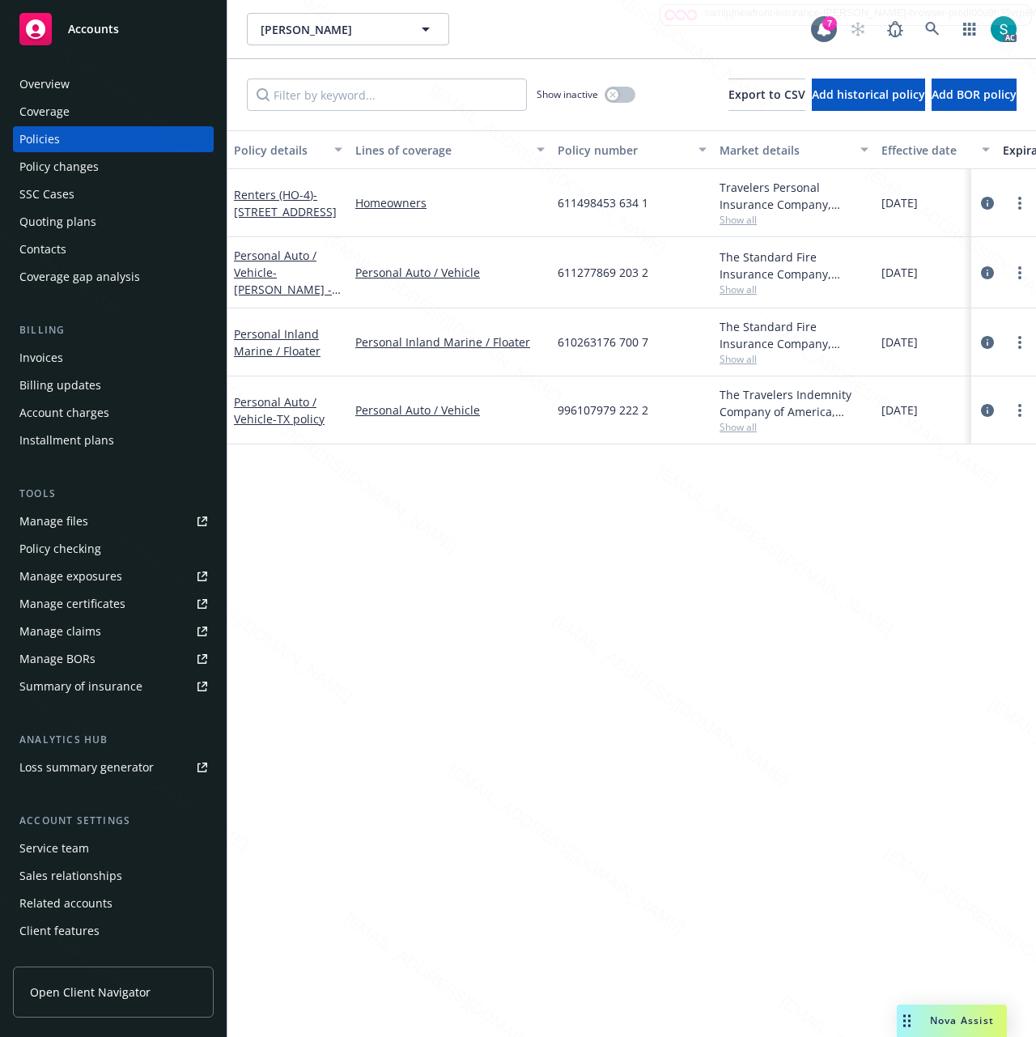
click at [52, 82] on div "Overview" at bounding box center [44, 84] width 50 height 26
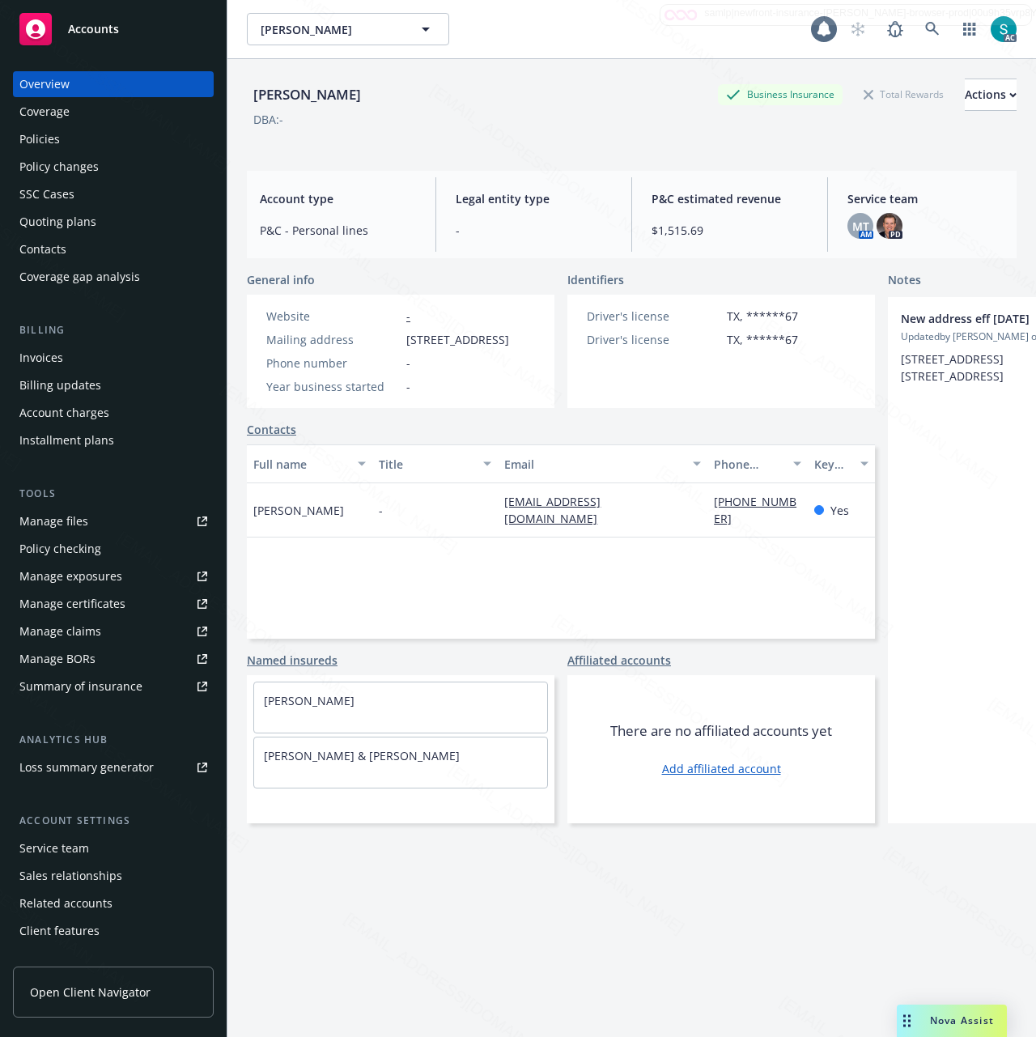
click at [52, 82] on div "Overview" at bounding box center [44, 84] width 50 height 26
click at [262, 91] on div "[PERSON_NAME]" at bounding box center [307, 94] width 121 height 21
copy div "[PERSON_NAME]"
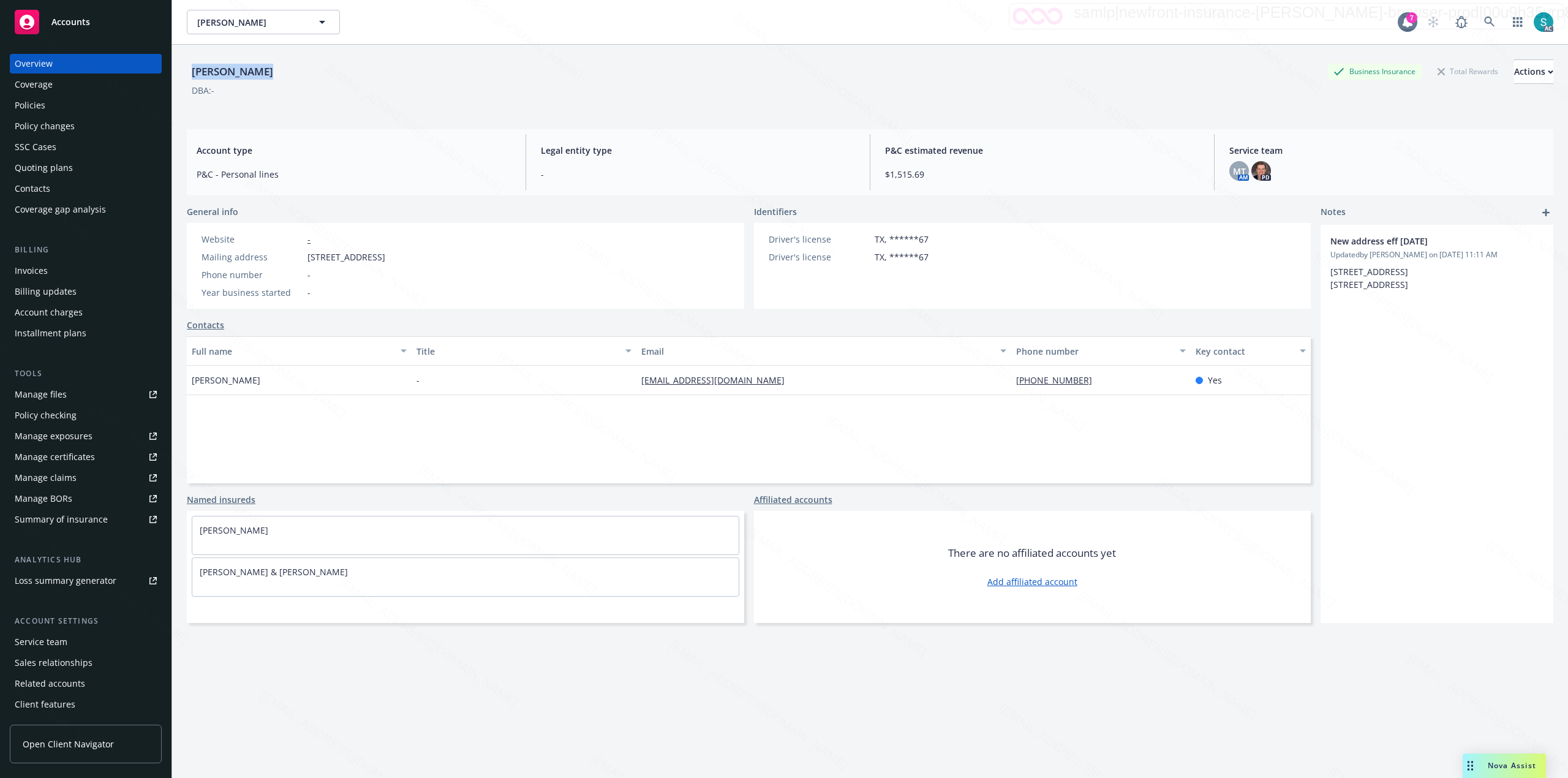
click at [57, 98] on div "Policies" at bounding box center [85, 105] width 142 height 20
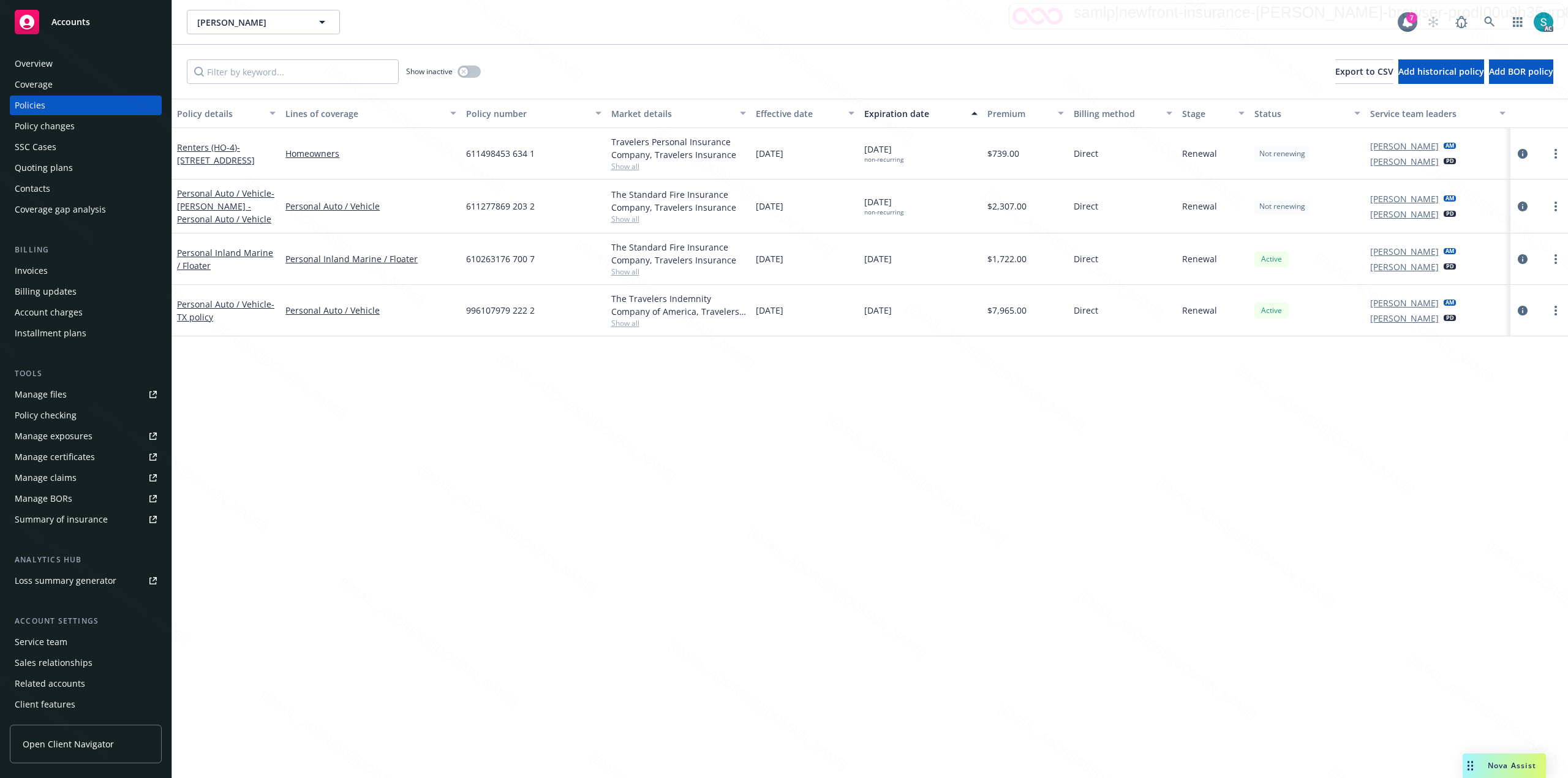
click at [502, 310] on span "996107979 222 2" at bounding box center [500, 310] width 69 height 13
click at [501, 310] on span "996107979 222 2" at bounding box center [500, 310] width 69 height 13
copy span "996107979"
click at [487, 305] on div "996107979 222 2" at bounding box center [533, 310] width 144 height 51
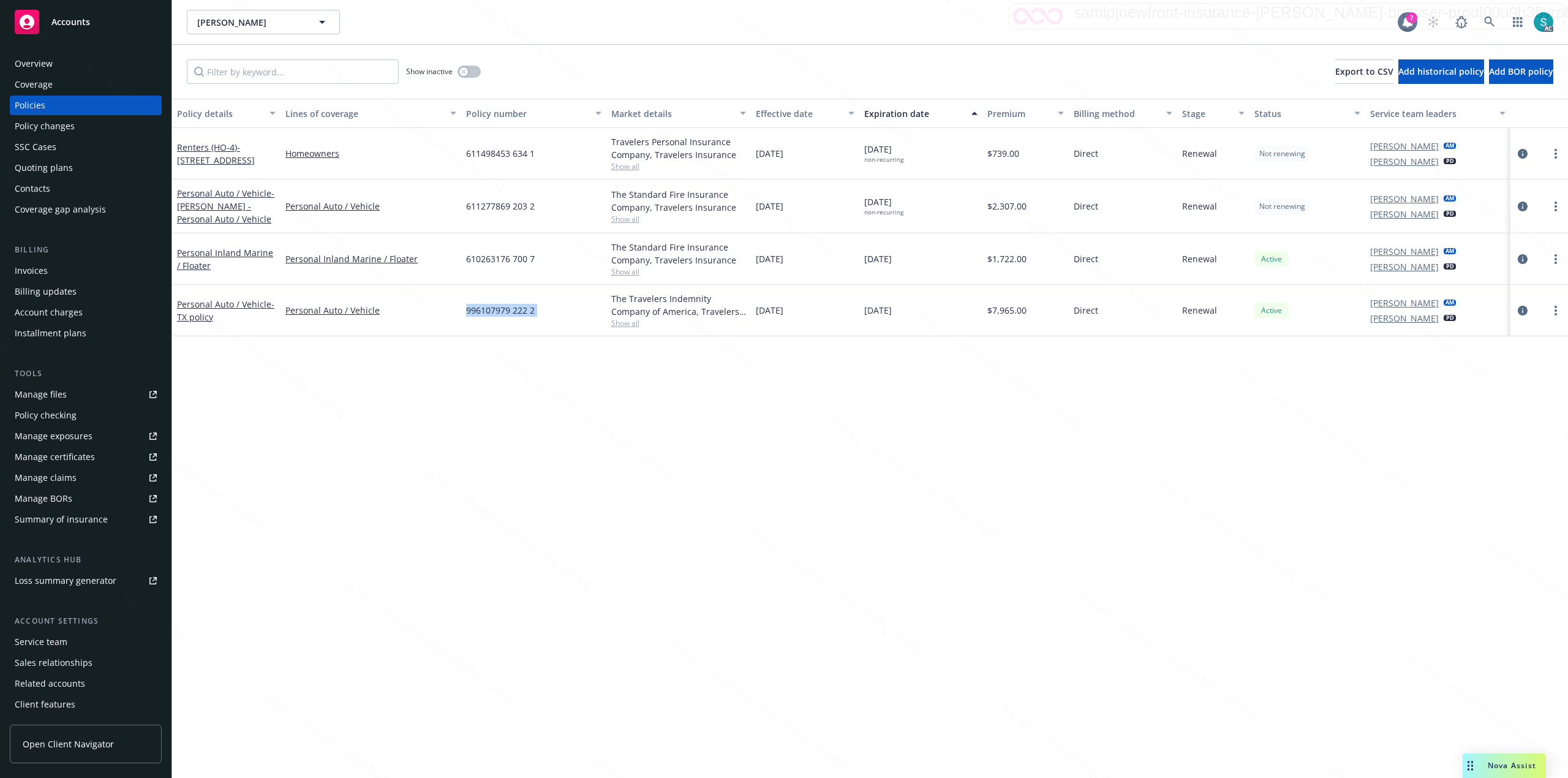
click at [487, 305] on div "996107979 222 2" at bounding box center [533, 310] width 144 height 51
click at [44, 66] on div "Overview" at bounding box center [33, 64] width 38 height 20
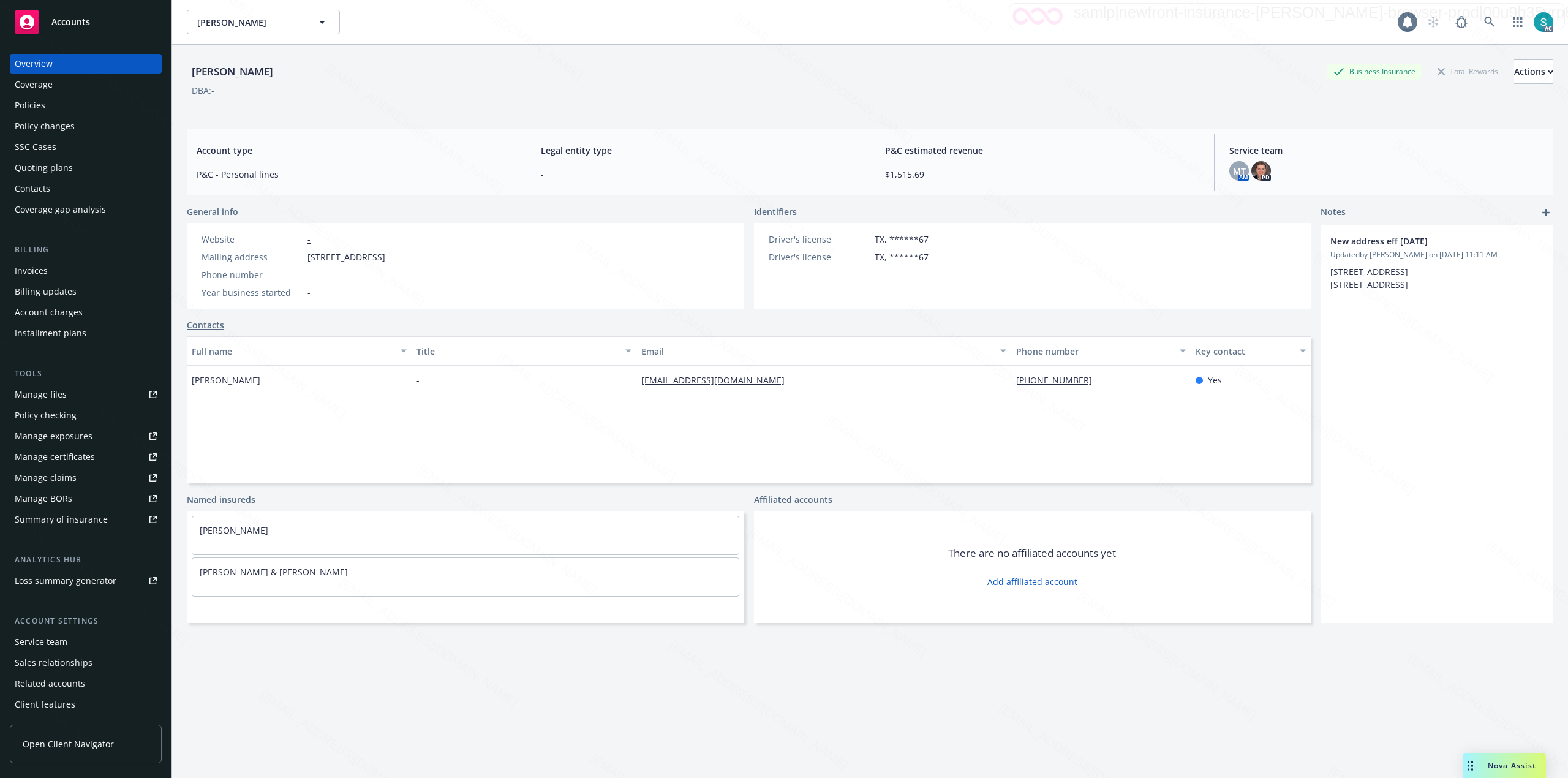
click at [385, 256] on span "824 Bering Drive, APT 5206, Houston, TX, 77057" at bounding box center [346, 257] width 78 height 13
copy span "77057"
click at [51, 109] on div "Policies" at bounding box center [85, 105] width 142 height 20
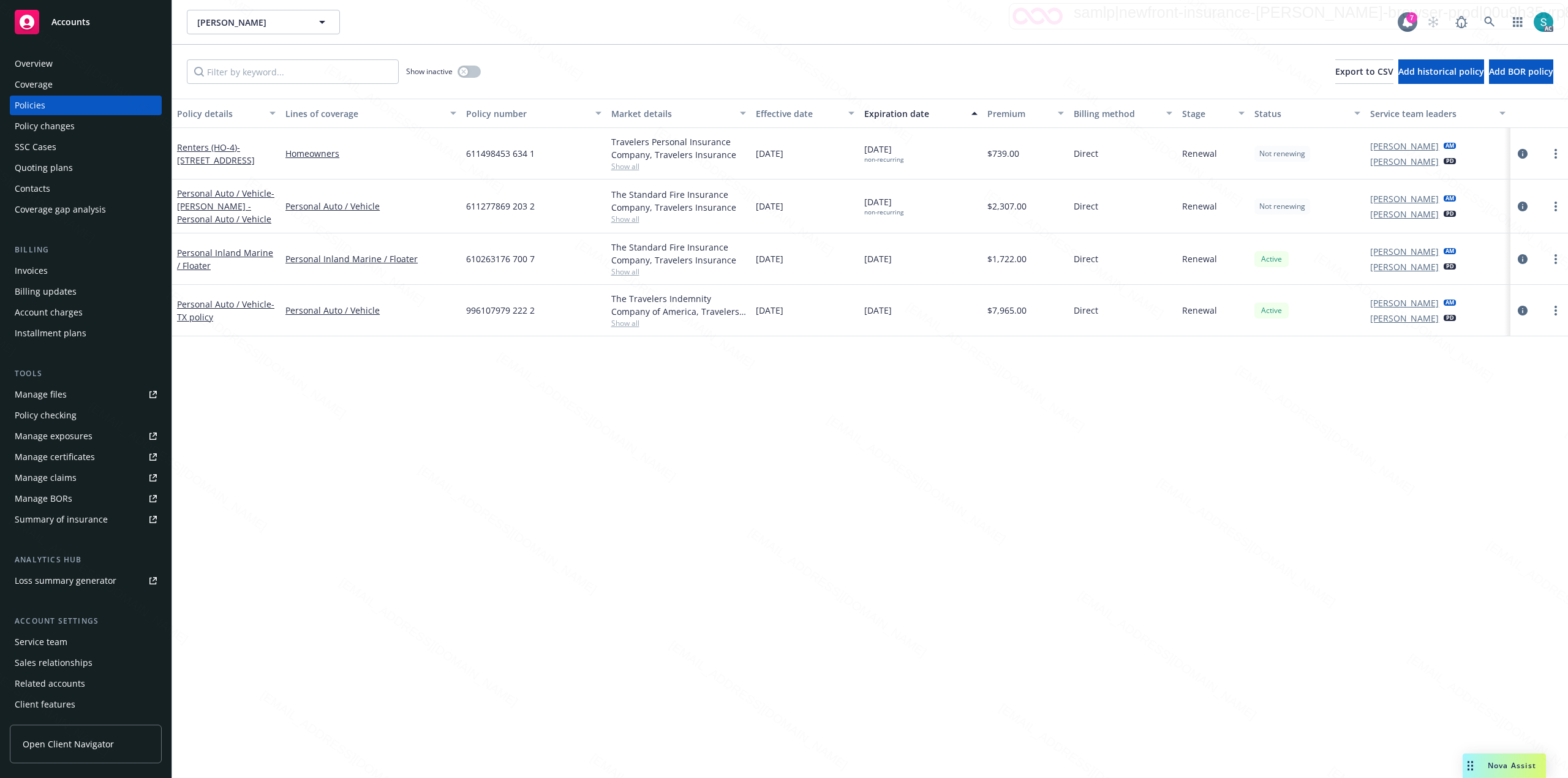
click at [838, 497] on div "Policy details Lines of coverage Policy number Market details Effective date Ex…" at bounding box center [870, 438] width 1396 height 680
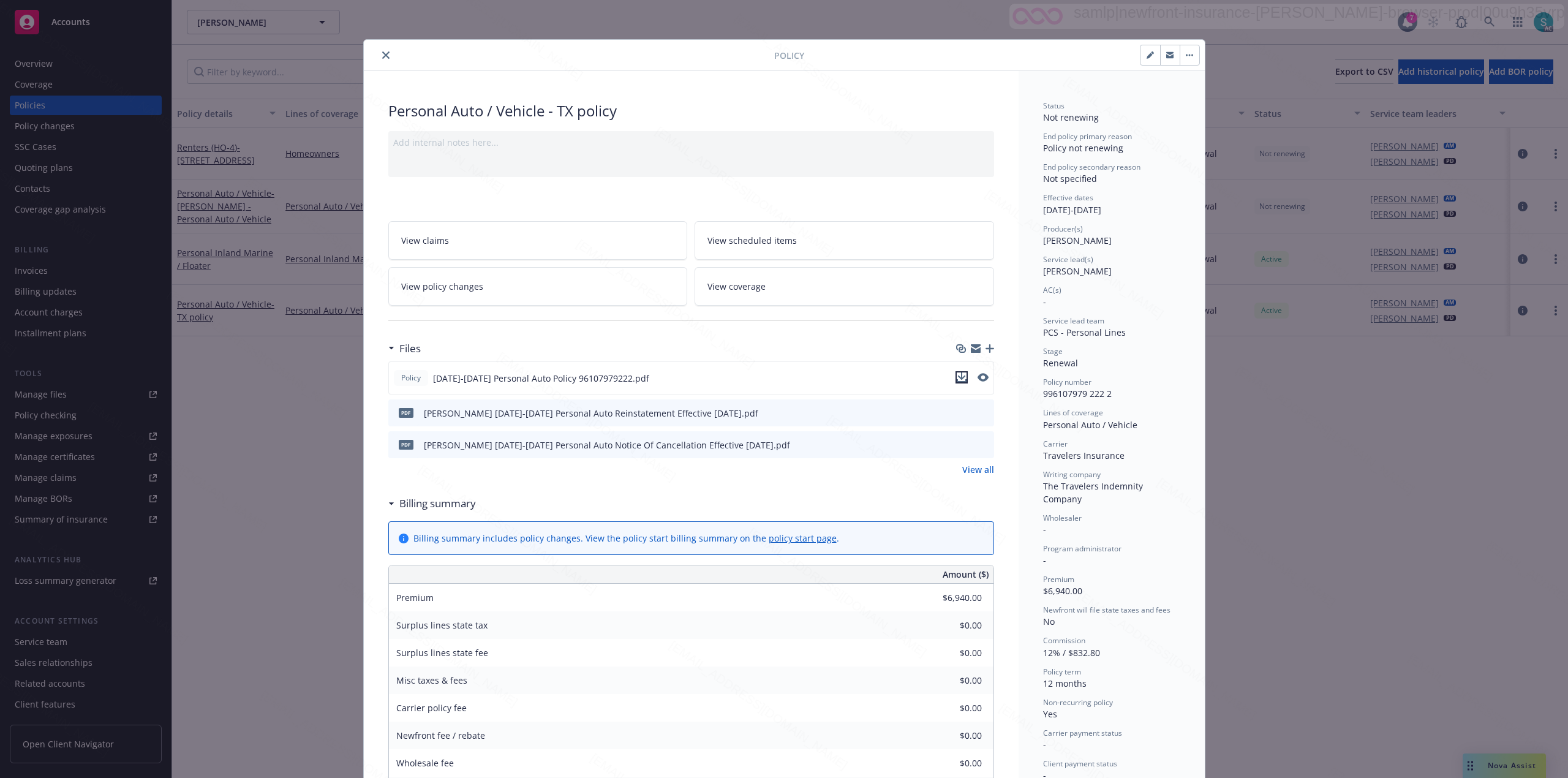
click at [957, 380] on icon "download file" at bounding box center [961, 377] width 10 height 10
click at [1080, 335] on span "PCS - Personal Lines" at bounding box center [1084, 332] width 82 height 11
click at [1063, 394] on span "996107979 222 2" at bounding box center [1077, 394] width 69 height 11
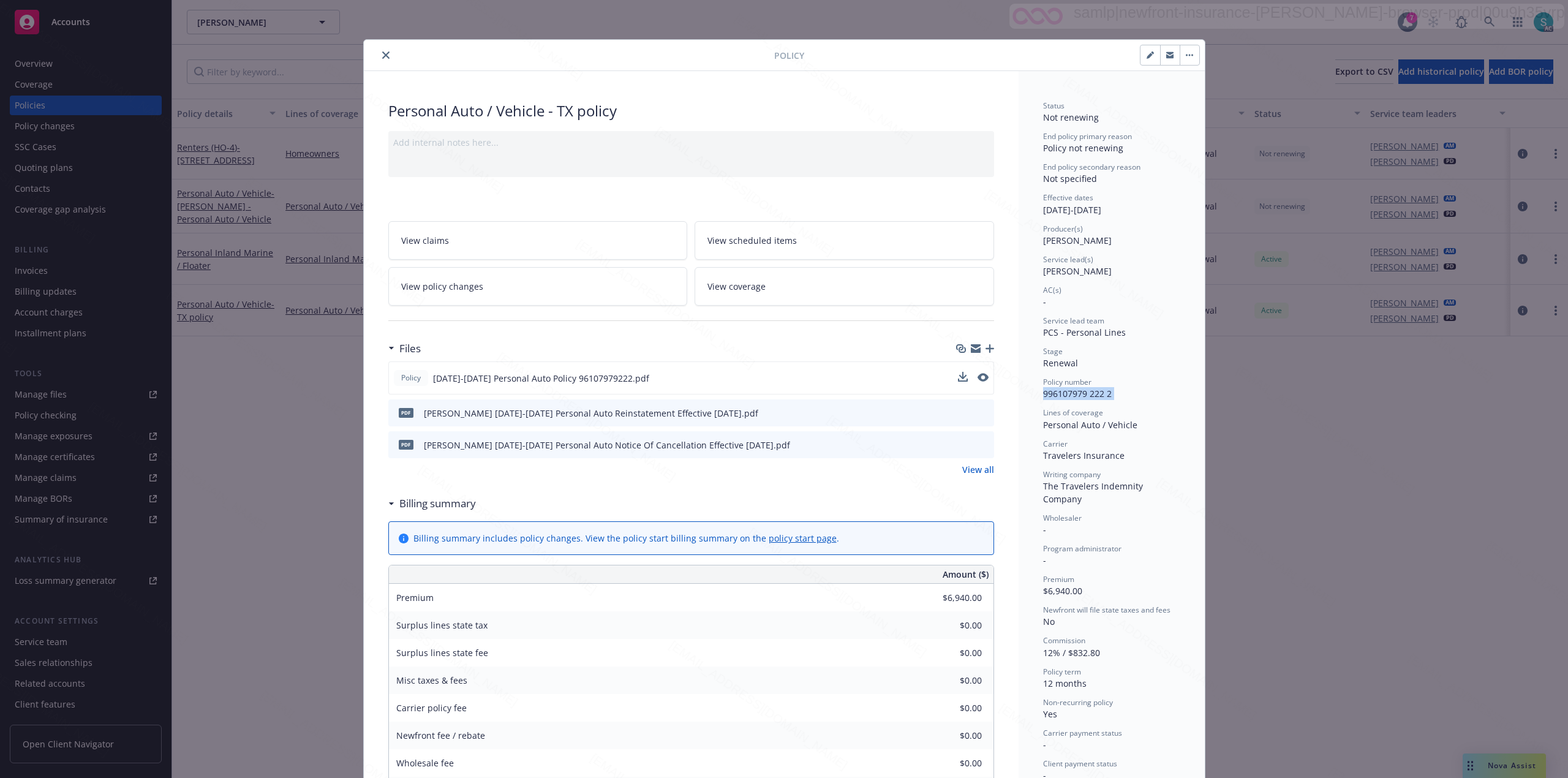
copy span "996107979 222 2"
click at [1057, 278] on div "Service lead(s) Melanie Triantos" at bounding box center [1111, 266] width 137 height 23
copy span "Melanie Triantos"
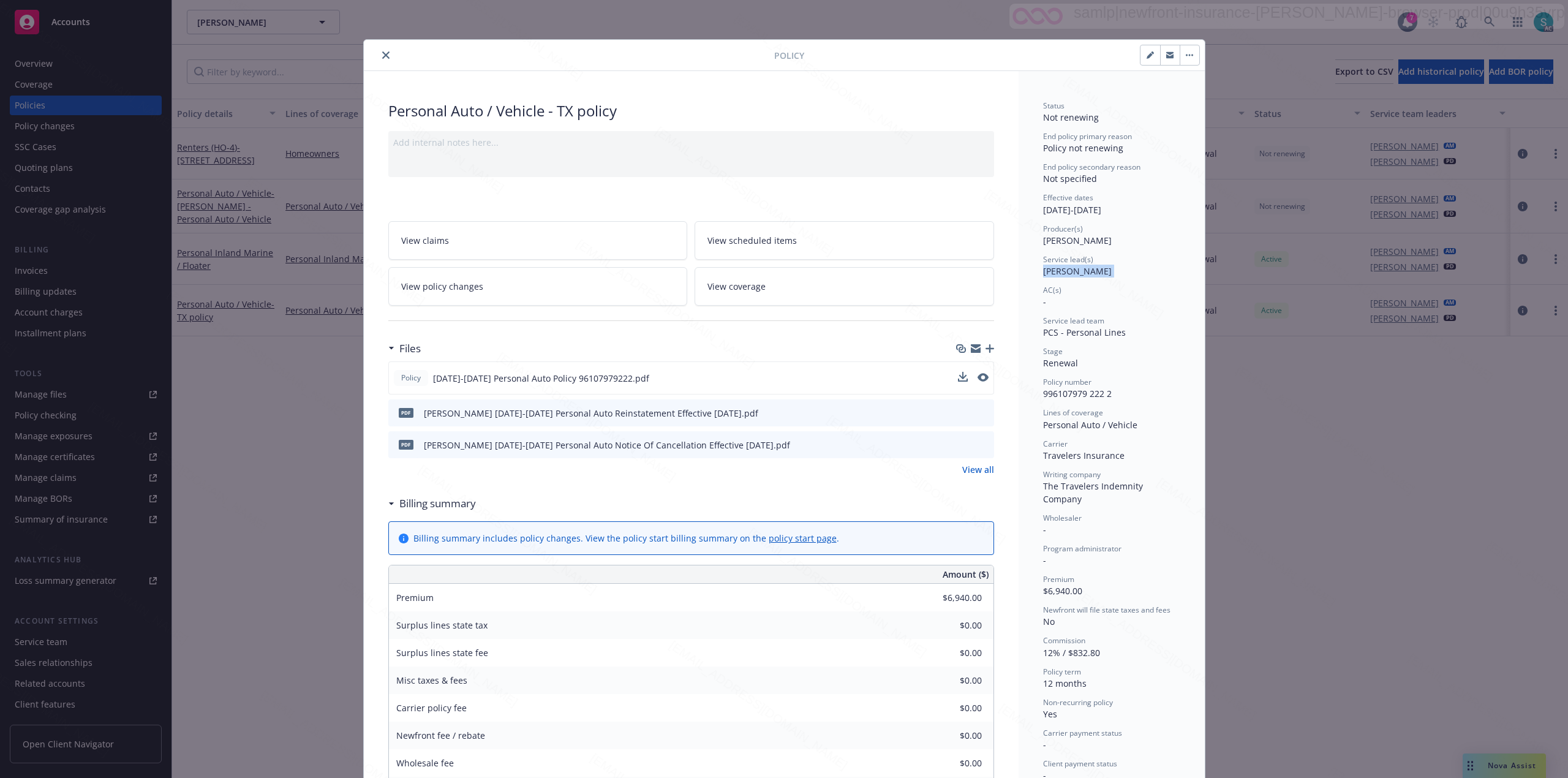
click at [382, 54] on icon "close" at bounding box center [386, 55] width 8 height 8
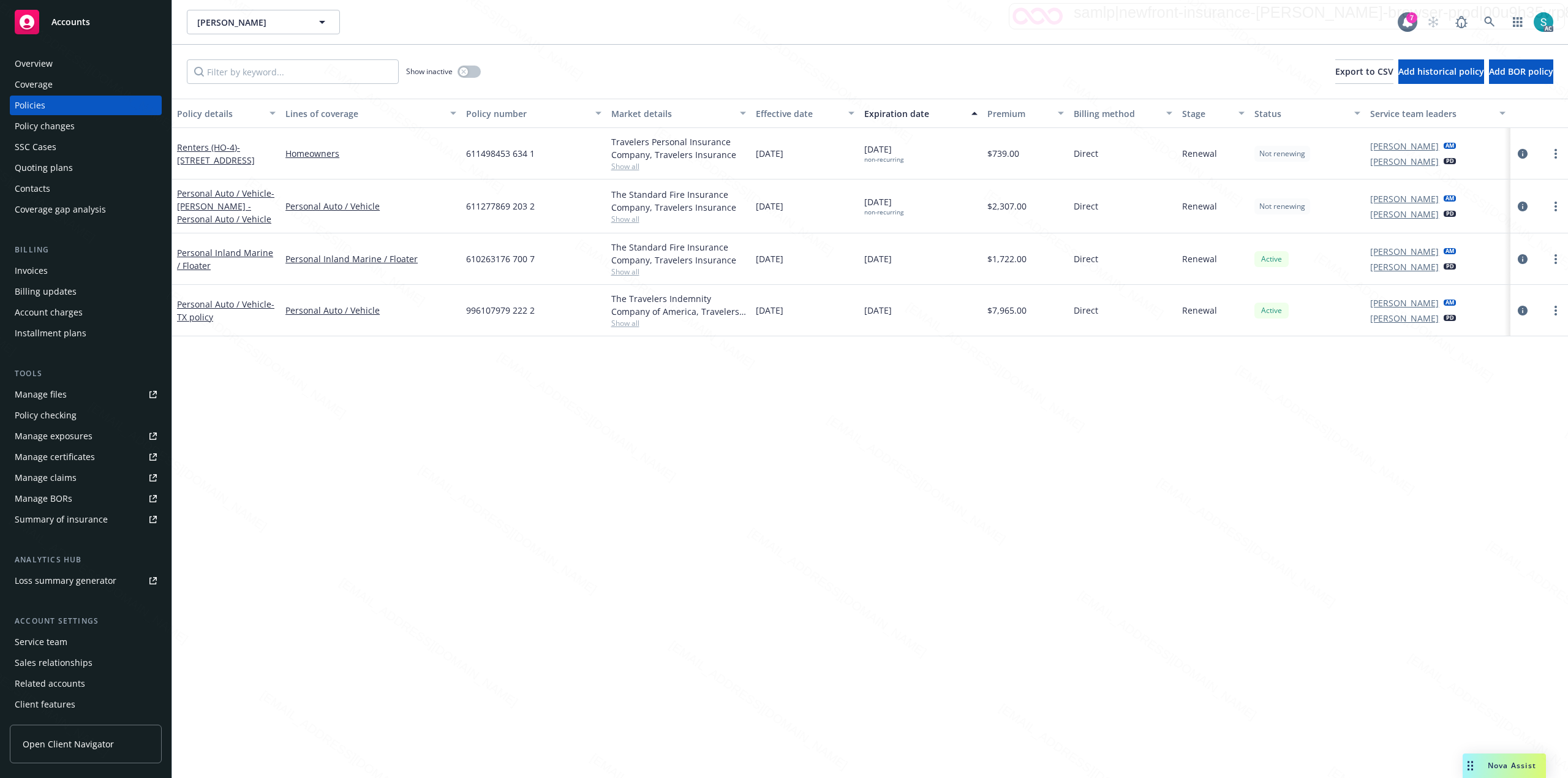
click at [66, 64] on div "Overview" at bounding box center [85, 64] width 142 height 20
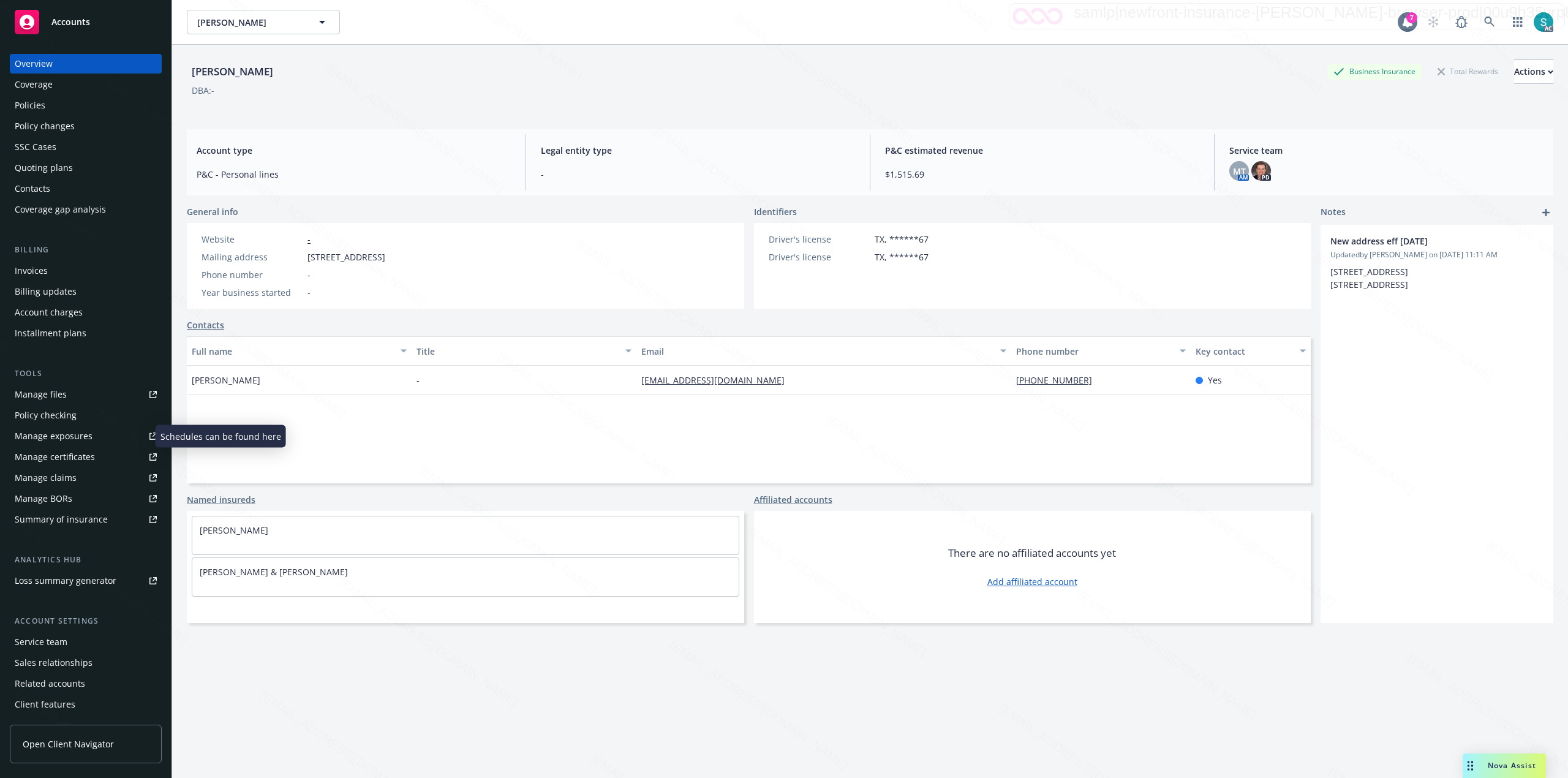
click at [47, 434] on div "Manage exposures" at bounding box center [53, 437] width 78 height 20
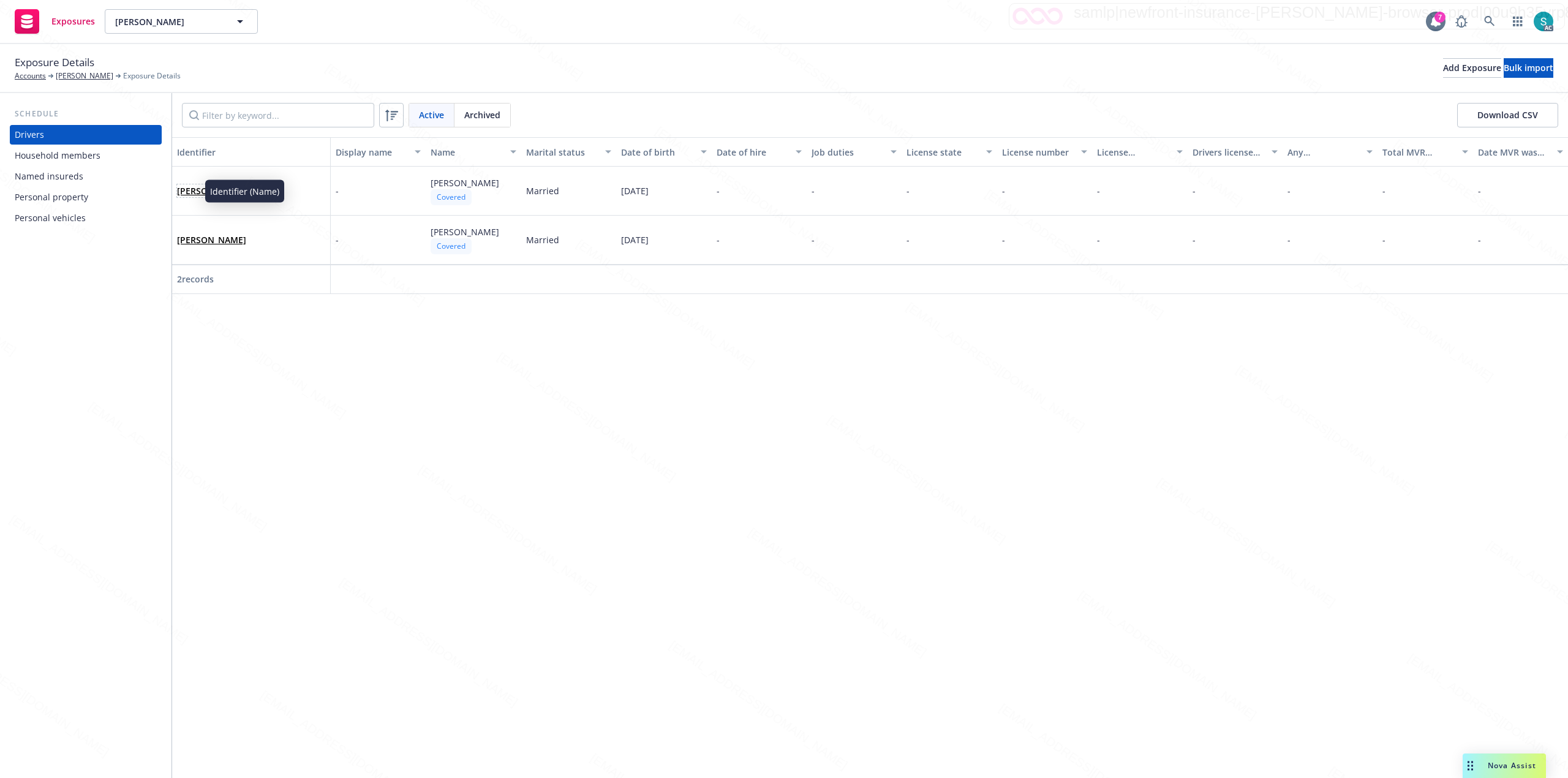
click at [182, 188] on link "[PERSON_NAME]" at bounding box center [211, 191] width 69 height 11
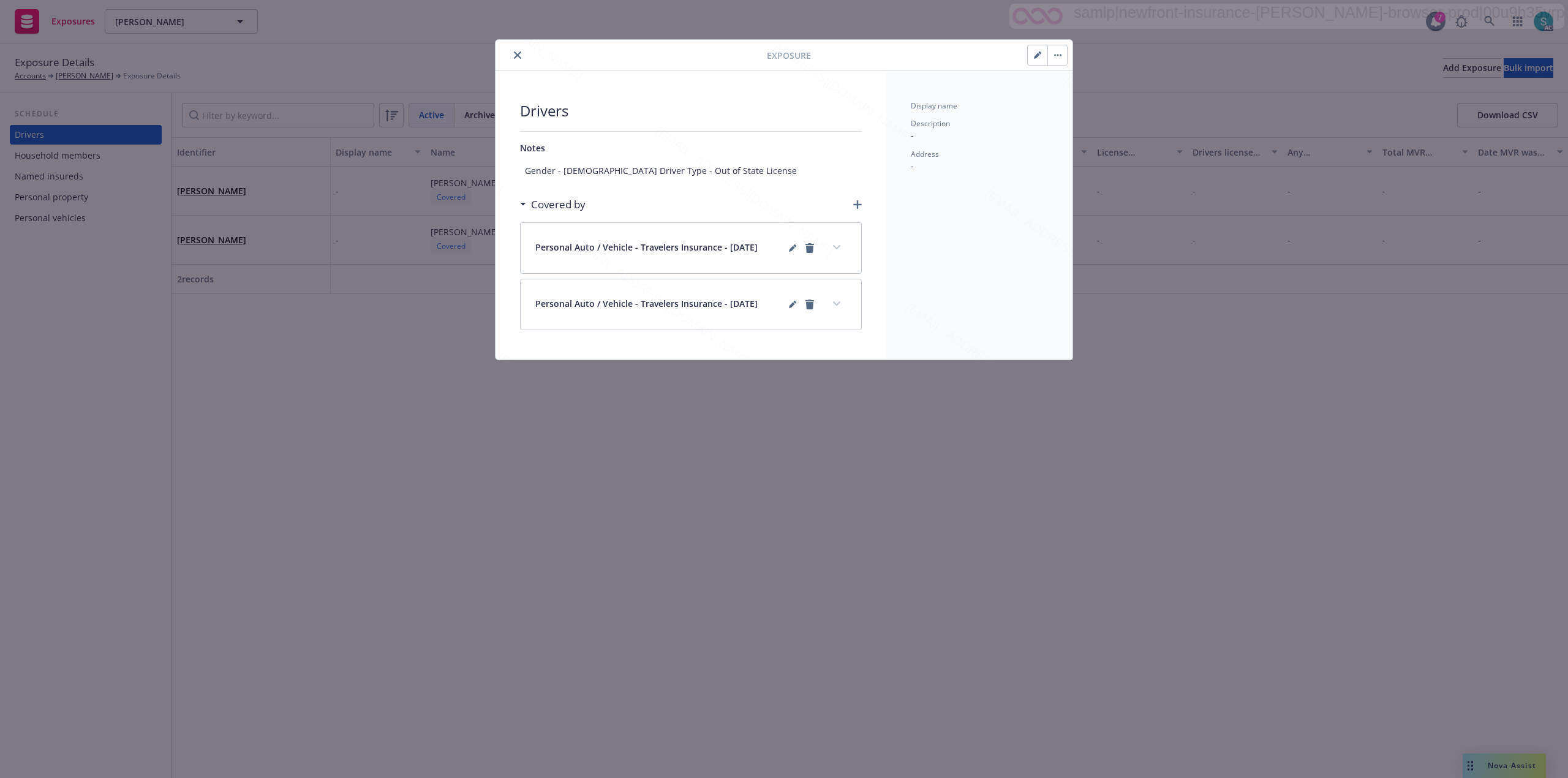
click at [517, 64] on div "Exposure" at bounding box center [784, 55] width 577 height 31
click at [517, 60] on button "close" at bounding box center [517, 54] width 14 height 14
